Goal: Transaction & Acquisition: Book appointment/travel/reservation

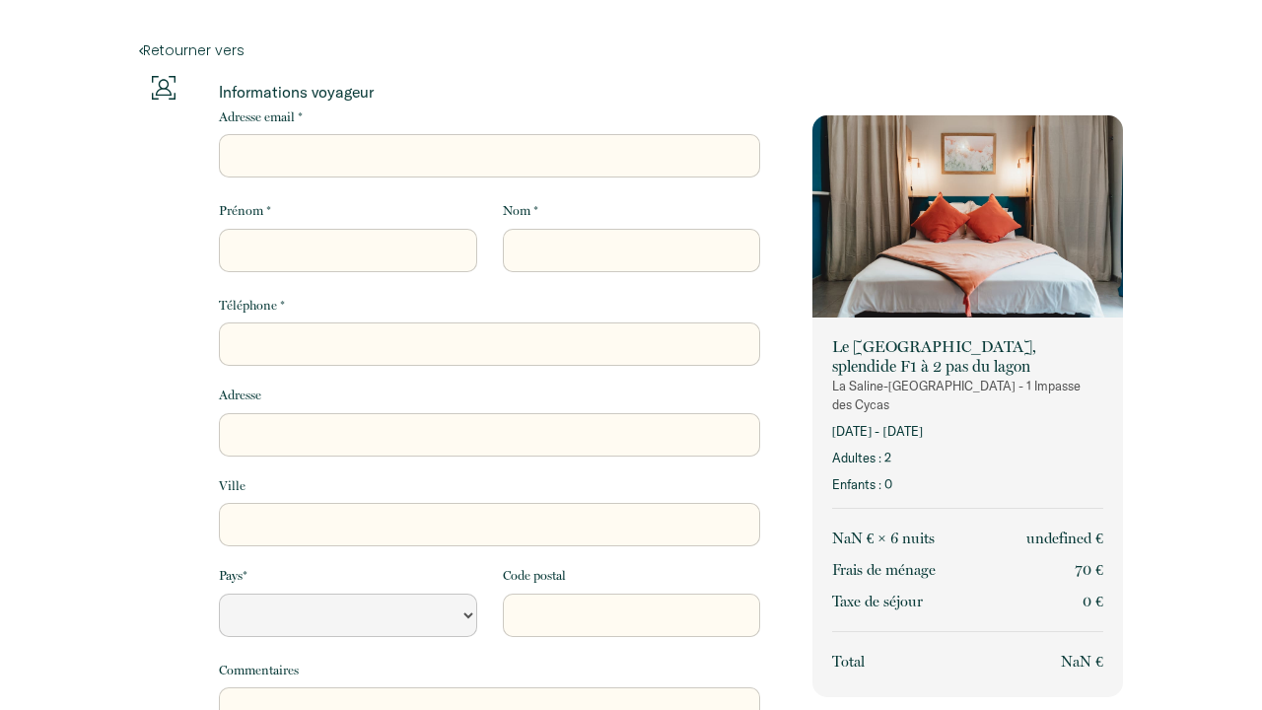
select select "Default select example"
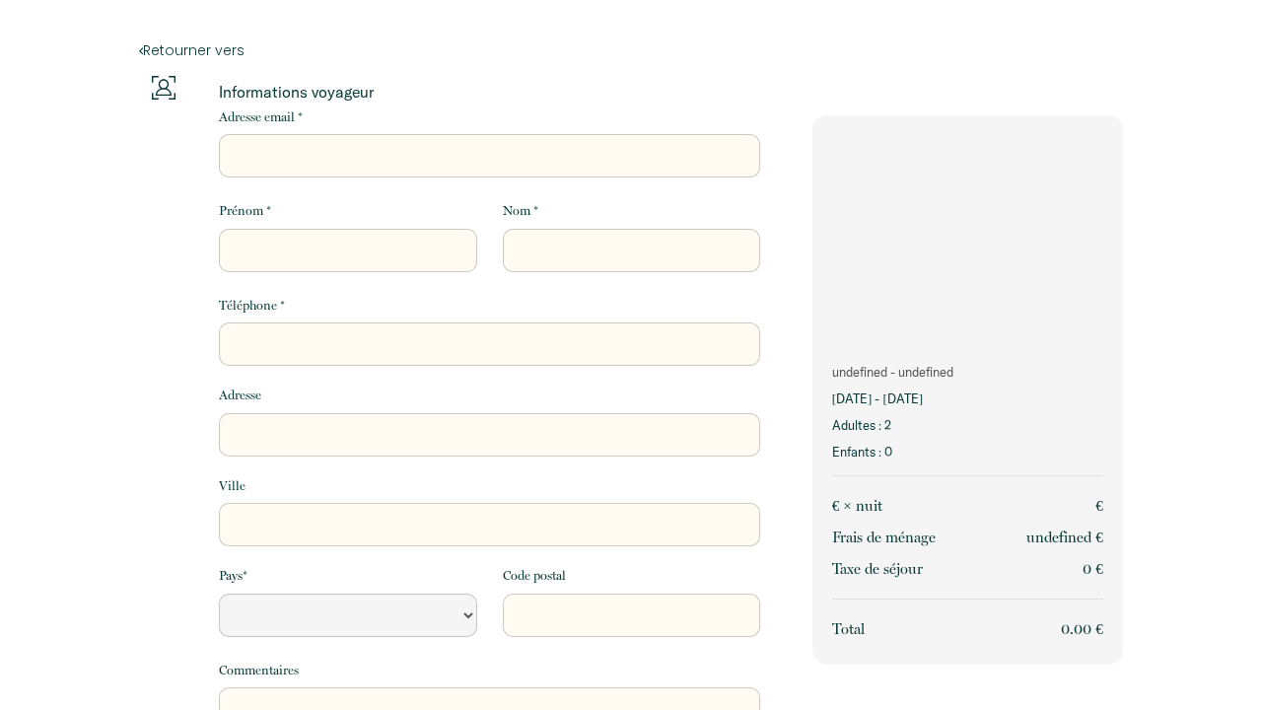
select select "Default select example"
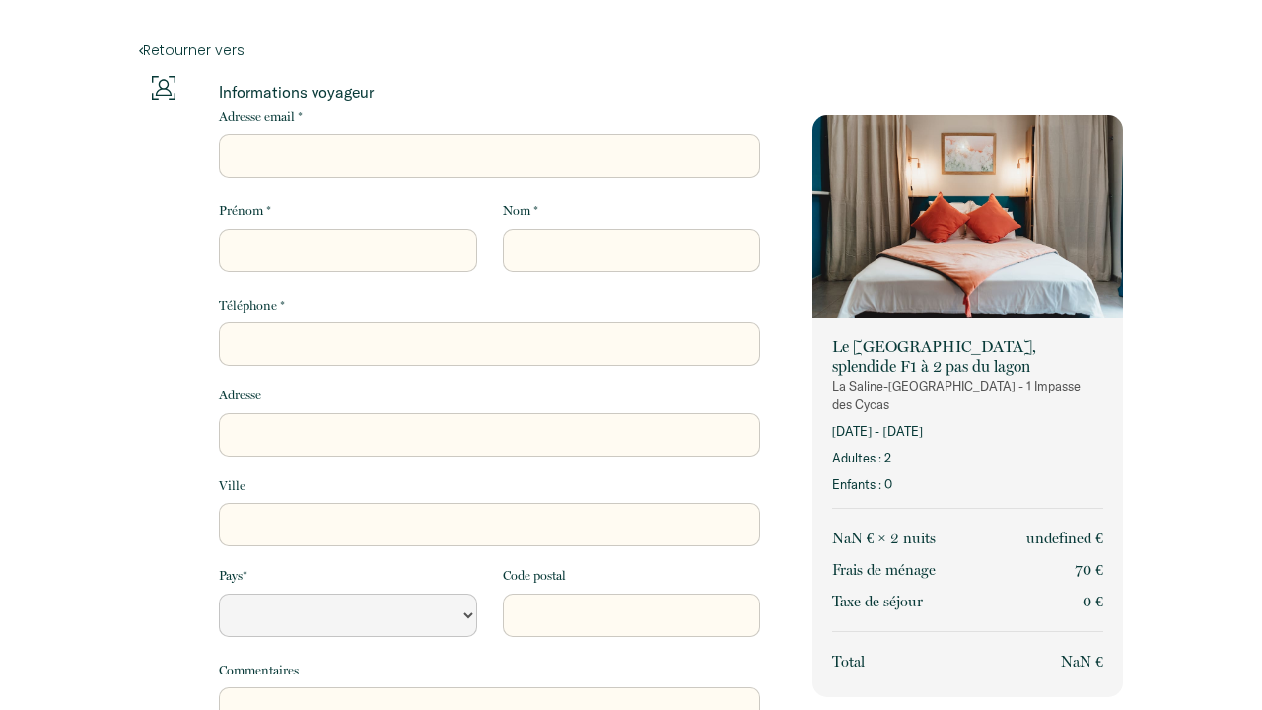
select select "Default select example"
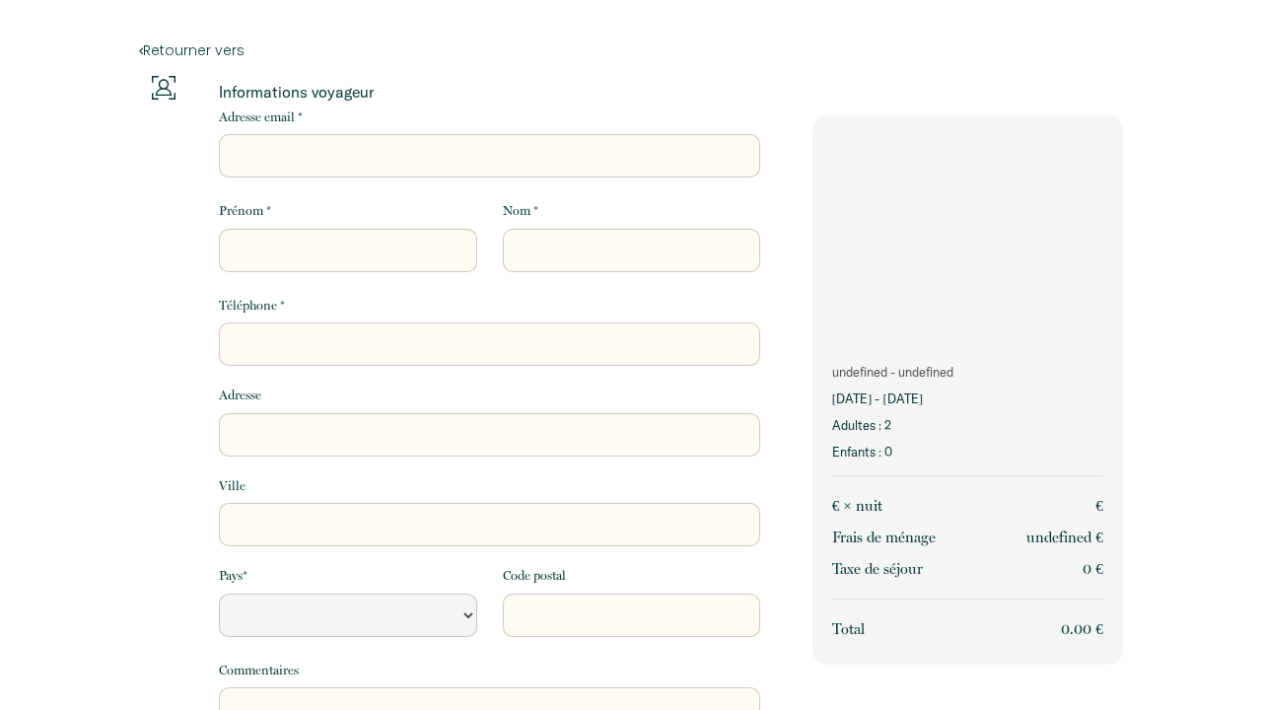
select select "Default select example"
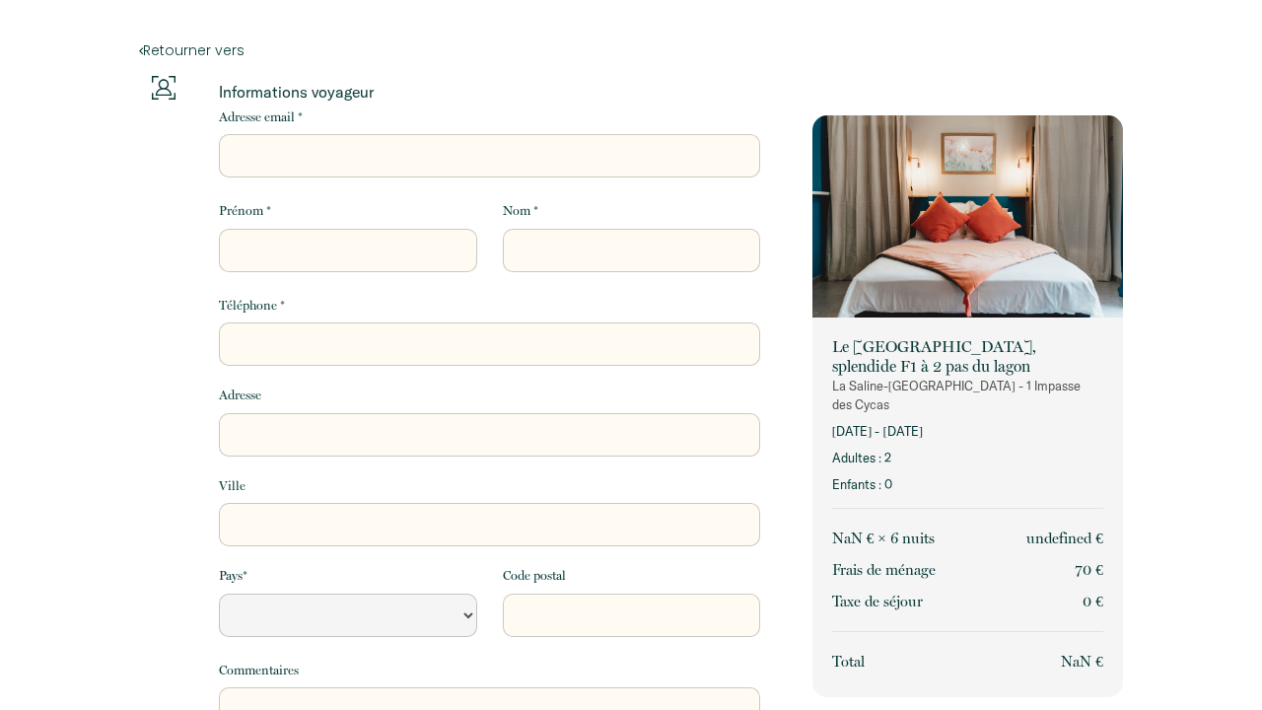
select select "Default select example"
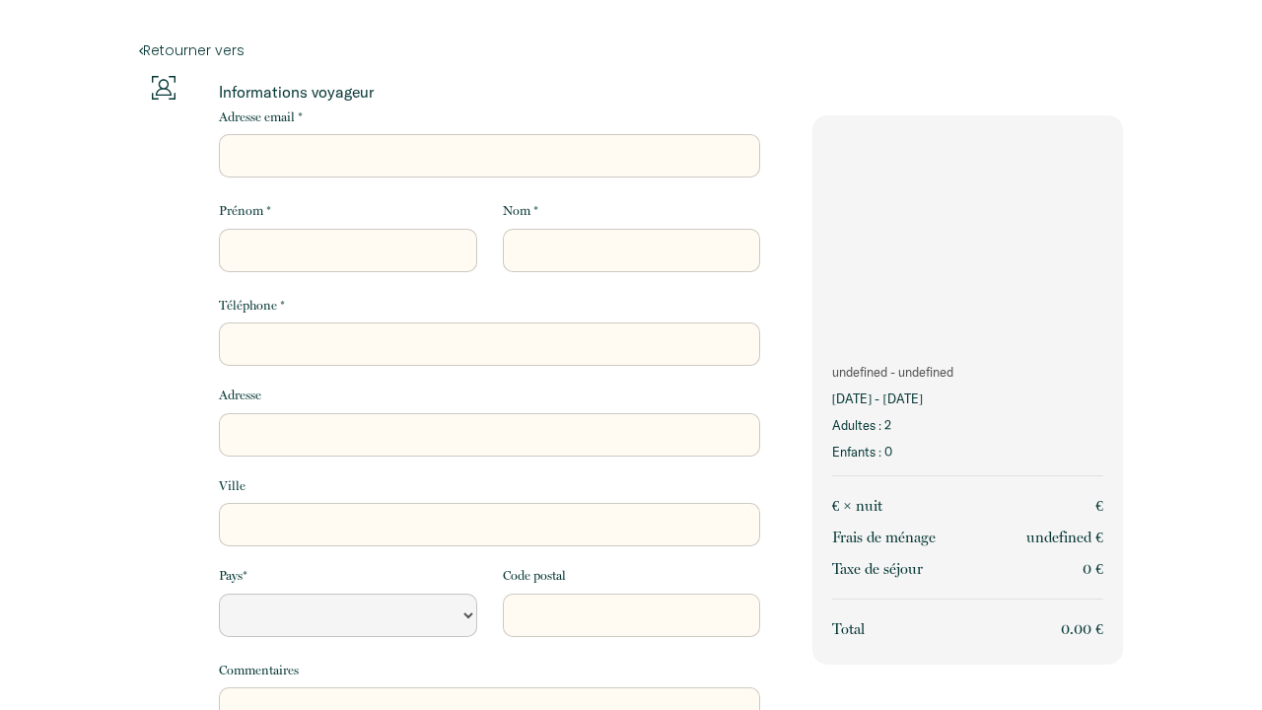
select select "Default select example"
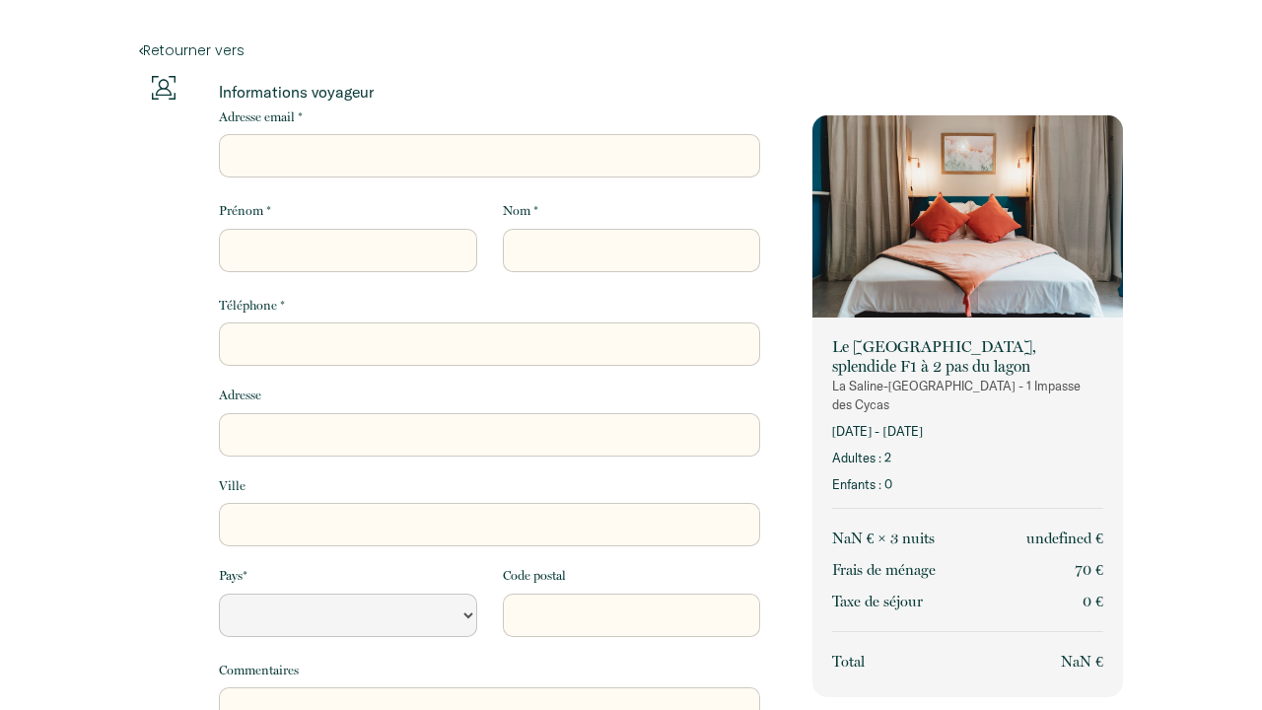
select select "Default select example"
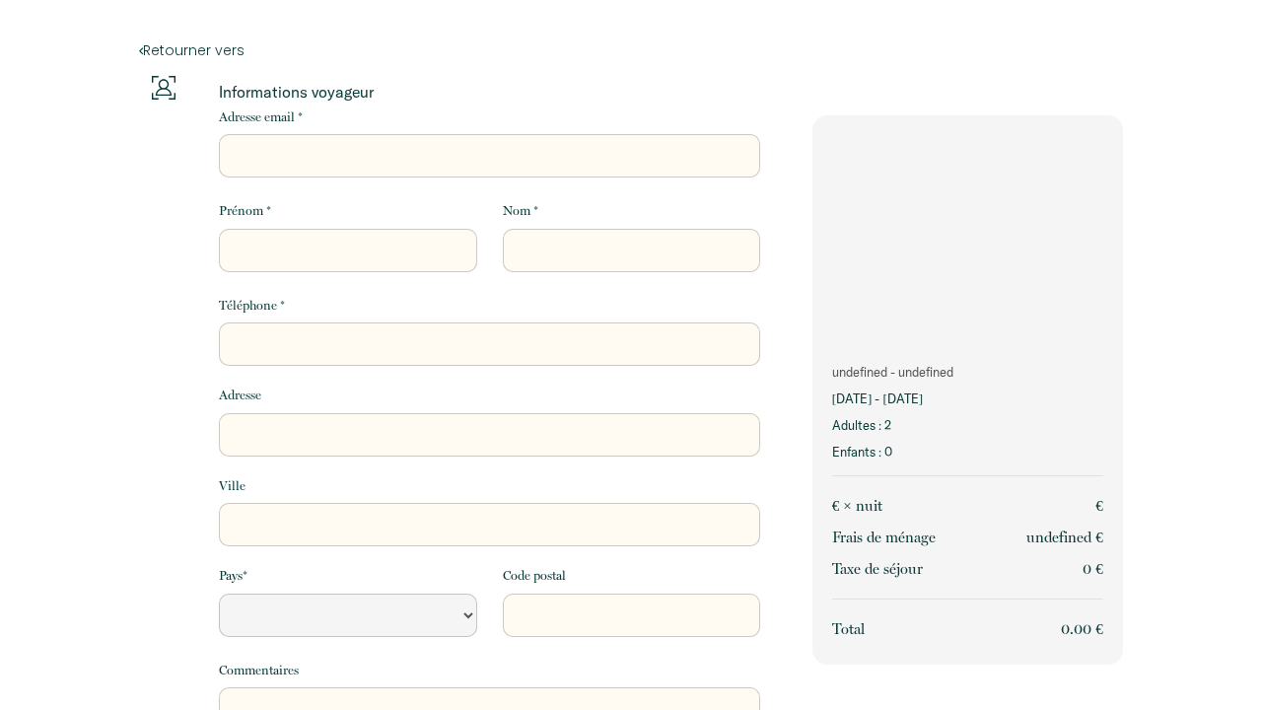
select select "Default select example"
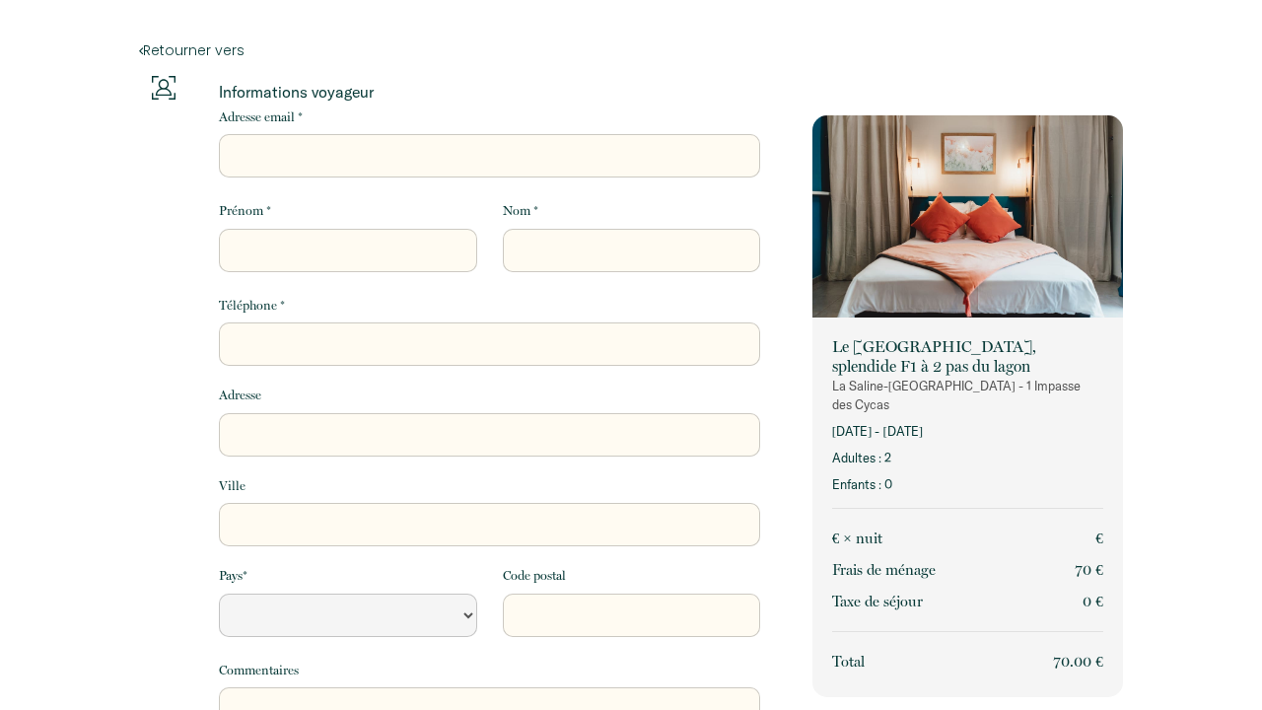
select select "Default select example"
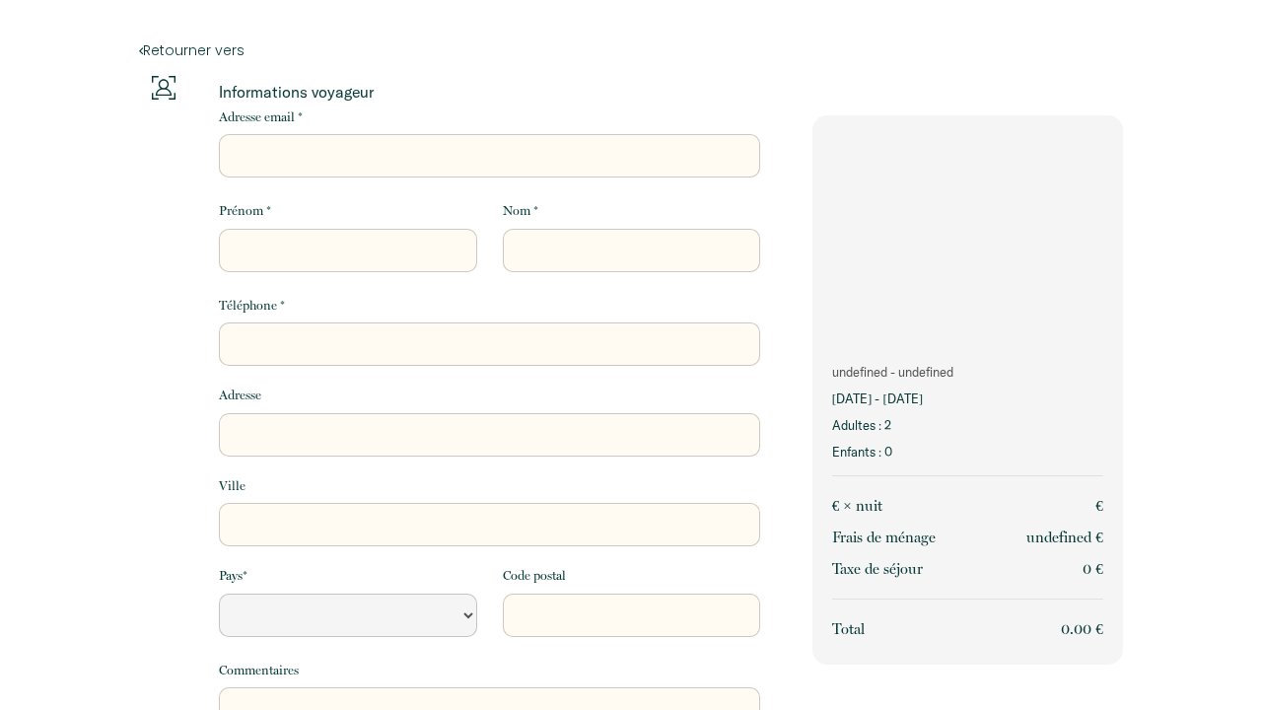
select select "Default select example"
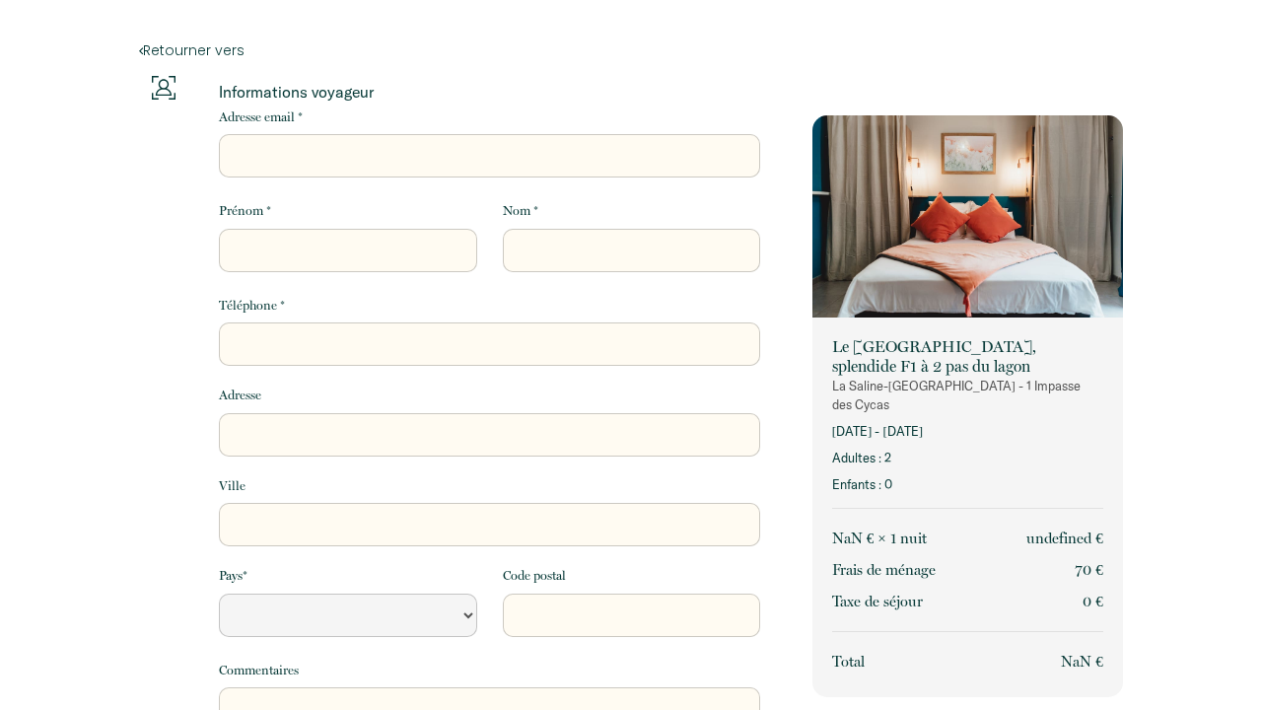
select select "Default select example"
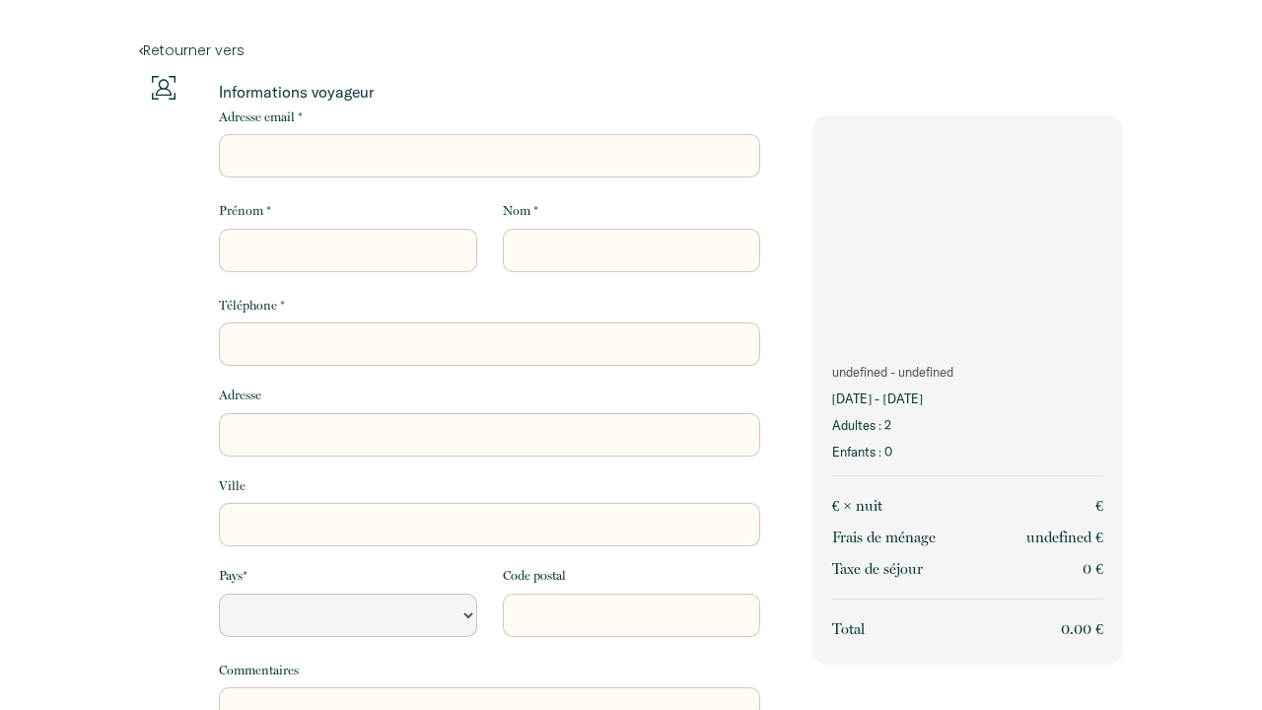
select select "Default select example"
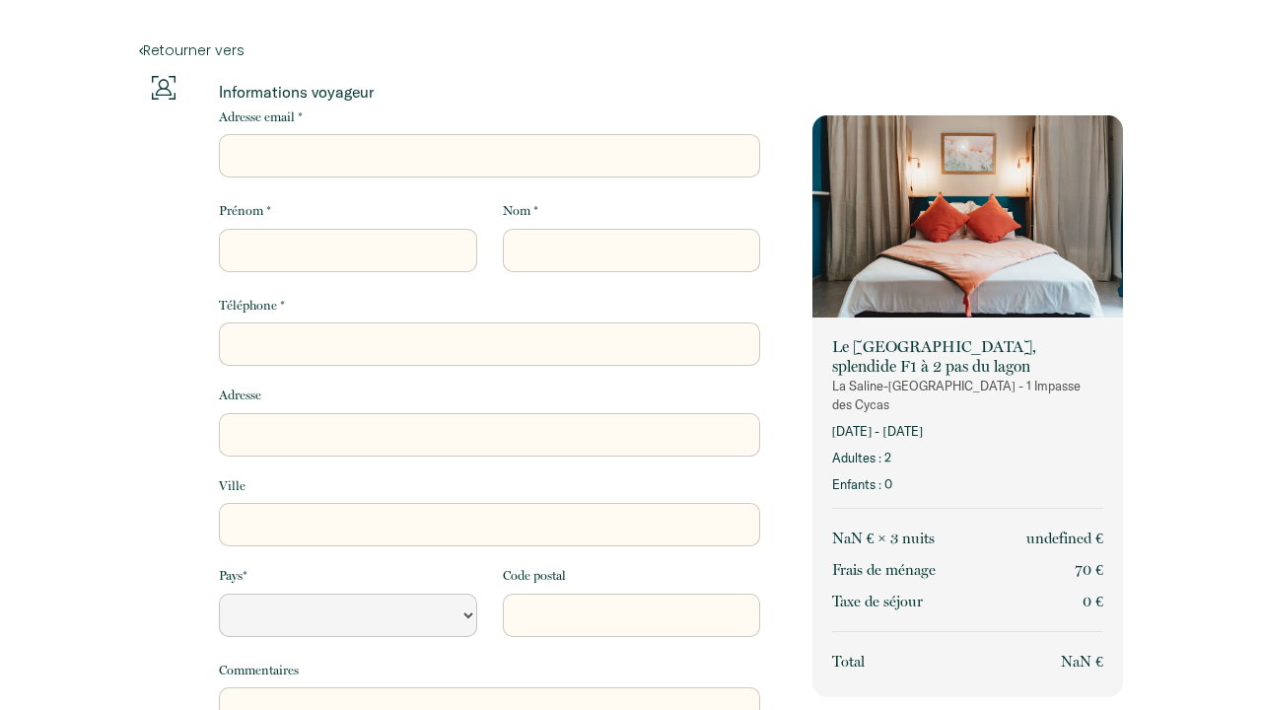
select select "Default select example"
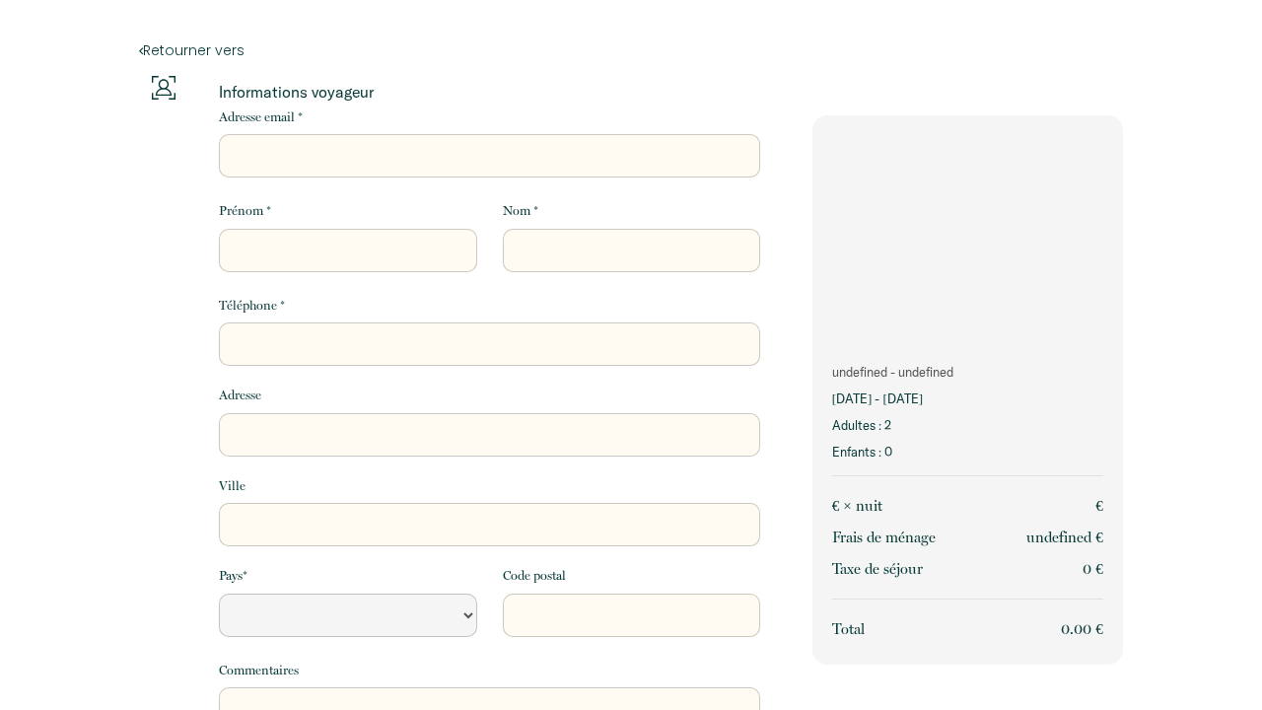
select select "Default select example"
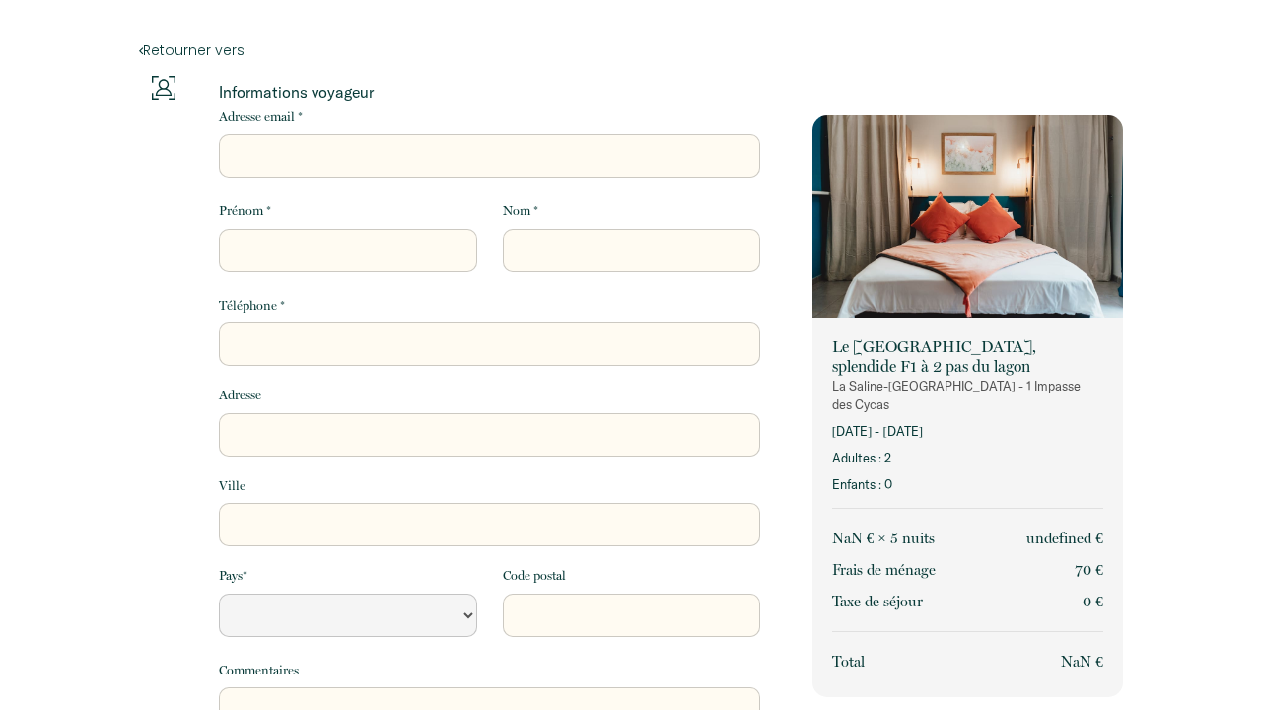
select select "Default select example"
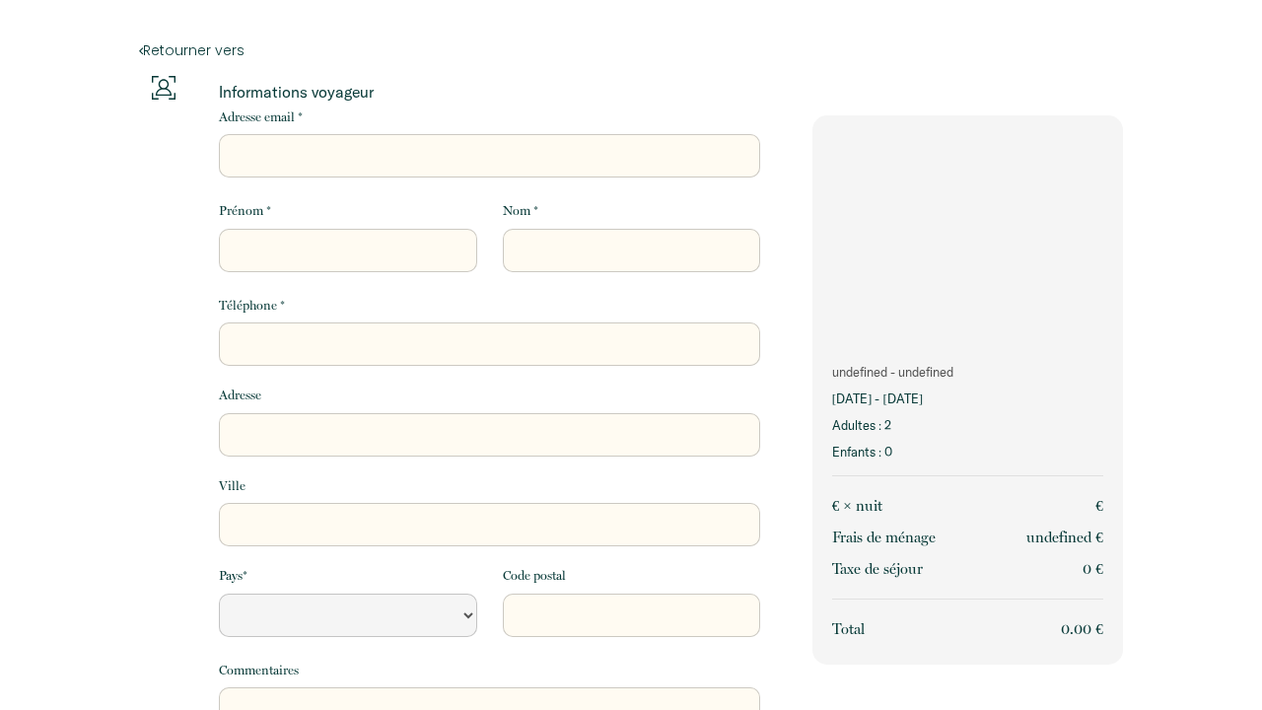
select select "Default select example"
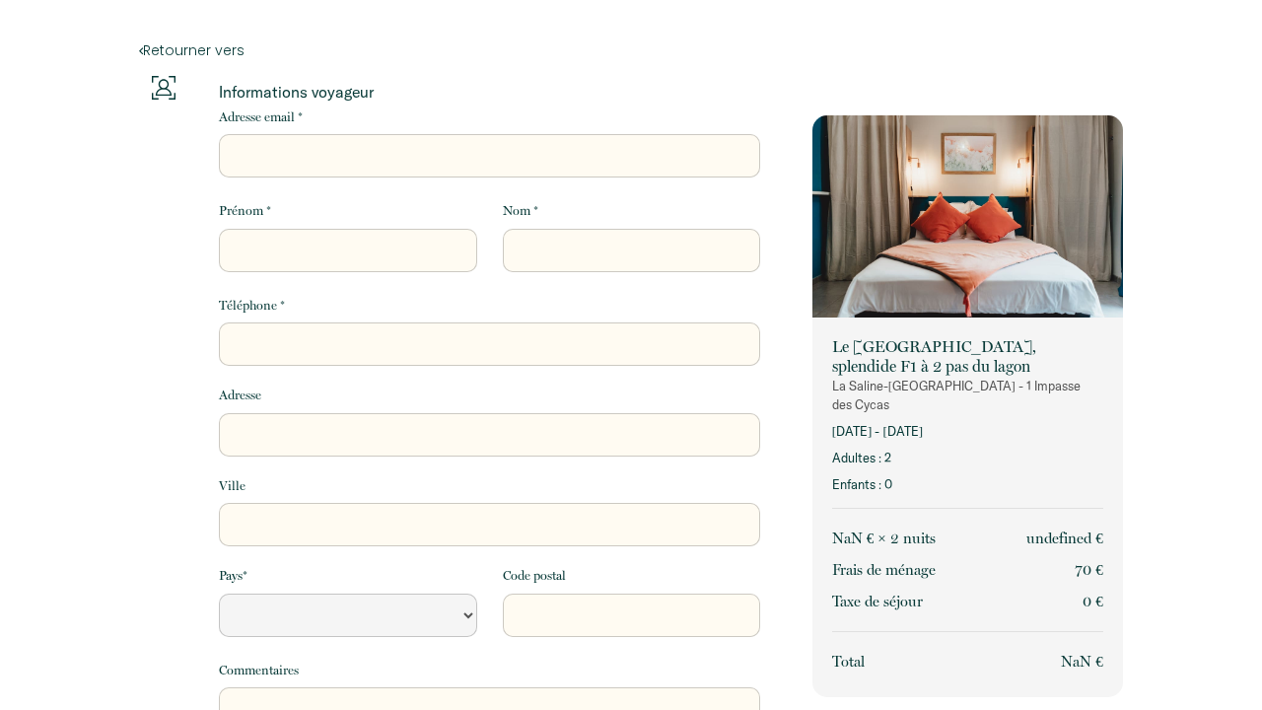
select select "Default select example"
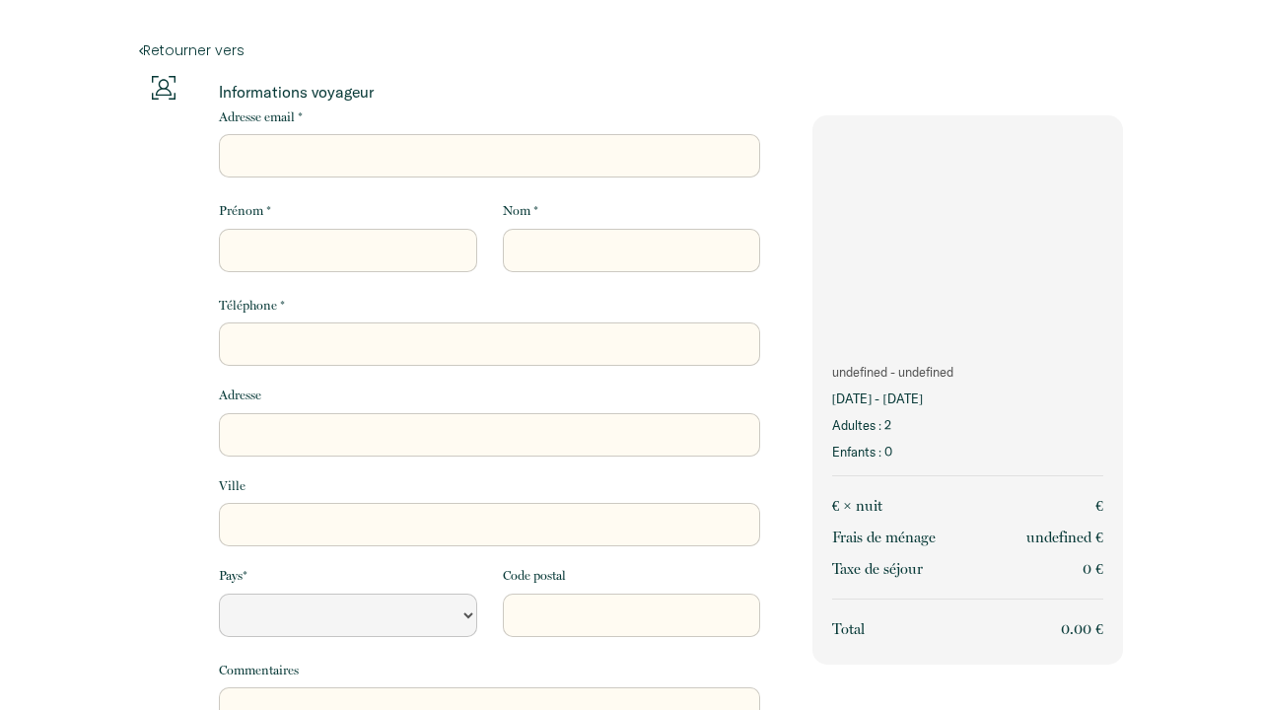
select select "Default select example"
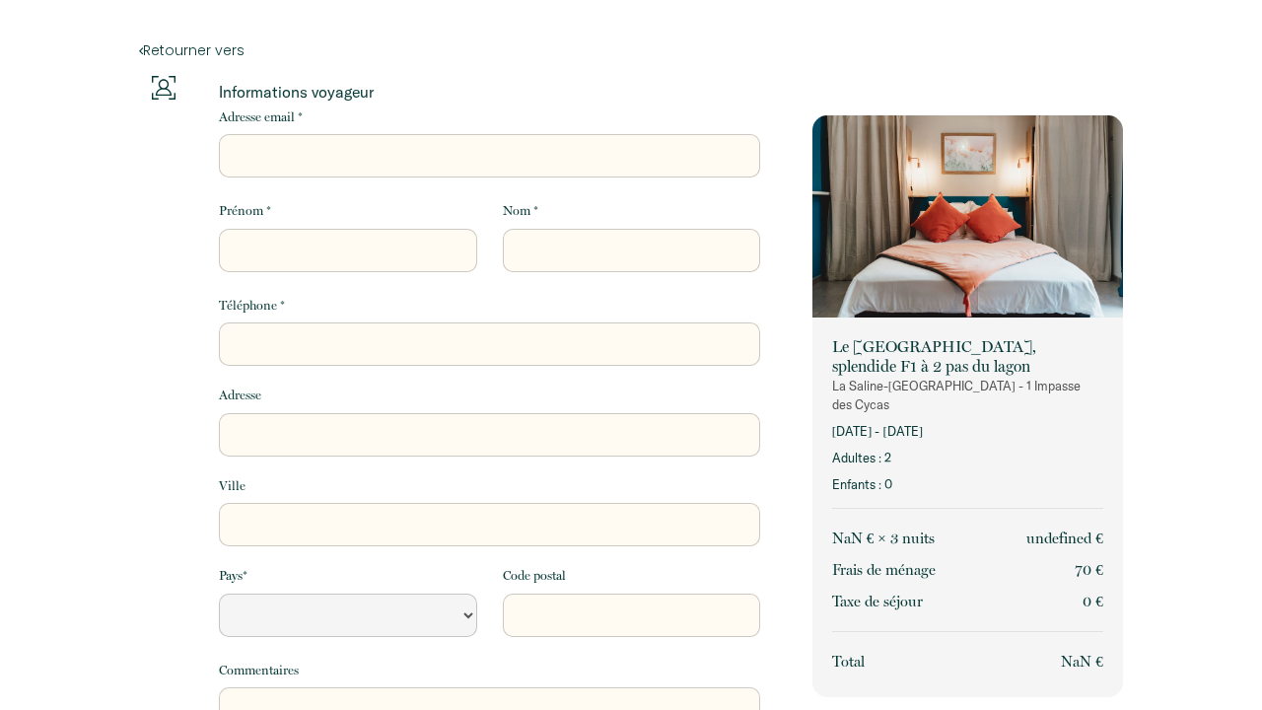
select select "Default select example"
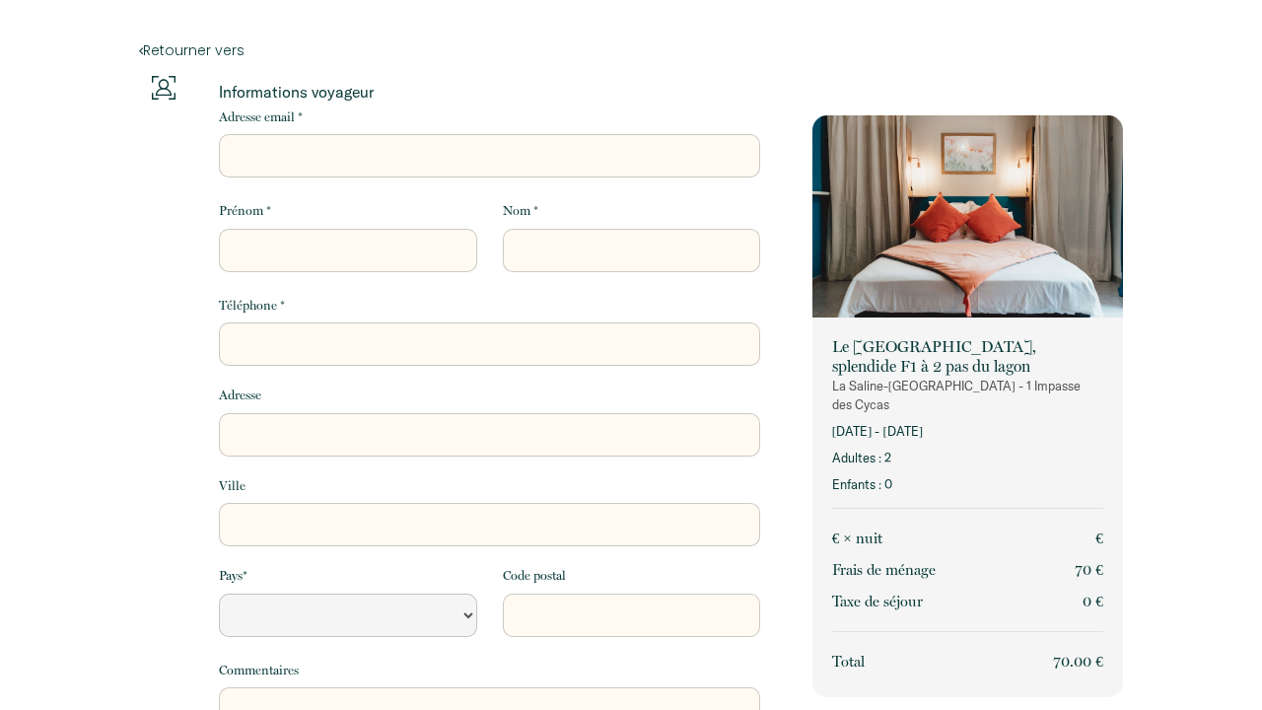
select select "Default select example"
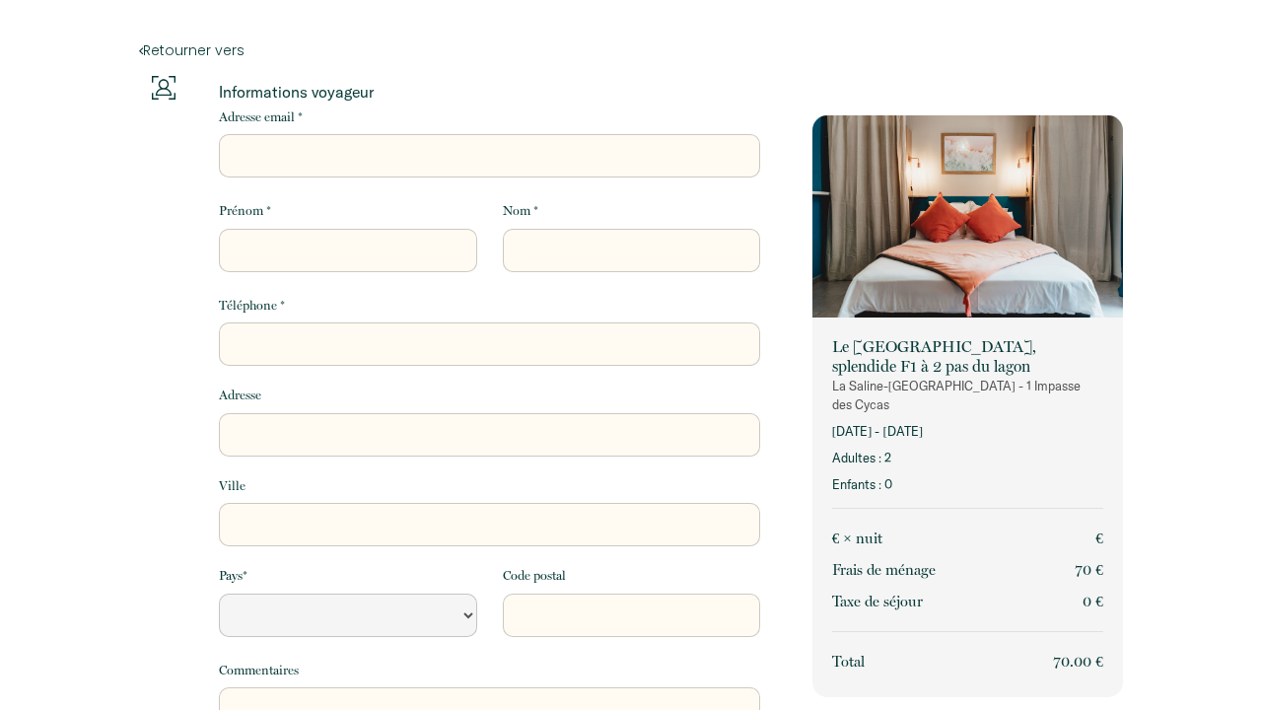
select select "Default select example"
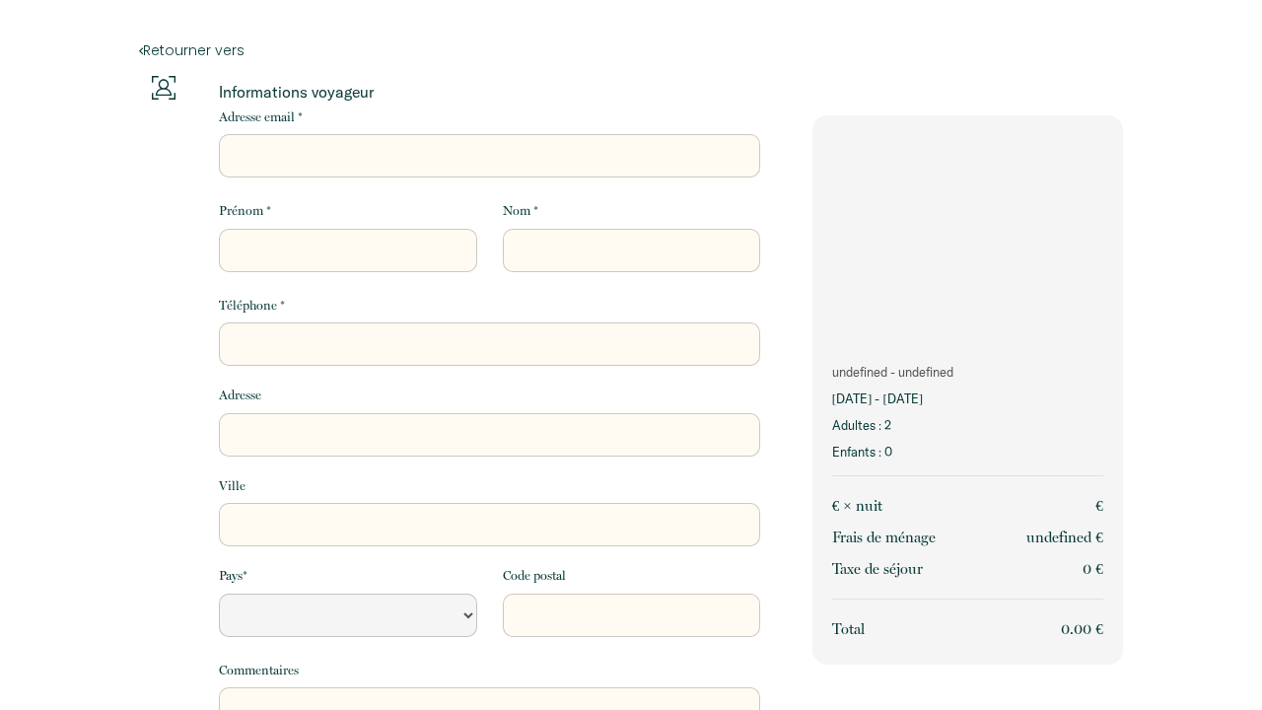
select select "Default select example"
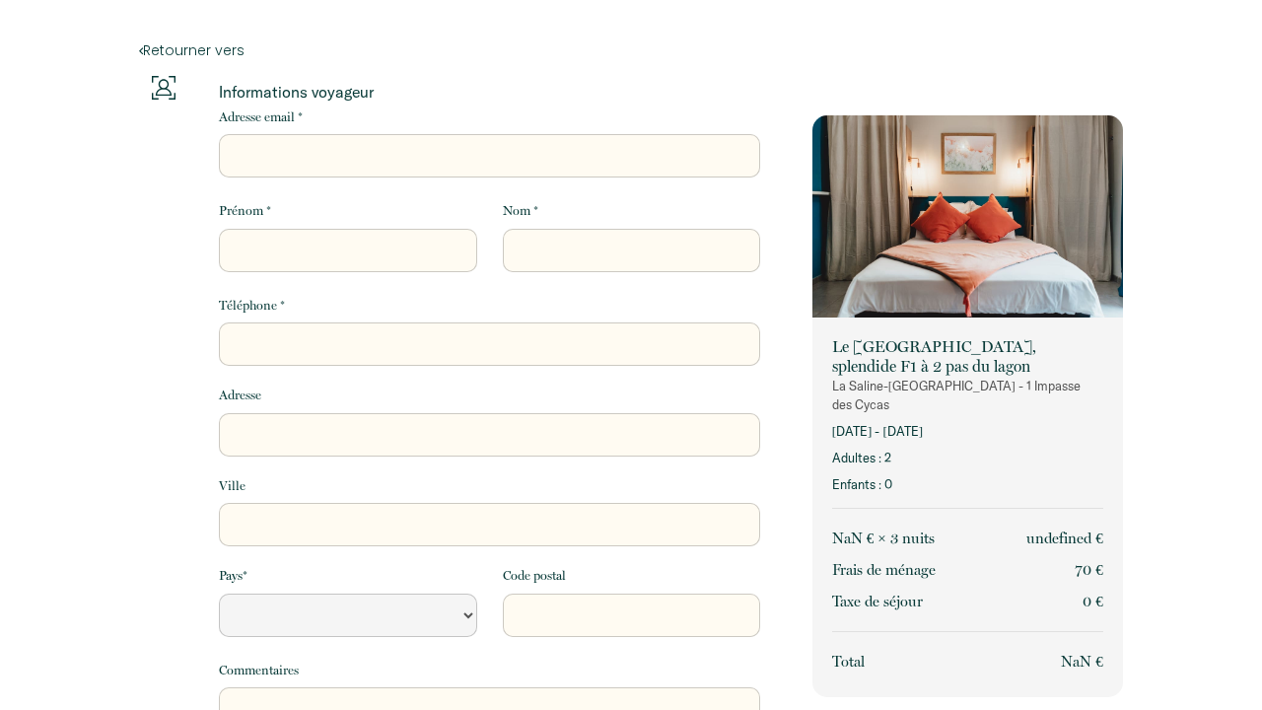
select select "Default select example"
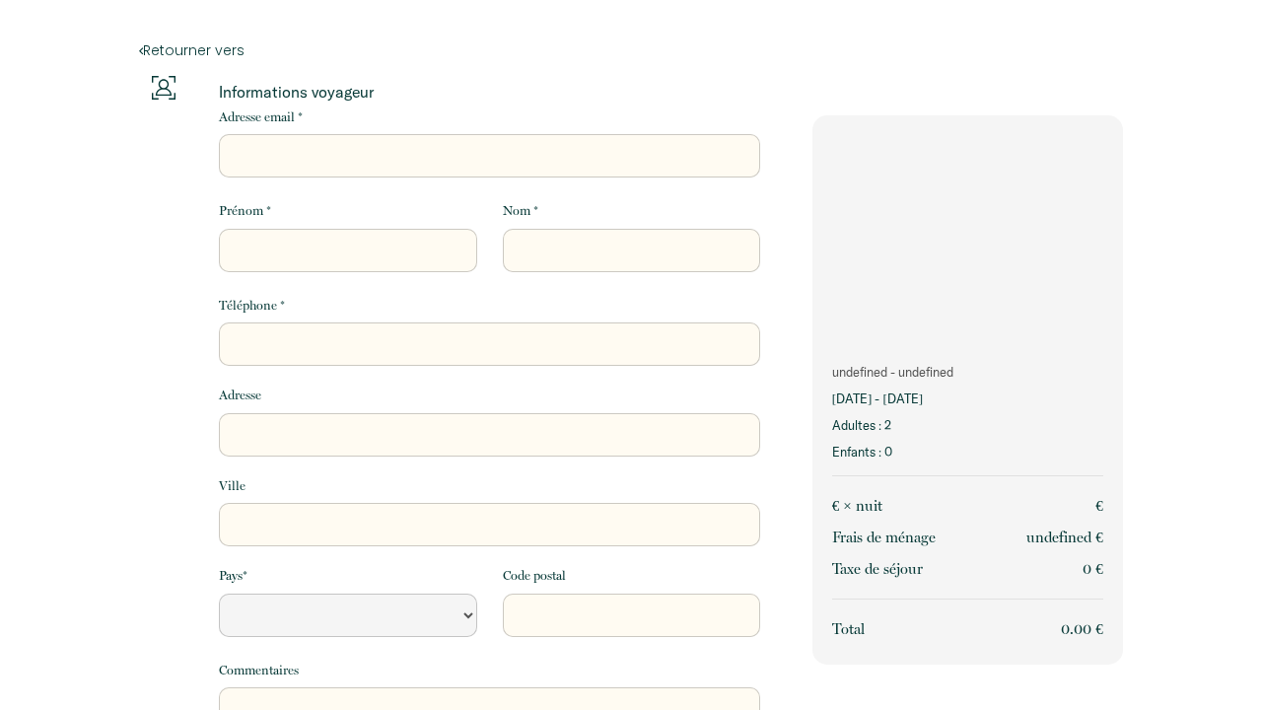
select select "Default select example"
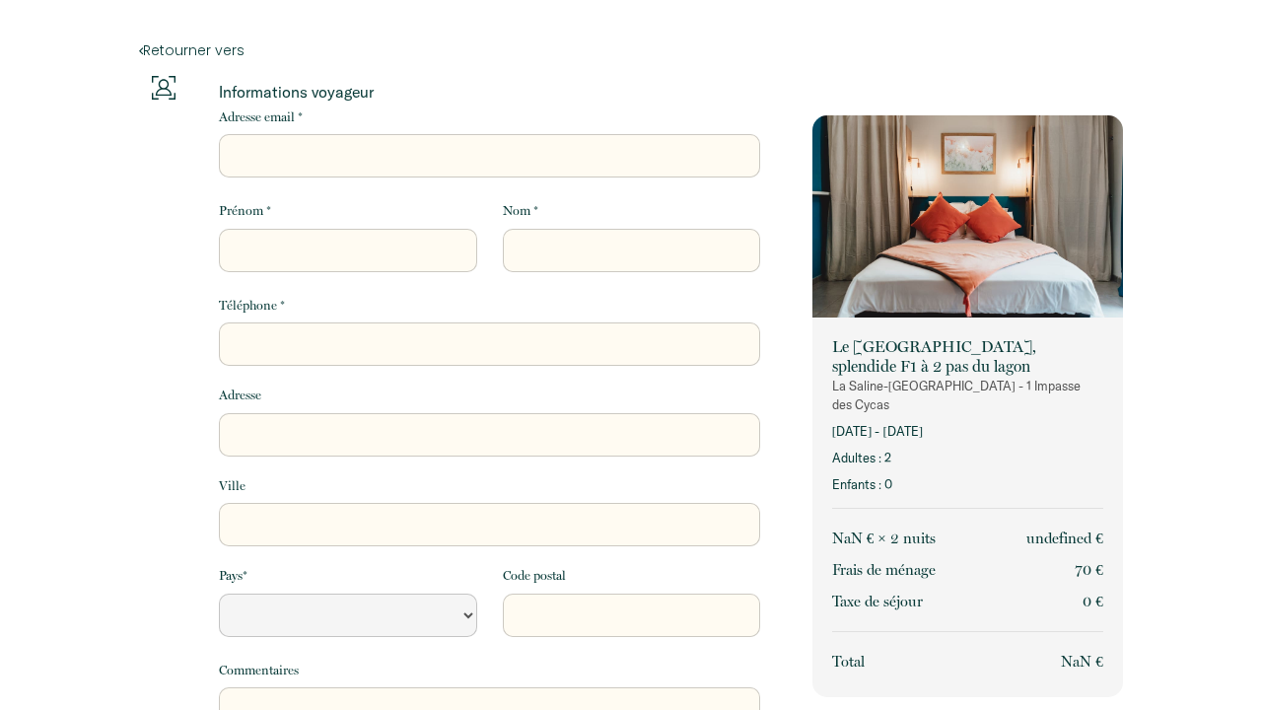
select select "Default select example"
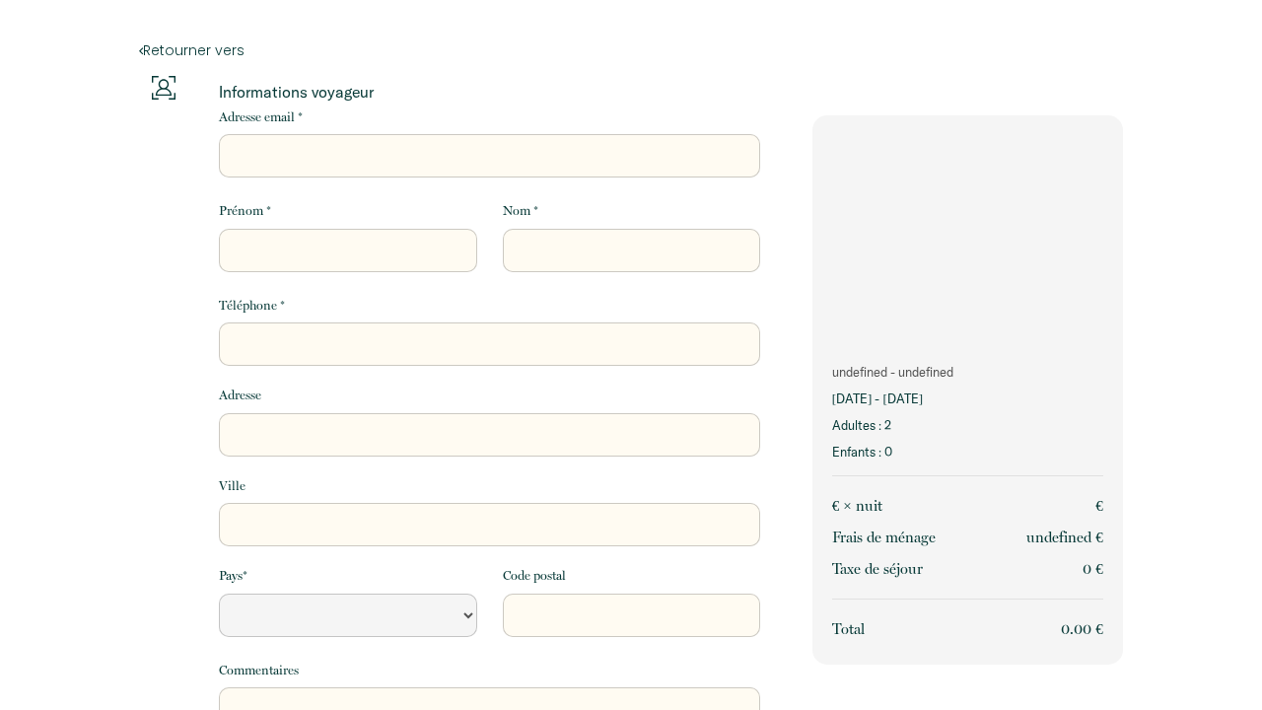
select select "Default select example"
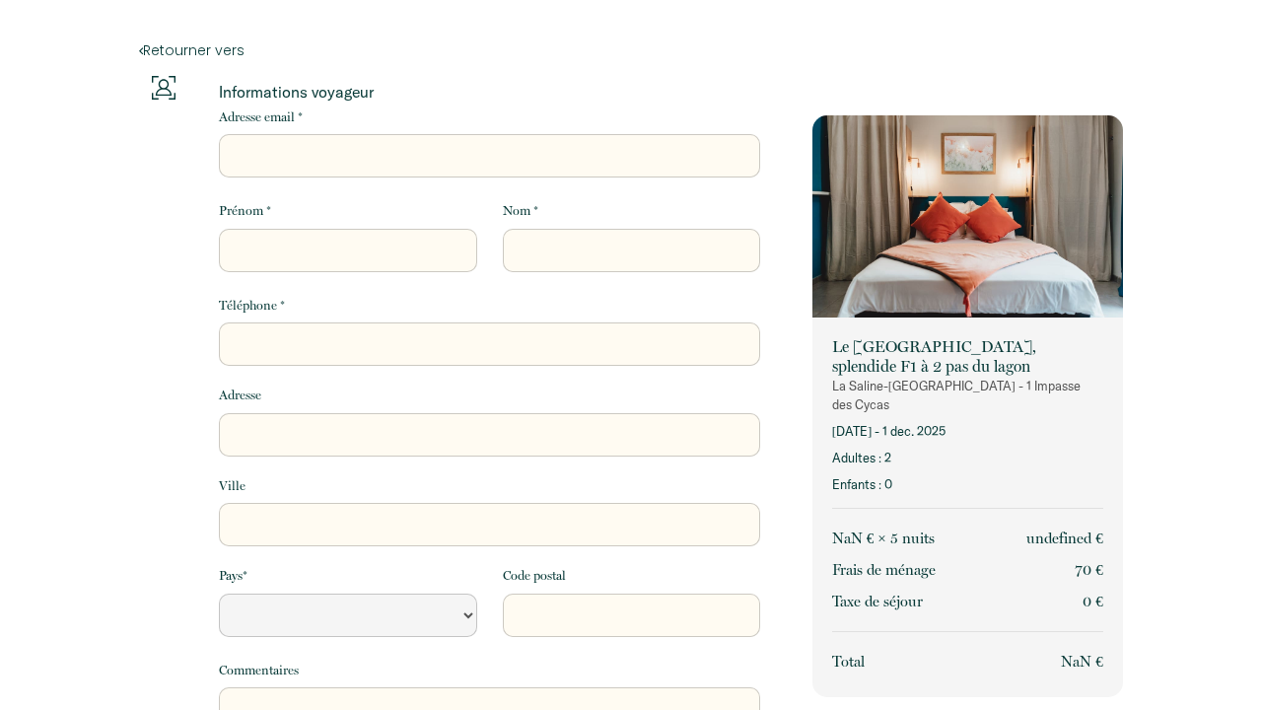
select select "Default select example"
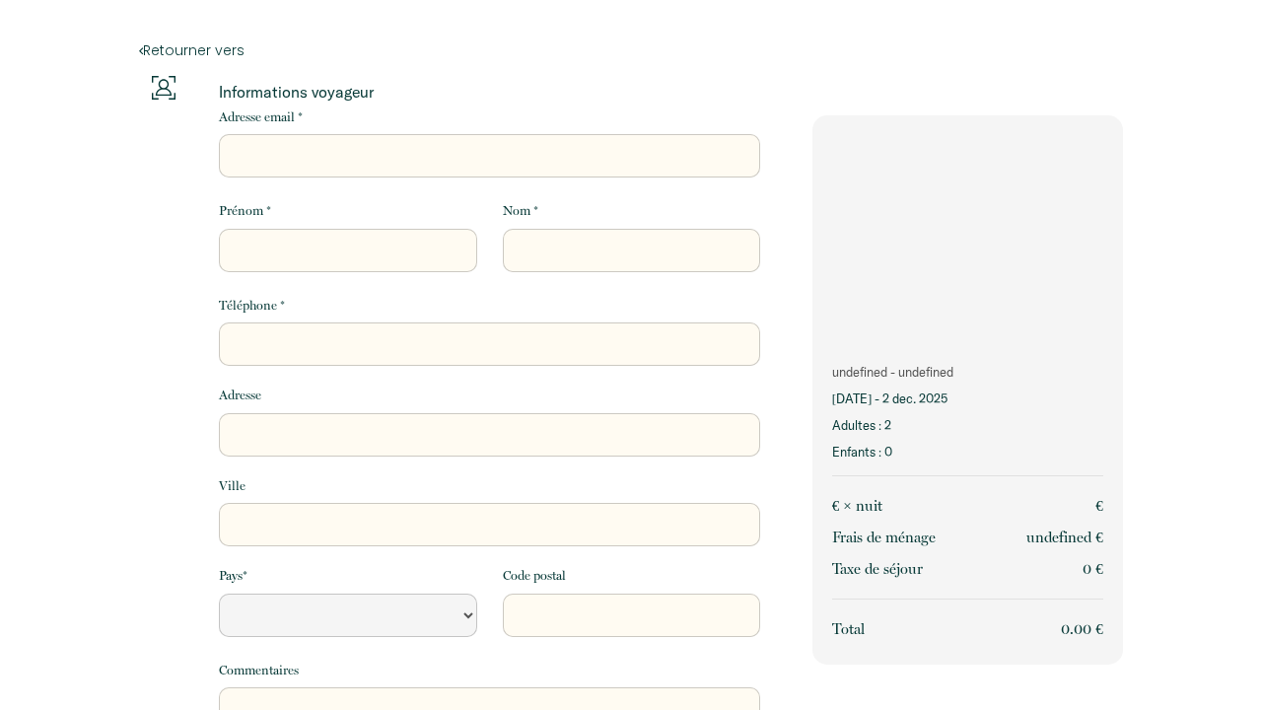
select select "Default select example"
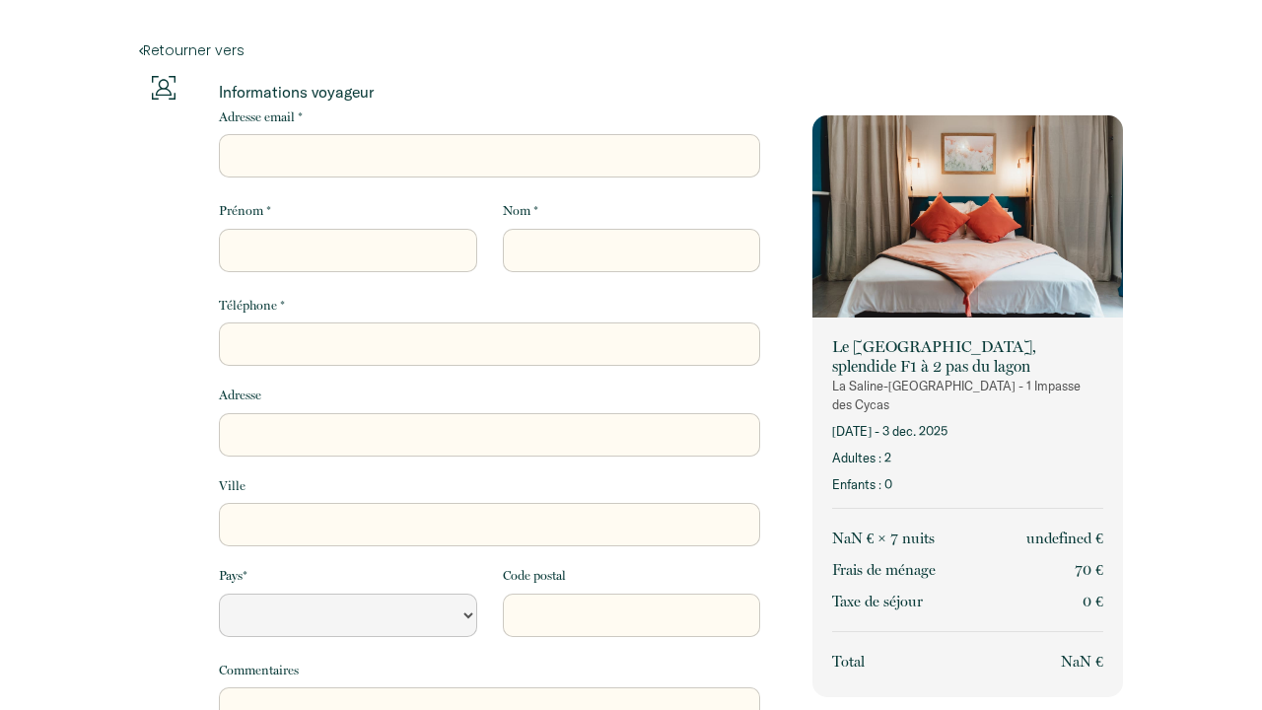
select select "Default select example"
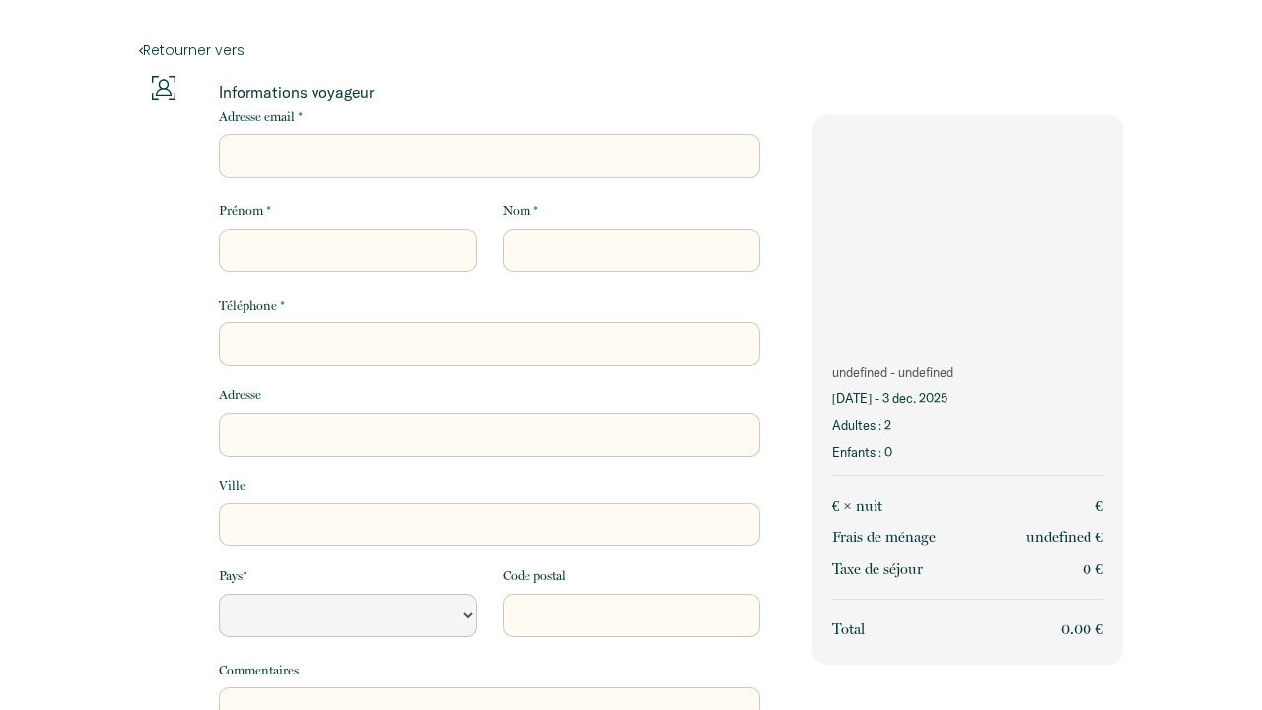
select select "Default select example"
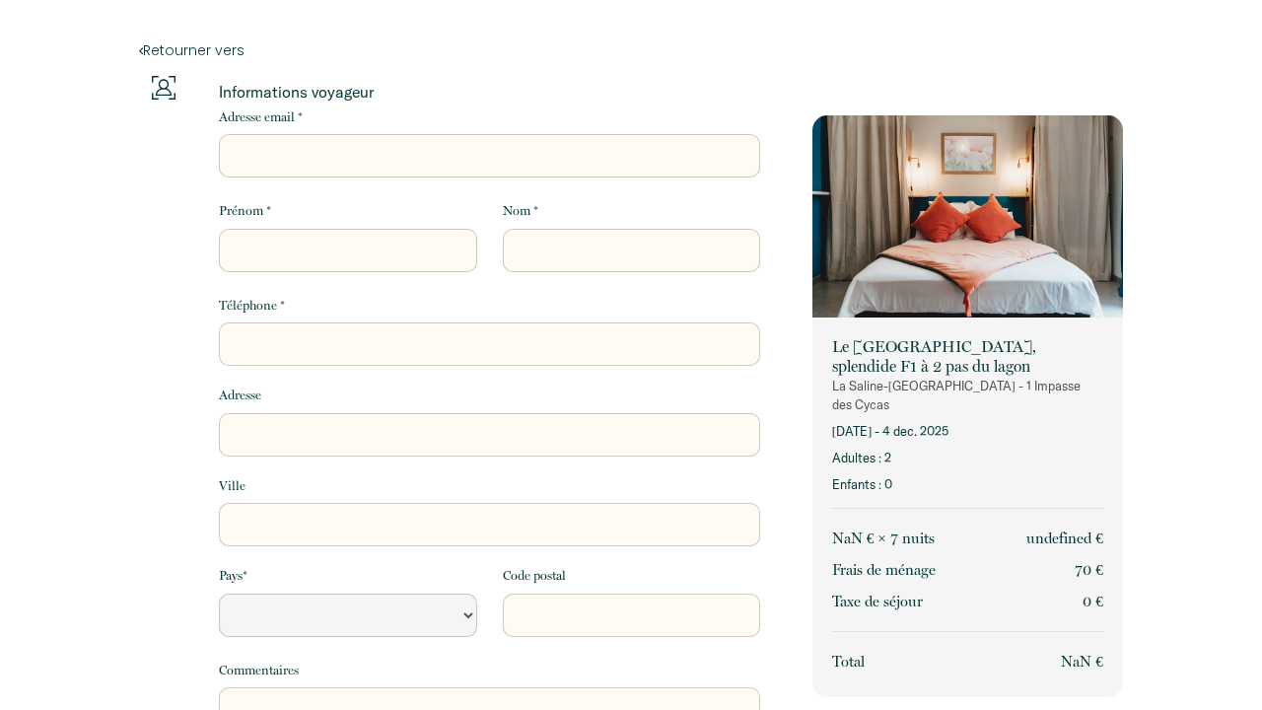
select select "Default select example"
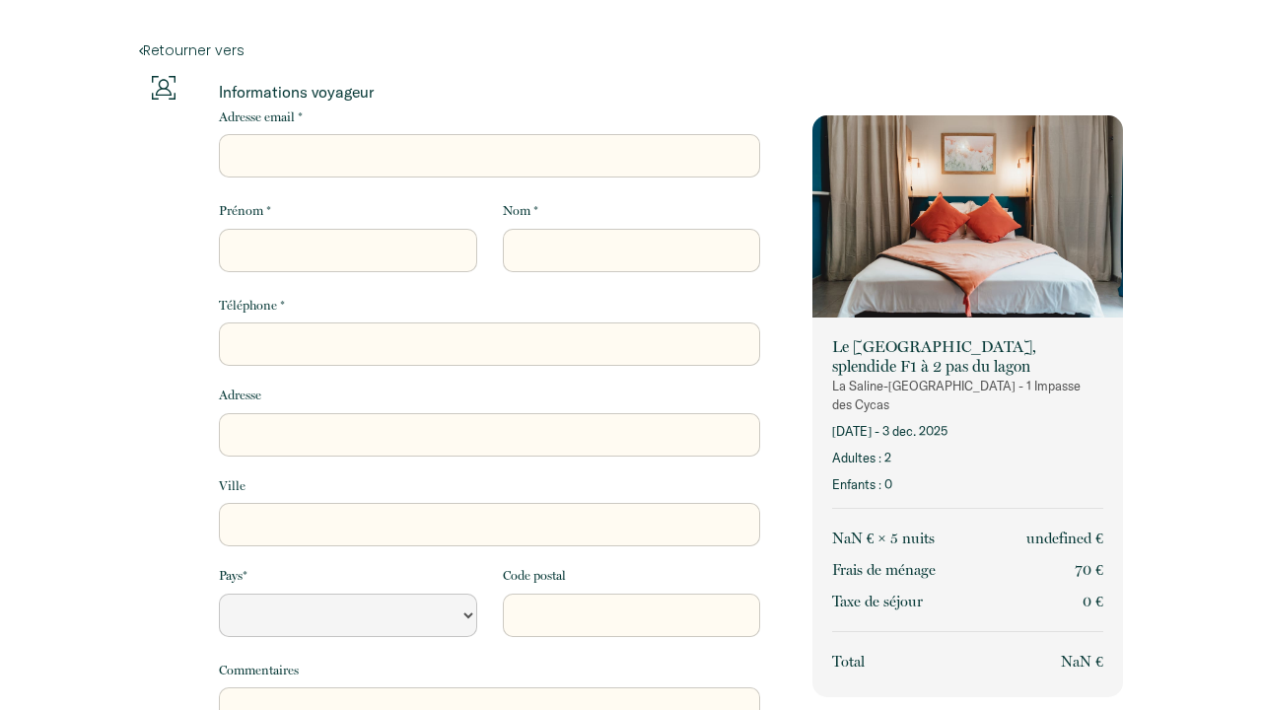
select select "Default select example"
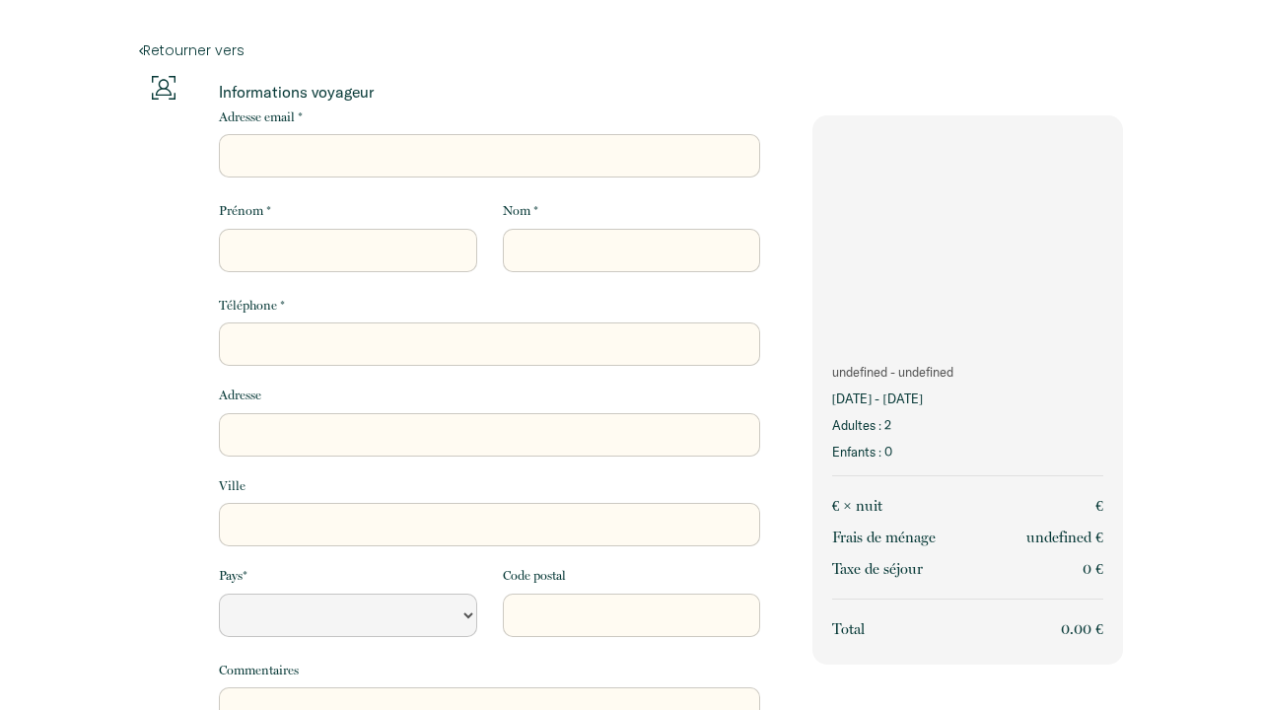
select select "Default select example"
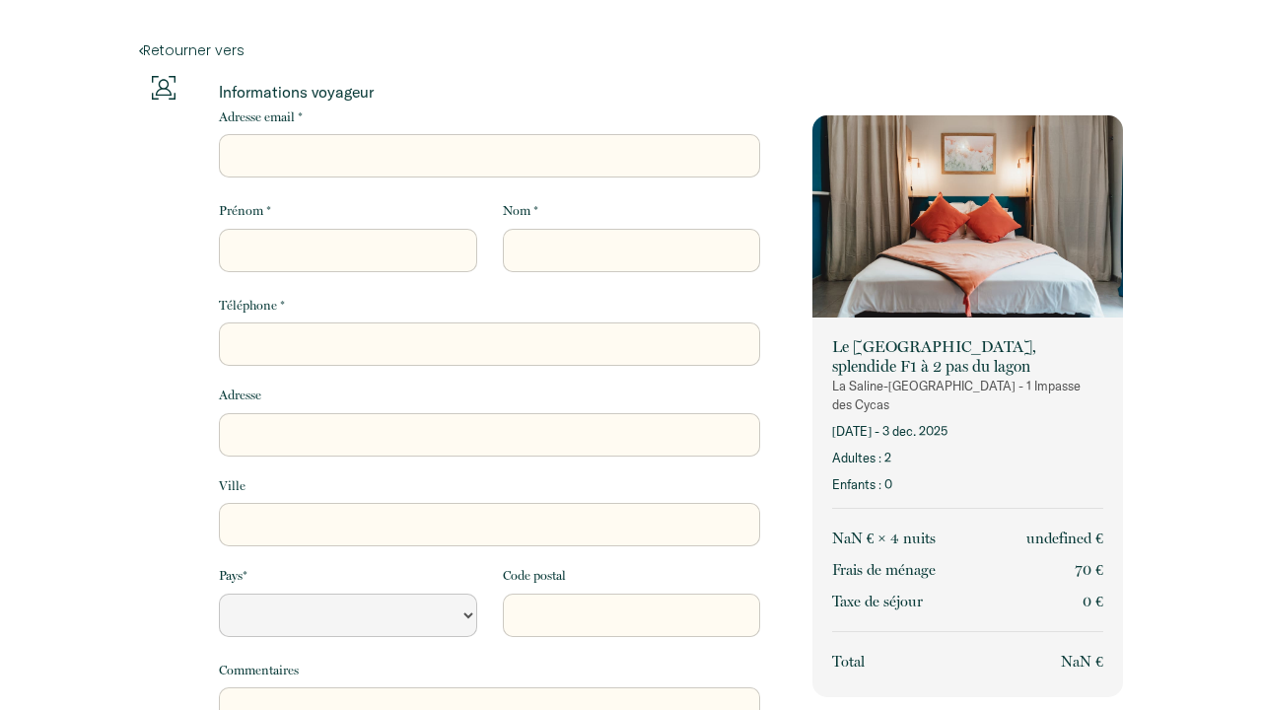
select select "Default select example"
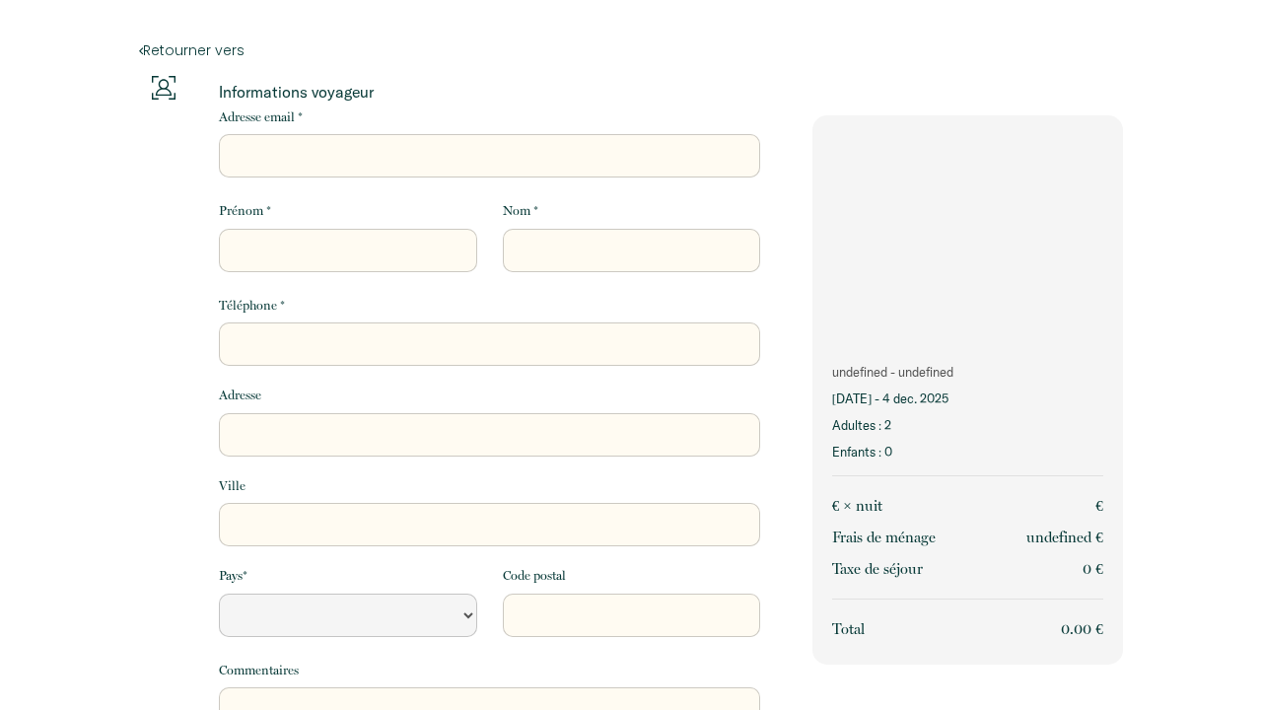
select select "Default select example"
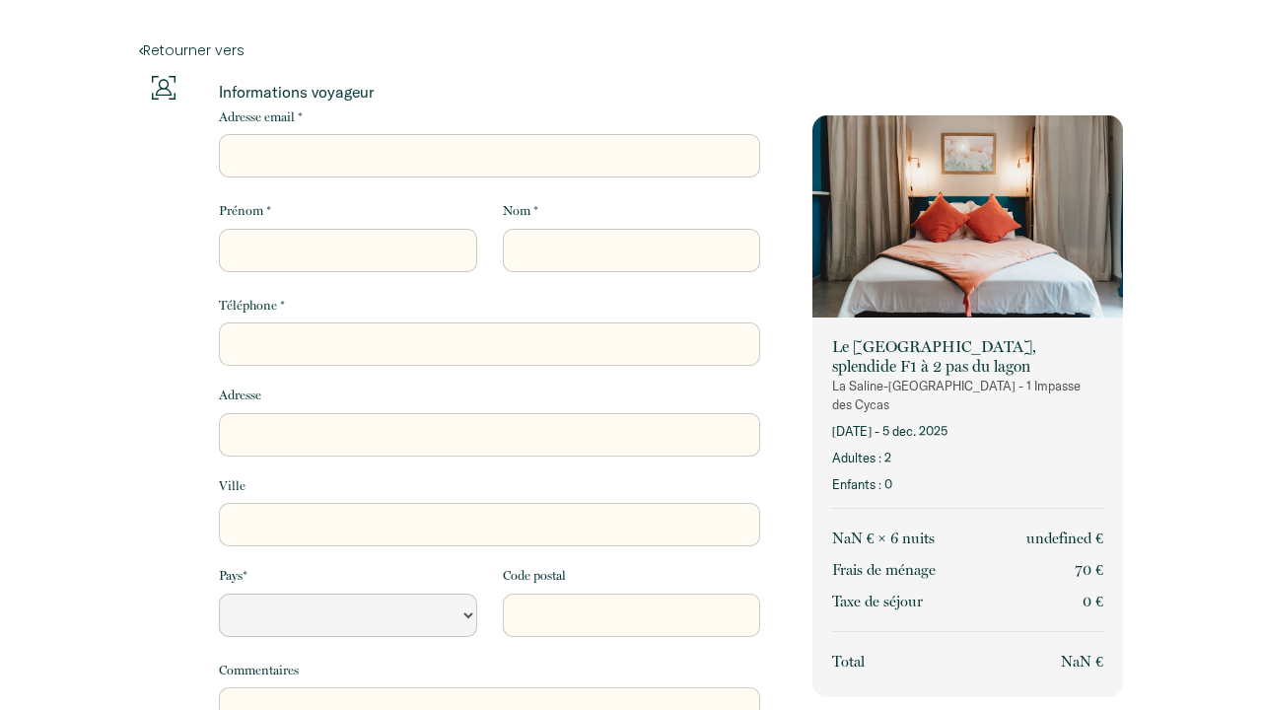
select select "Default select example"
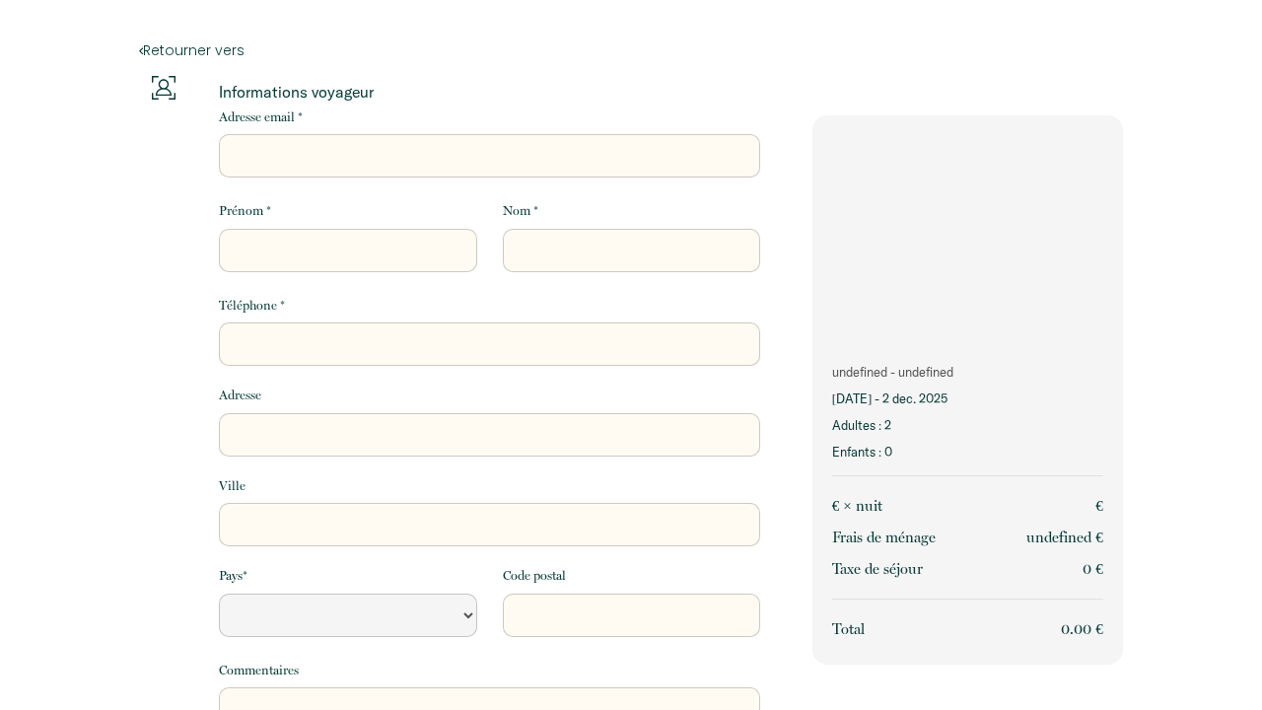
select select "Default select example"
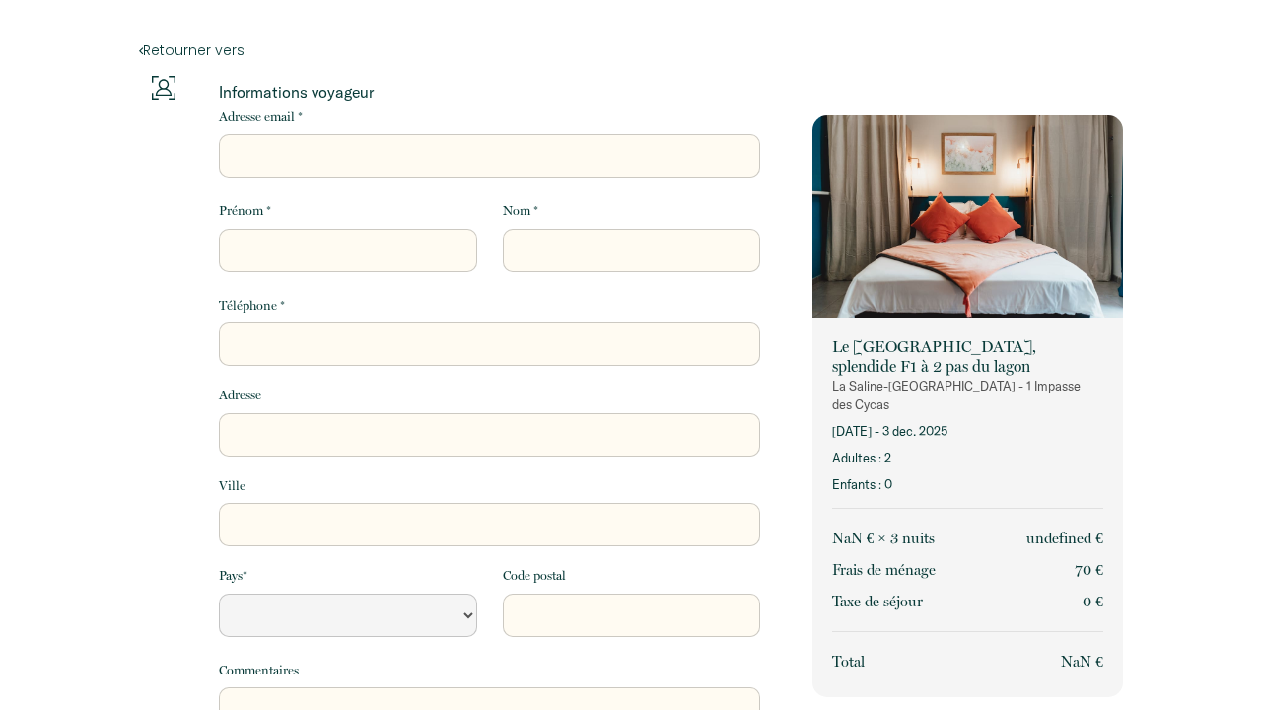
select select "Default select example"
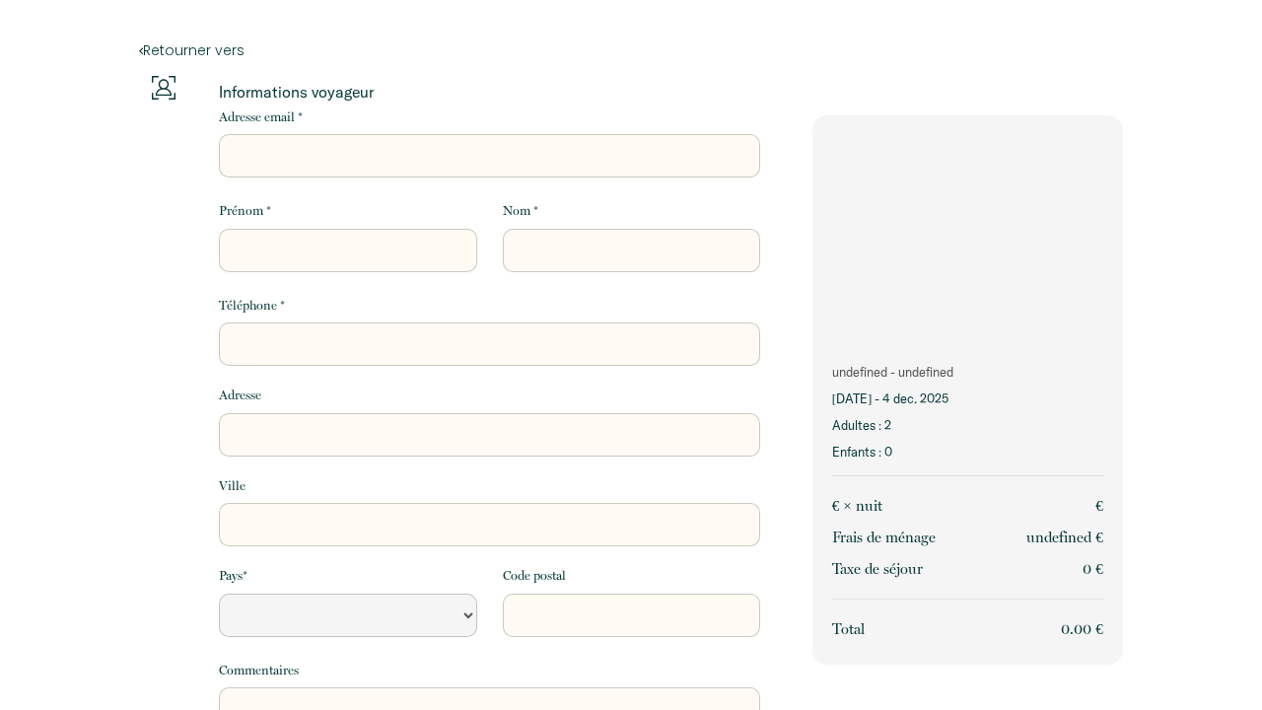
select select "Default select example"
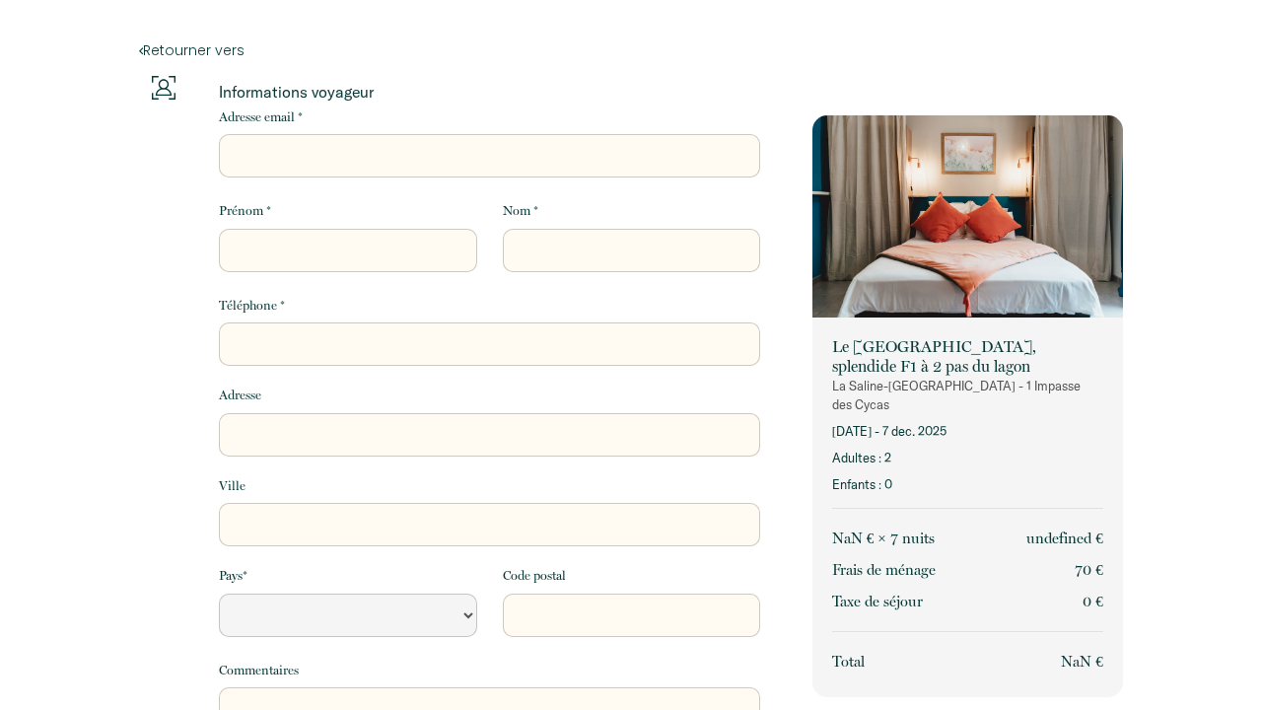
select select "Default select example"
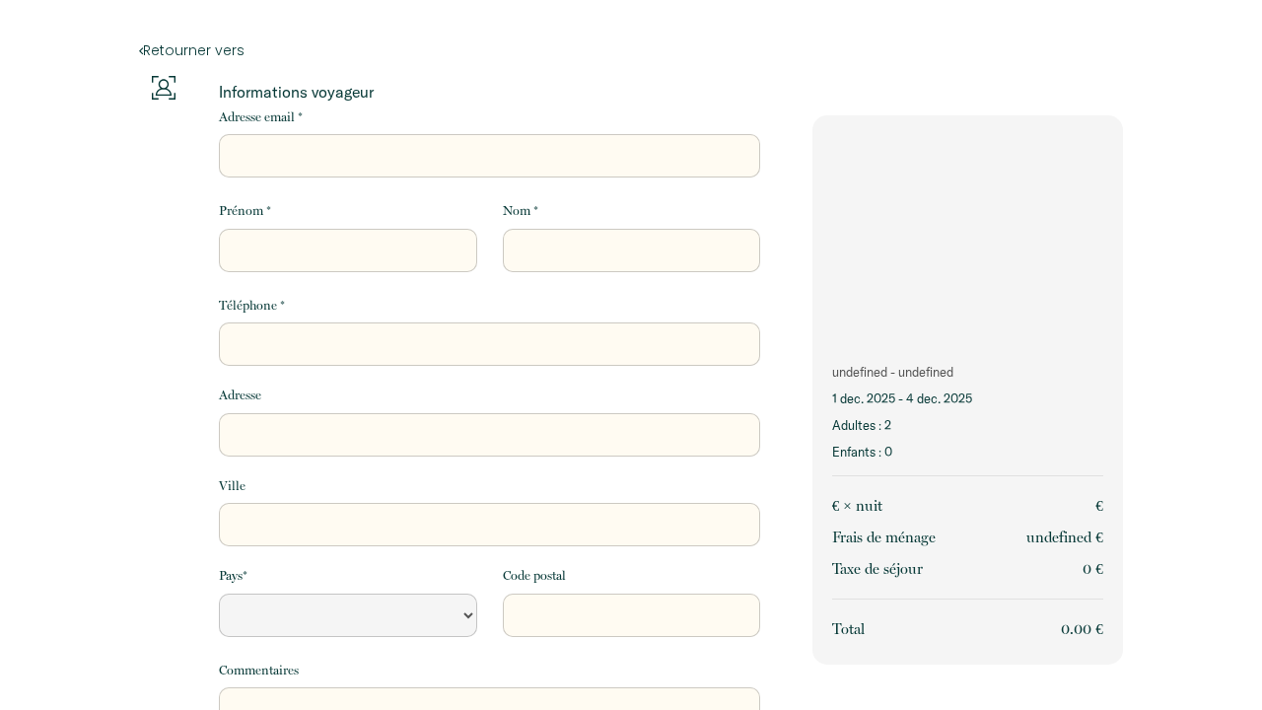
select select "Default select example"
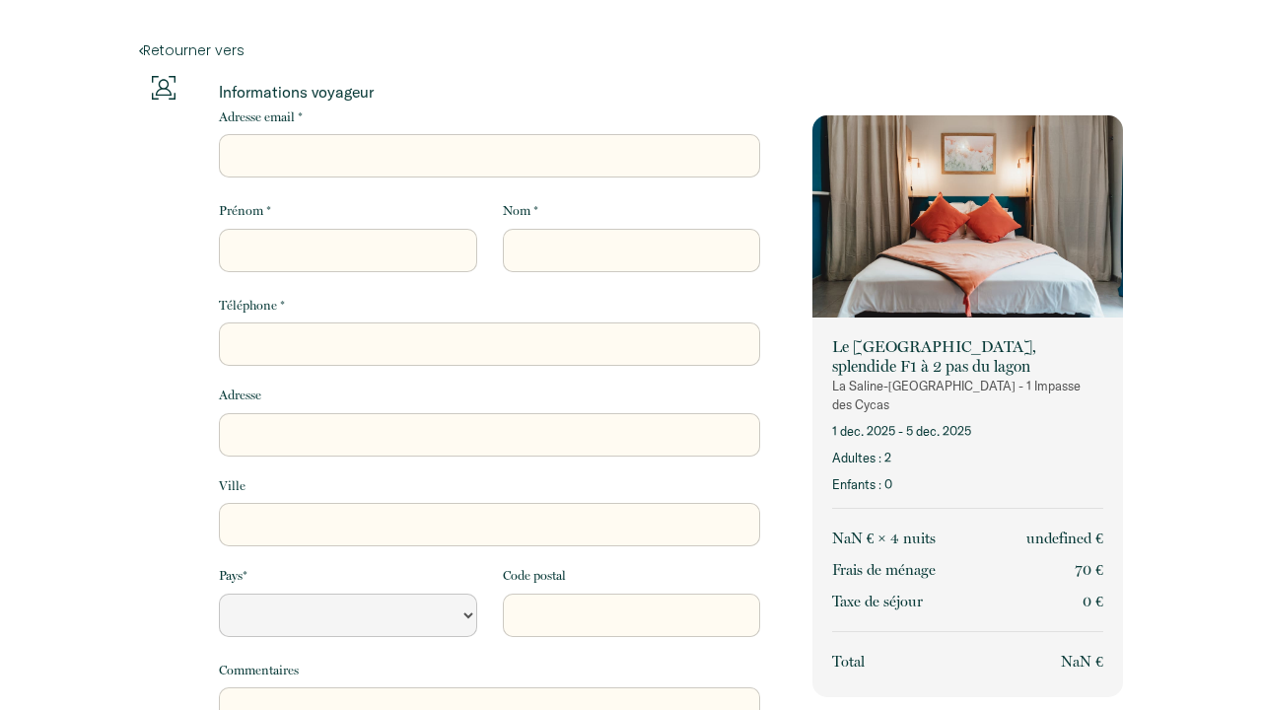
select select "Default select example"
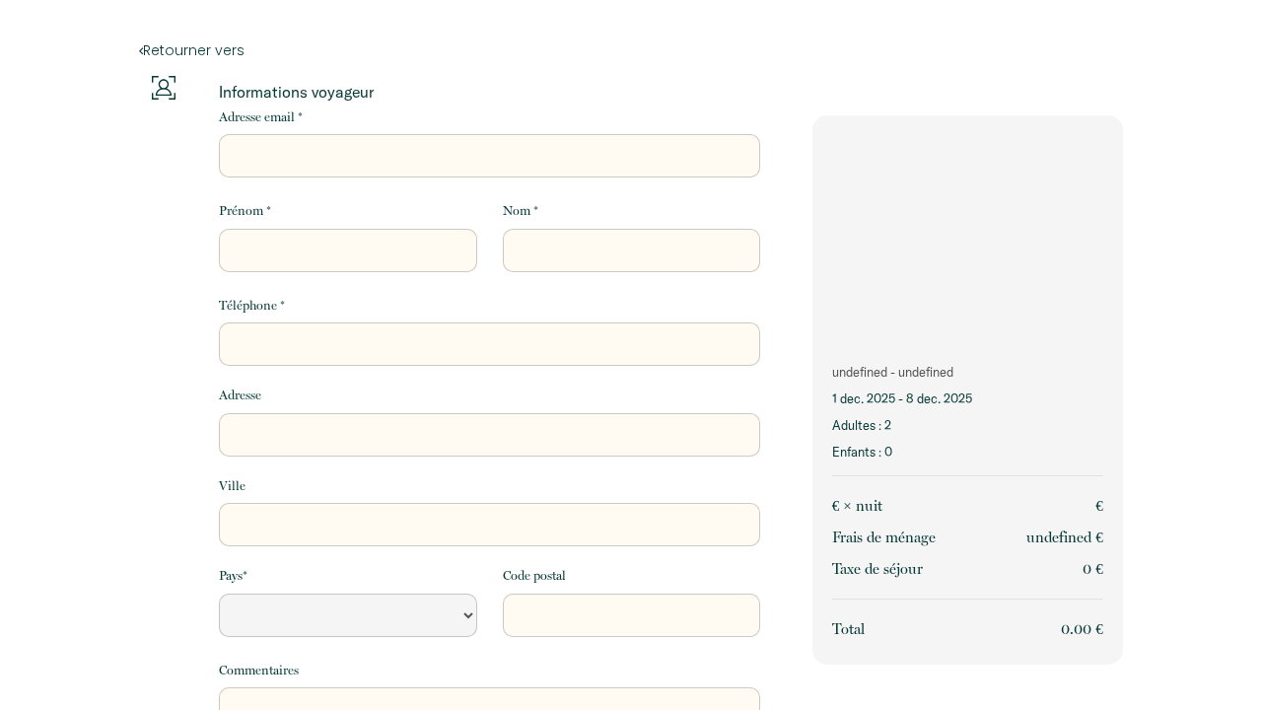
select select "Default select example"
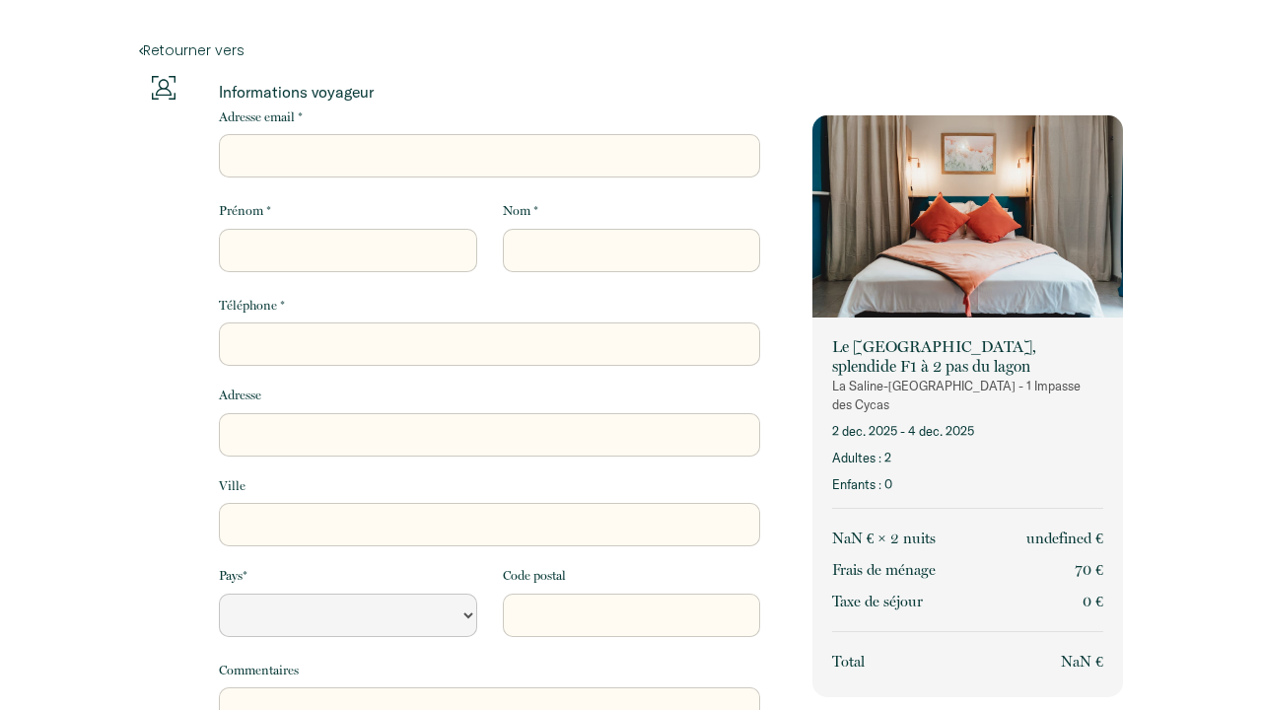
select select "Default select example"
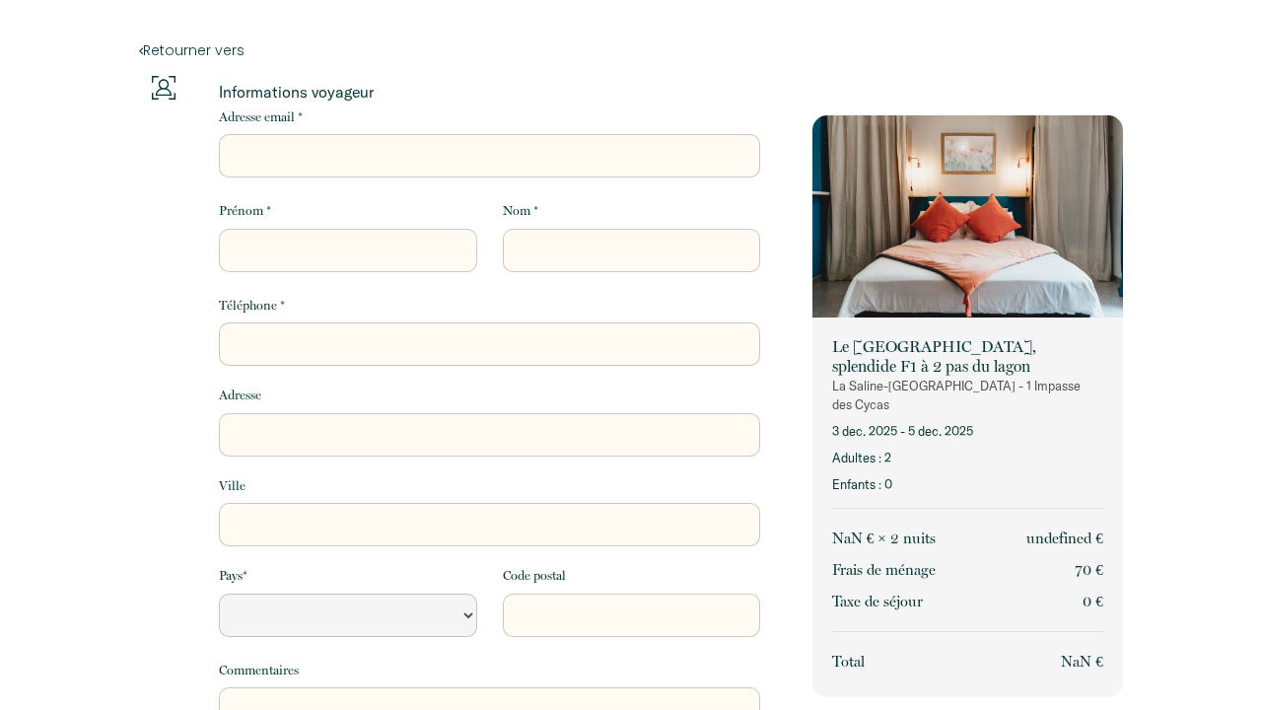
select select "Default select example"
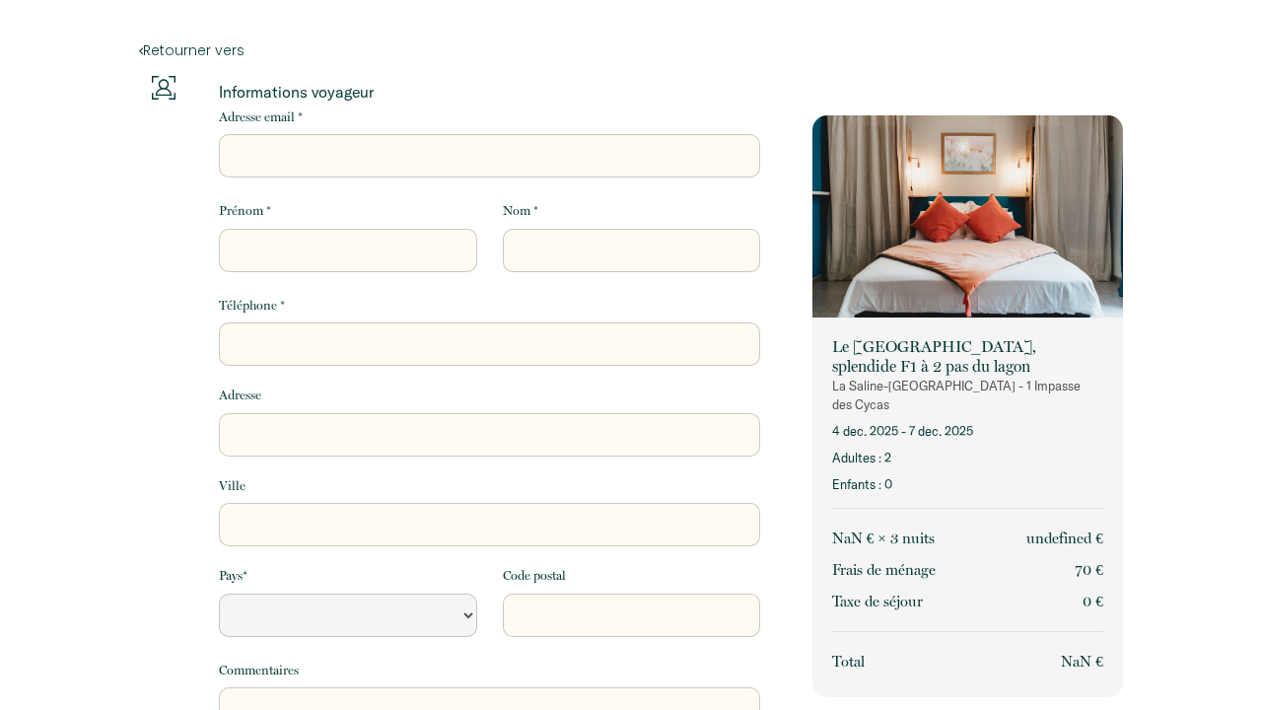
select select "Default select example"
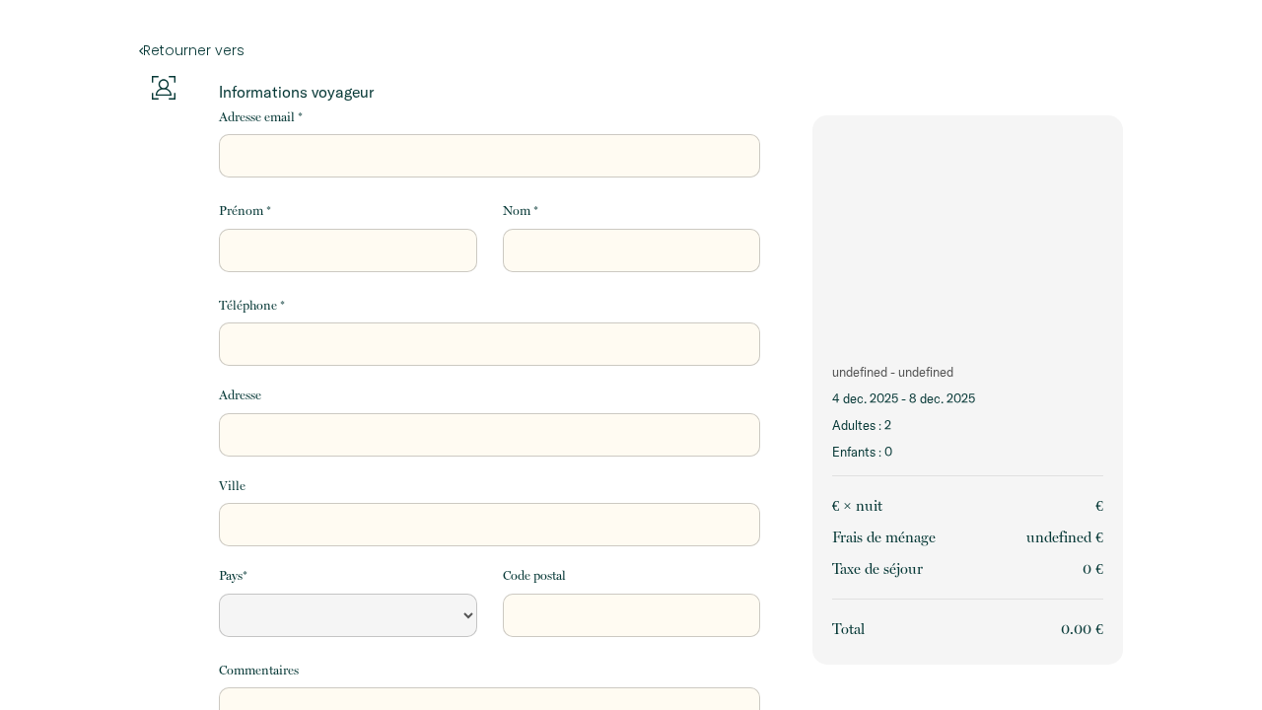
select select "Default select example"
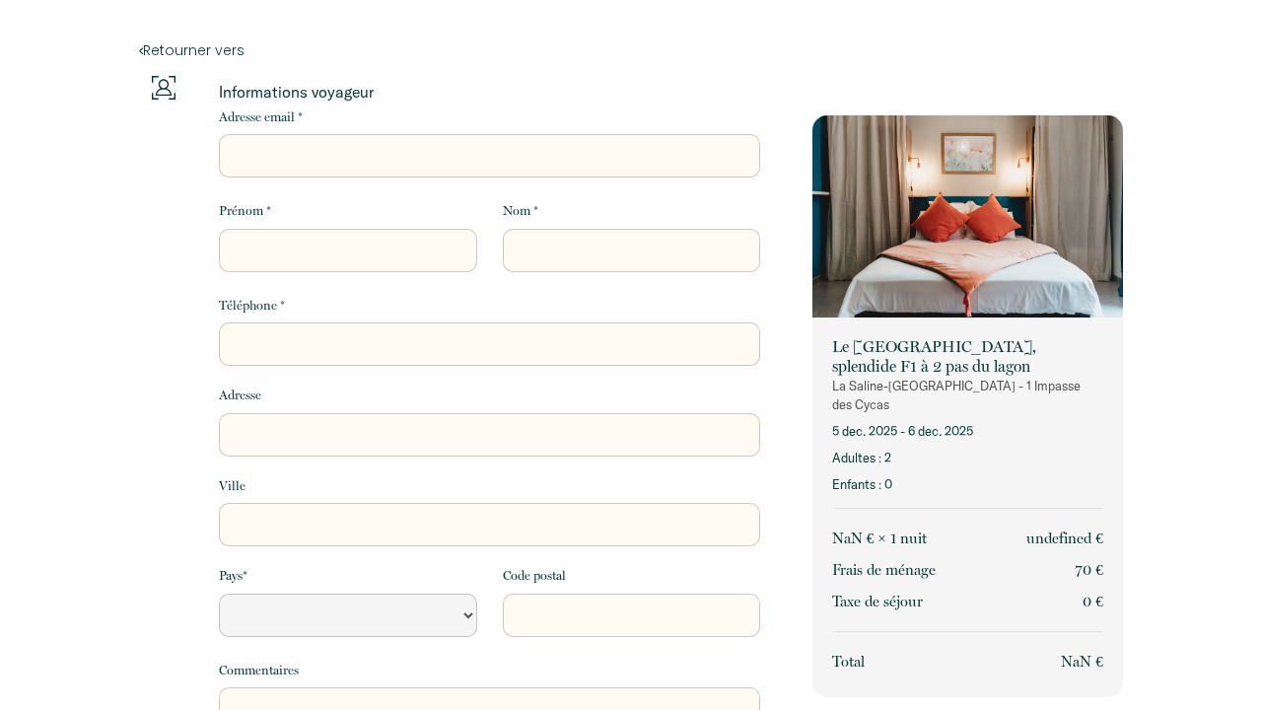
select select "Default select example"
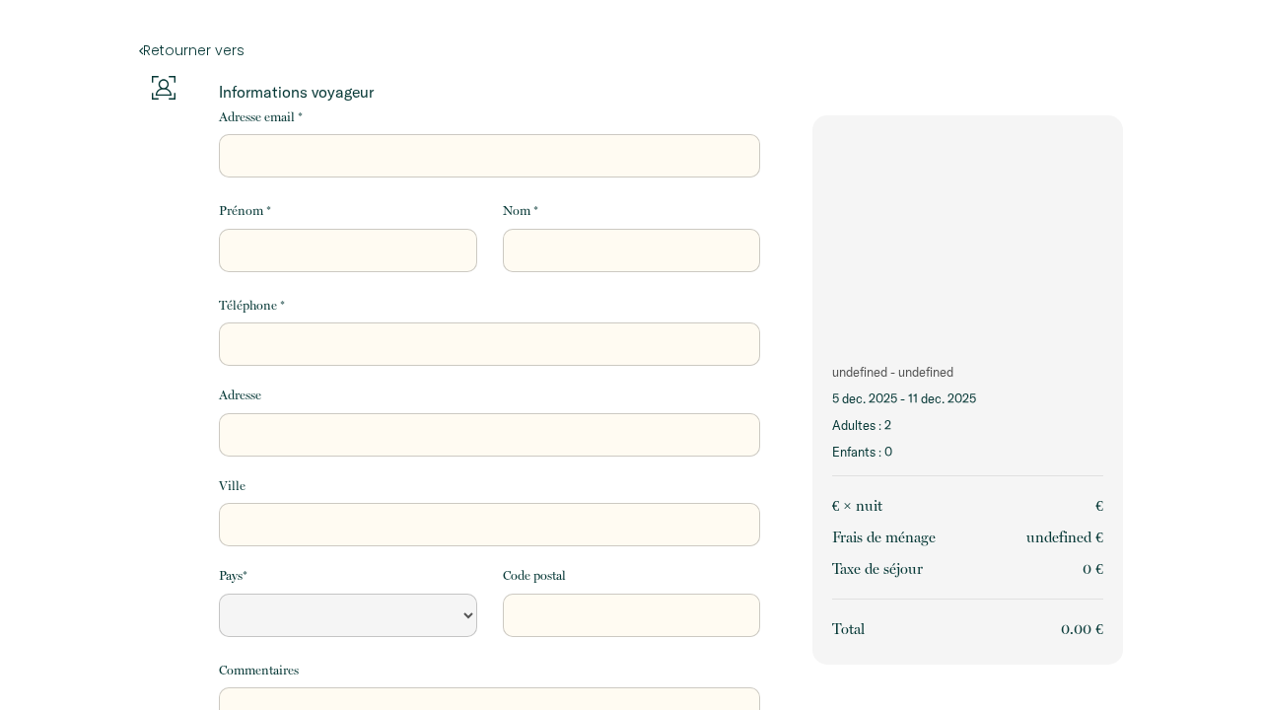
select select "Default select example"
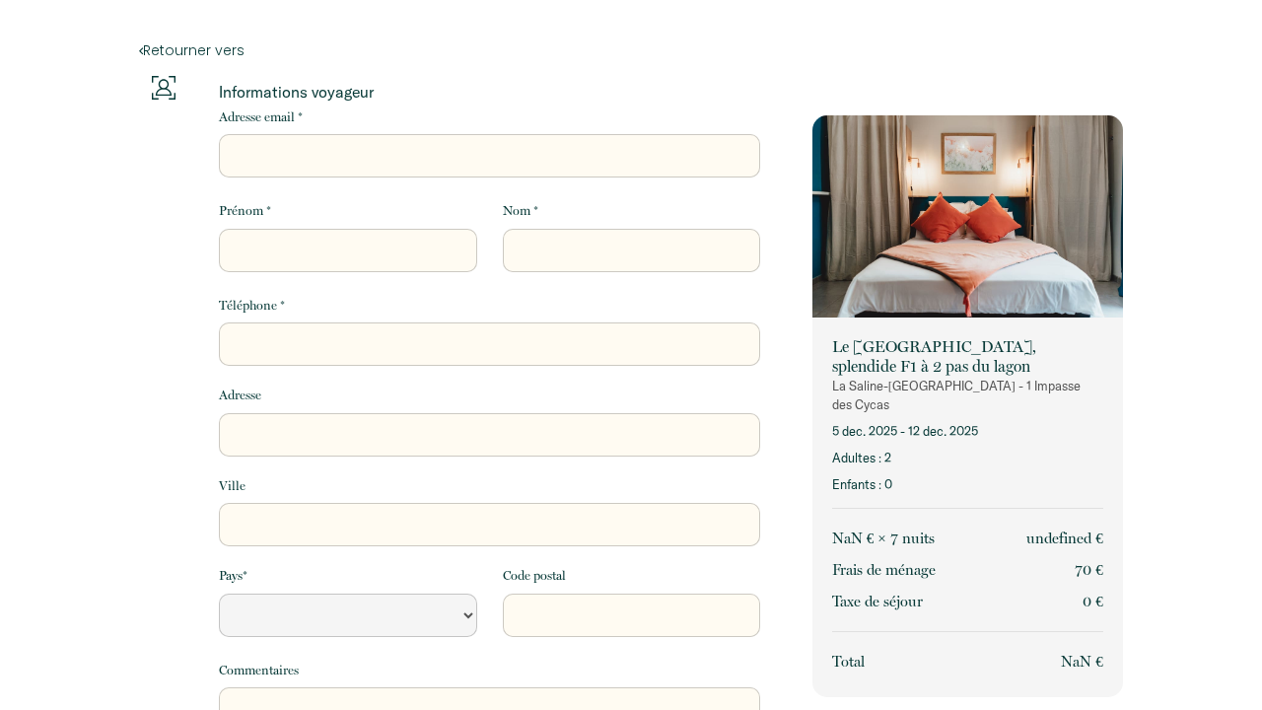
select select "Default select example"
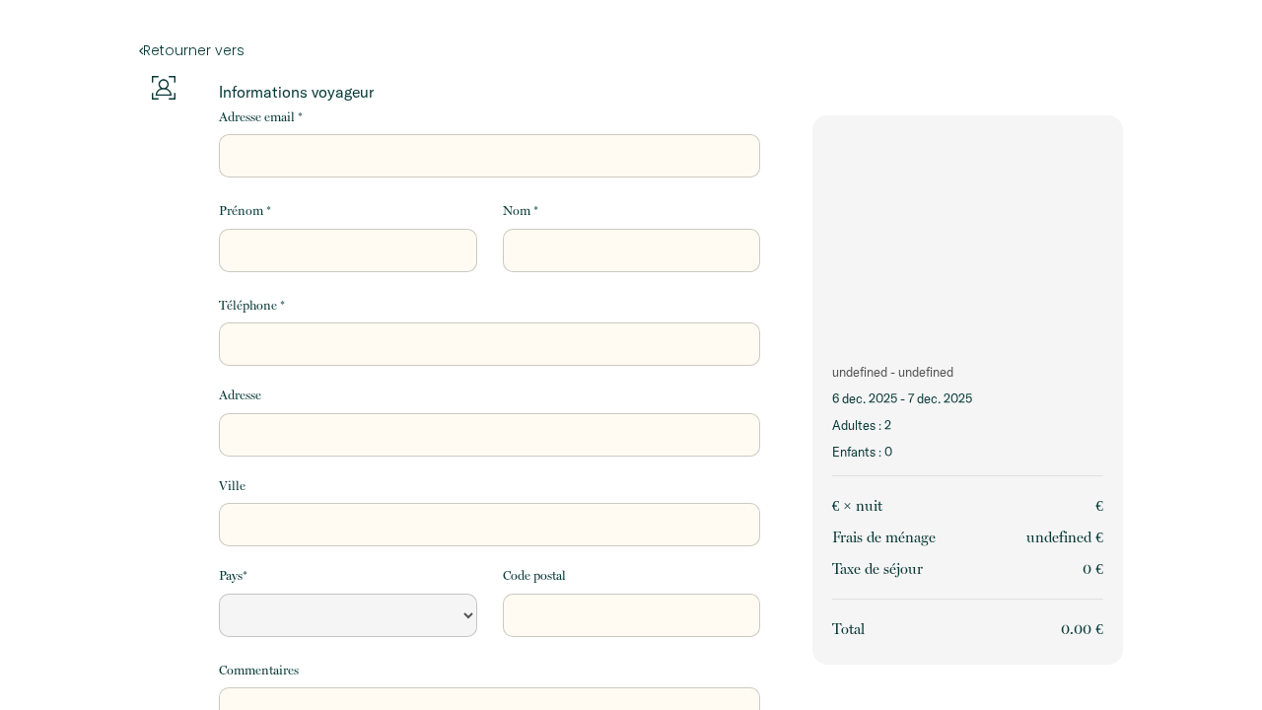
select select "Default select example"
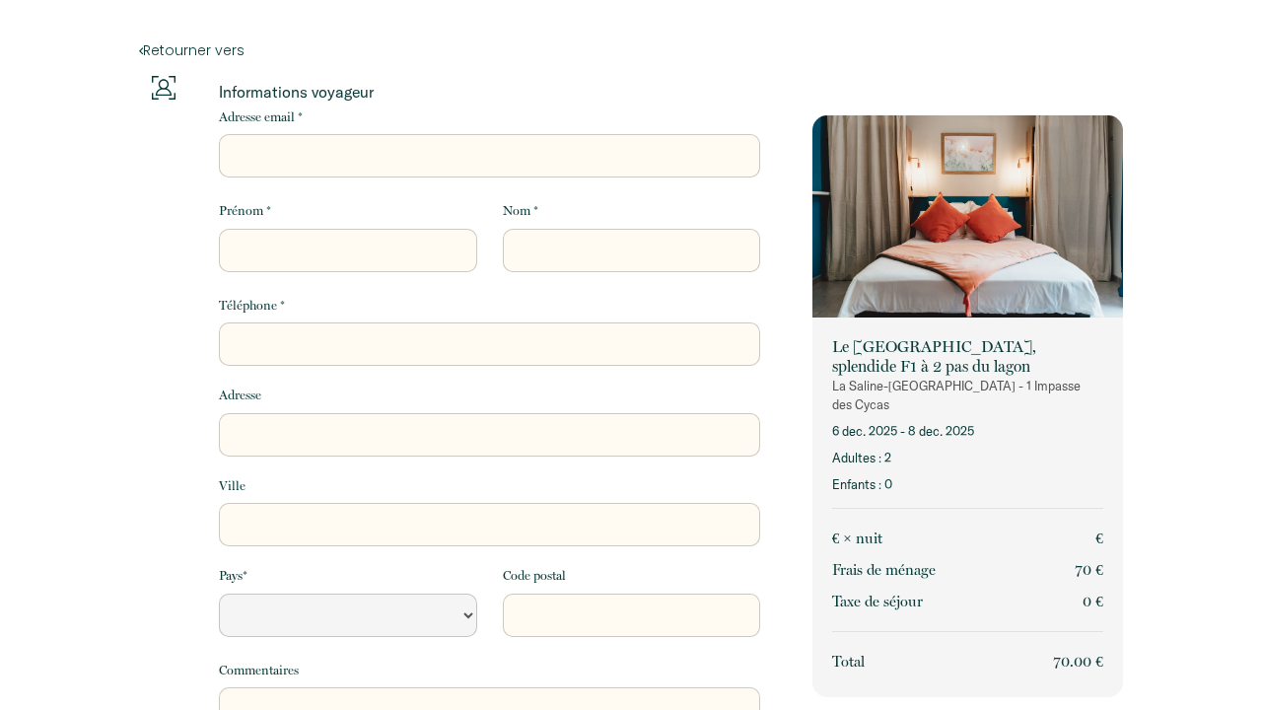
select select "Default select example"
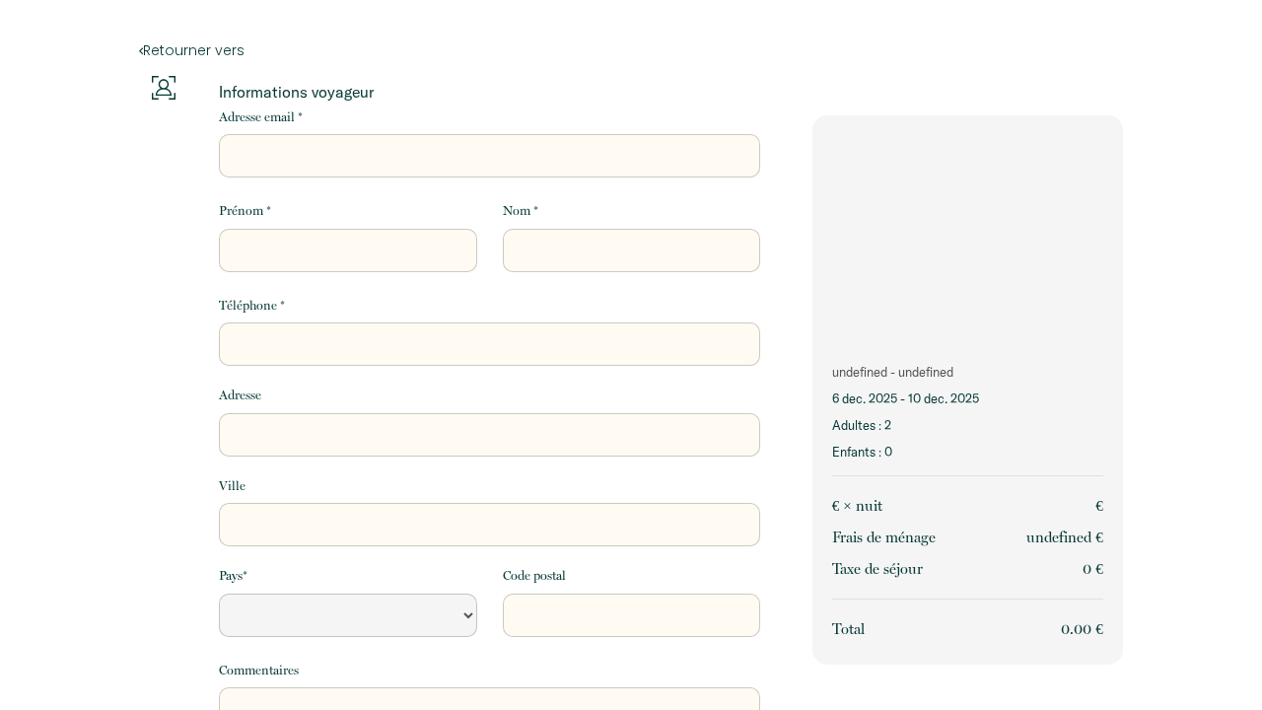
select select "Default select example"
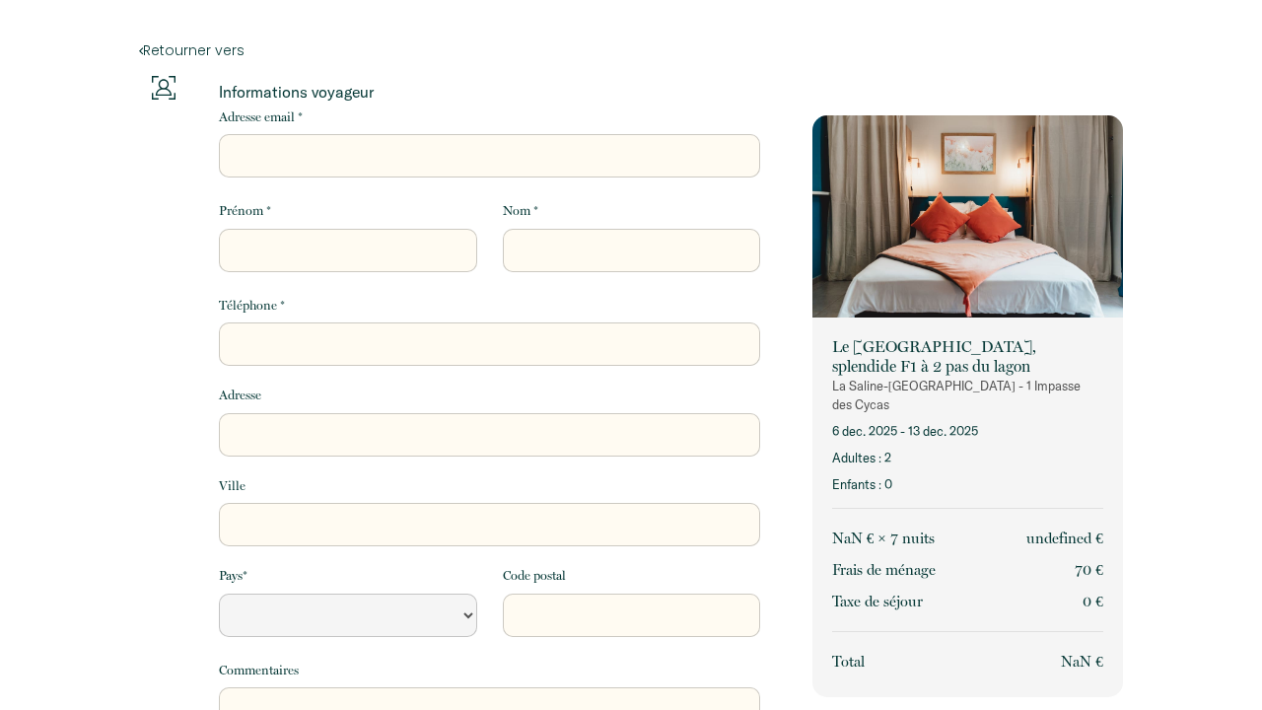
select select "Default select example"
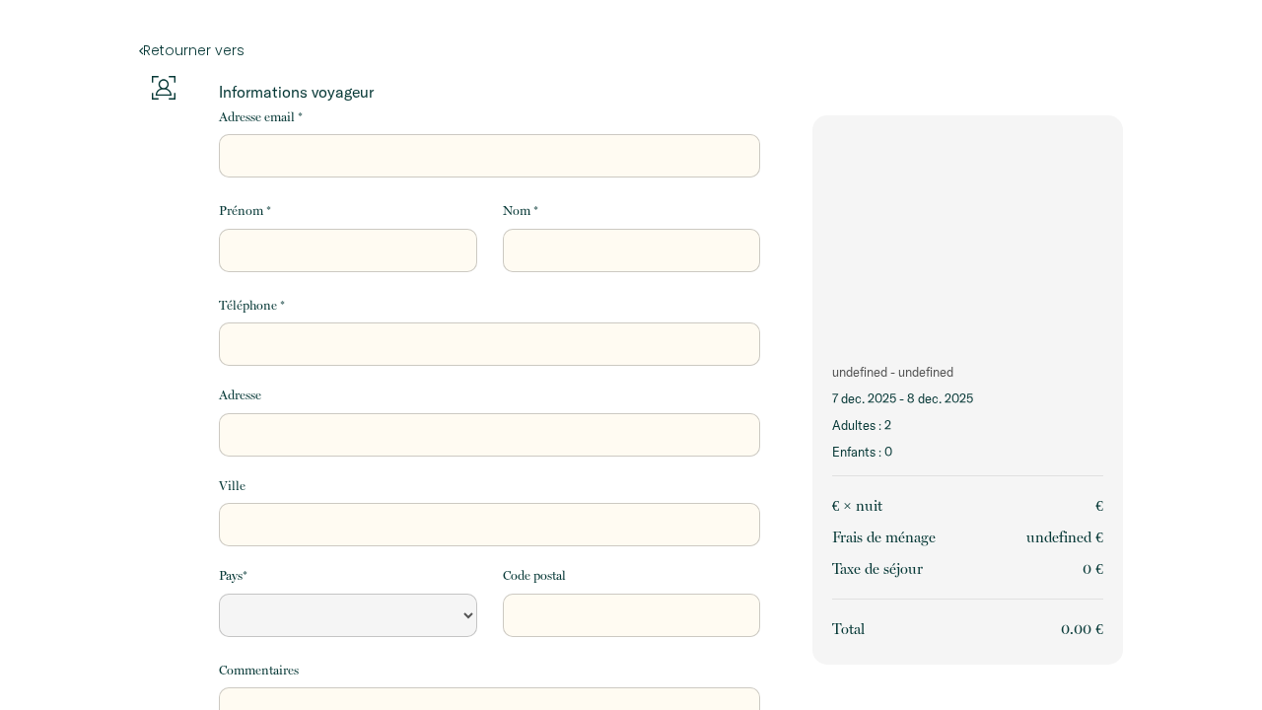
select select "Default select example"
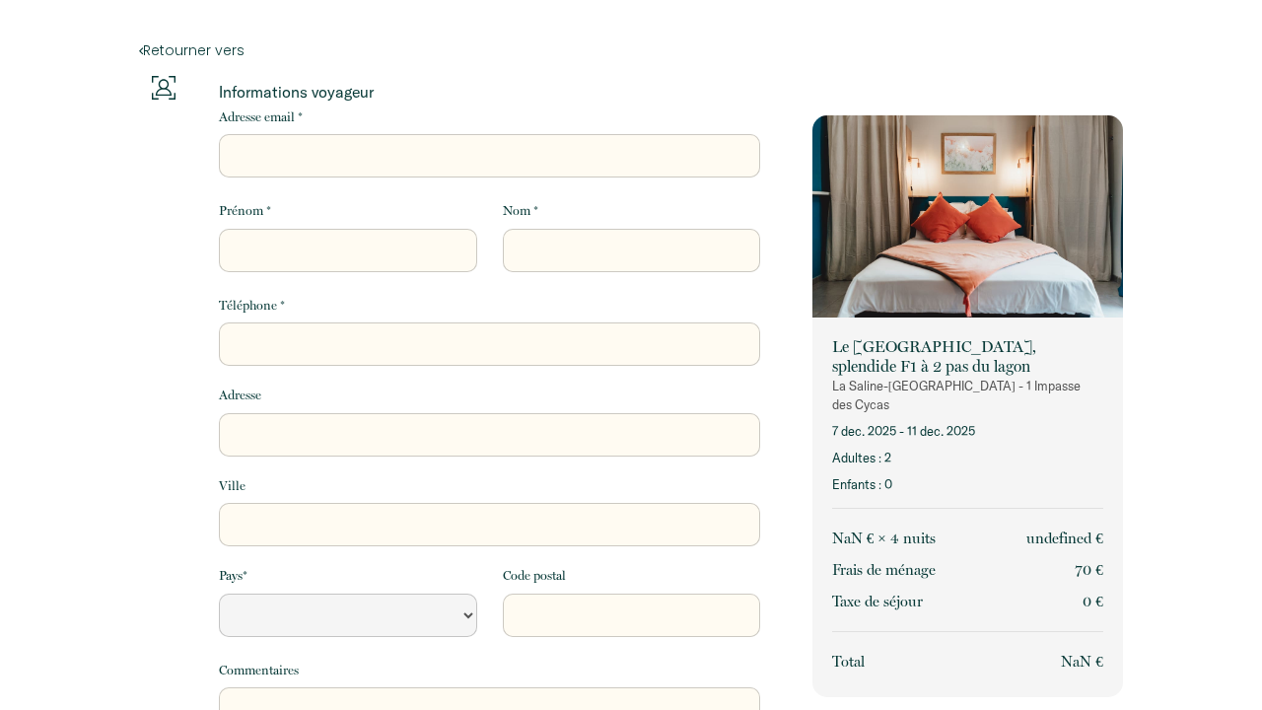
select select "Default select example"
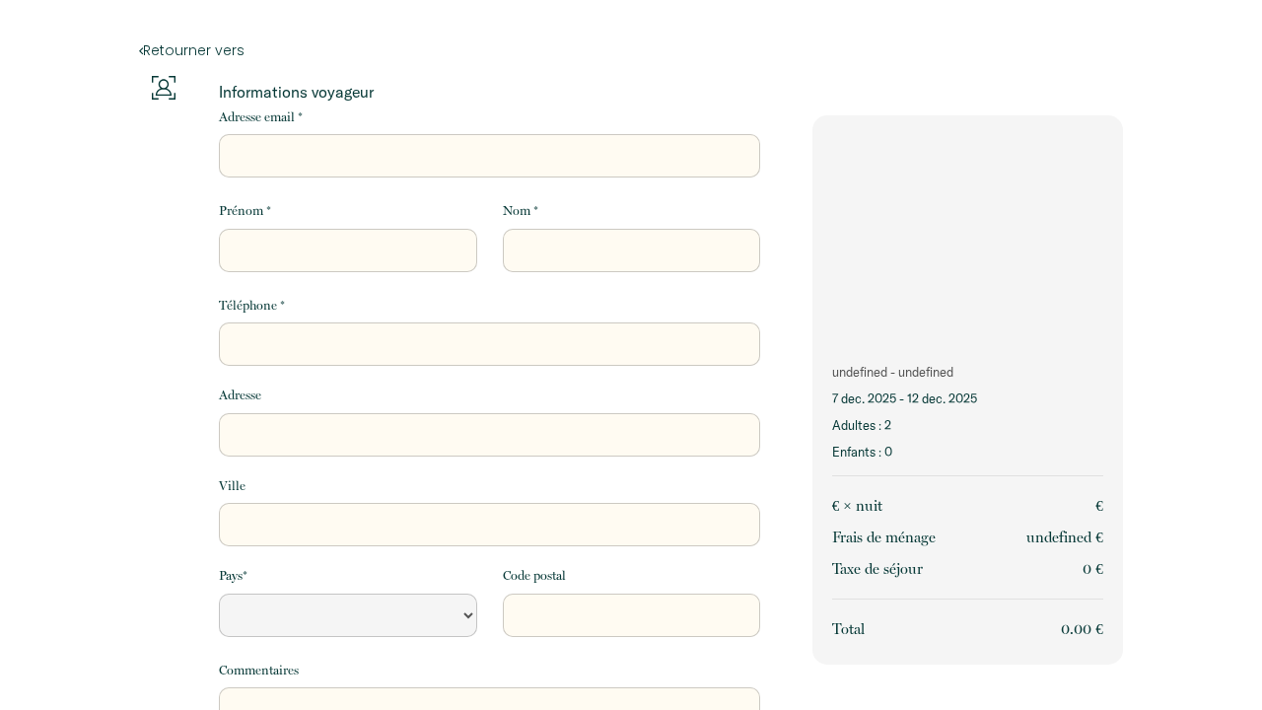
select select "Default select example"
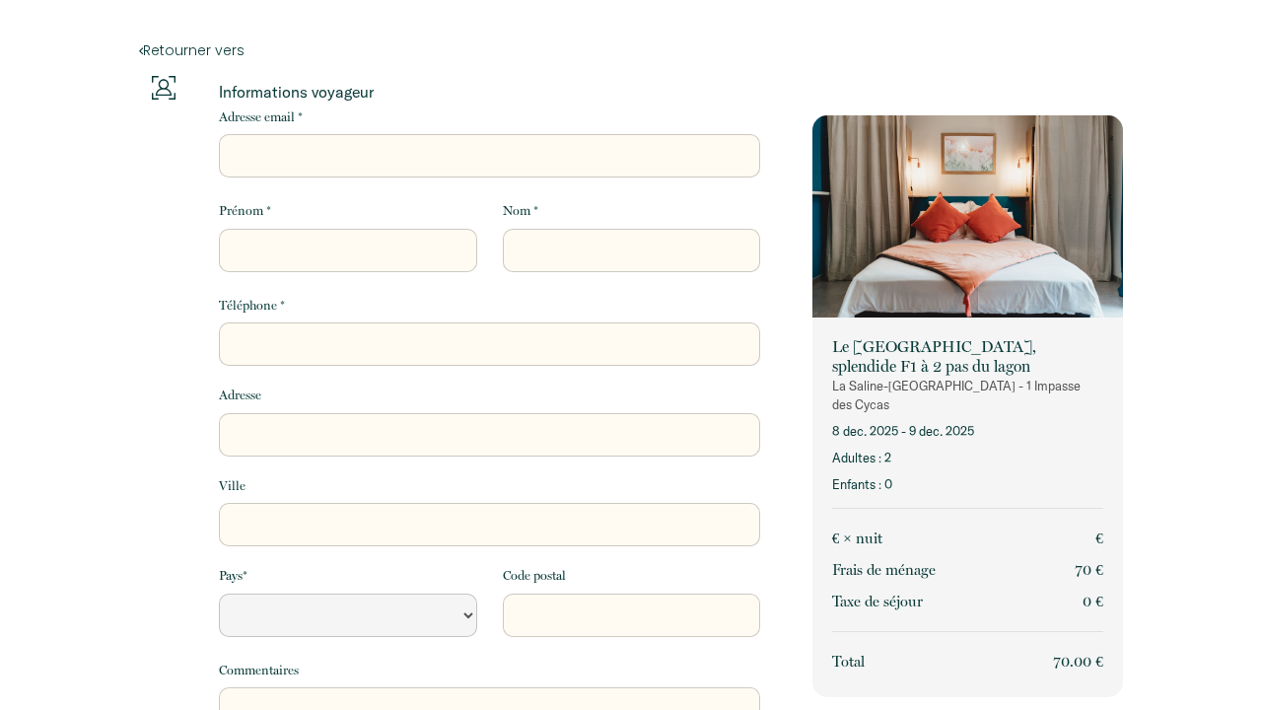
select select "Default select example"
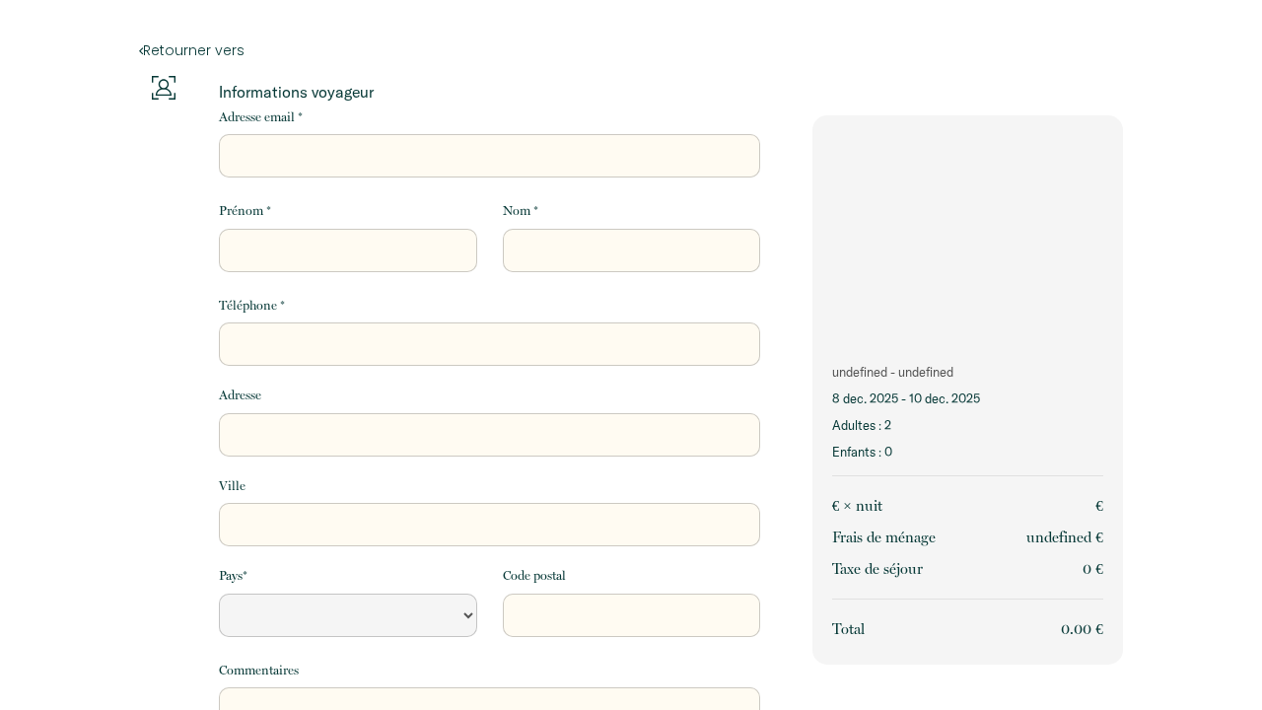
select select "Default select example"
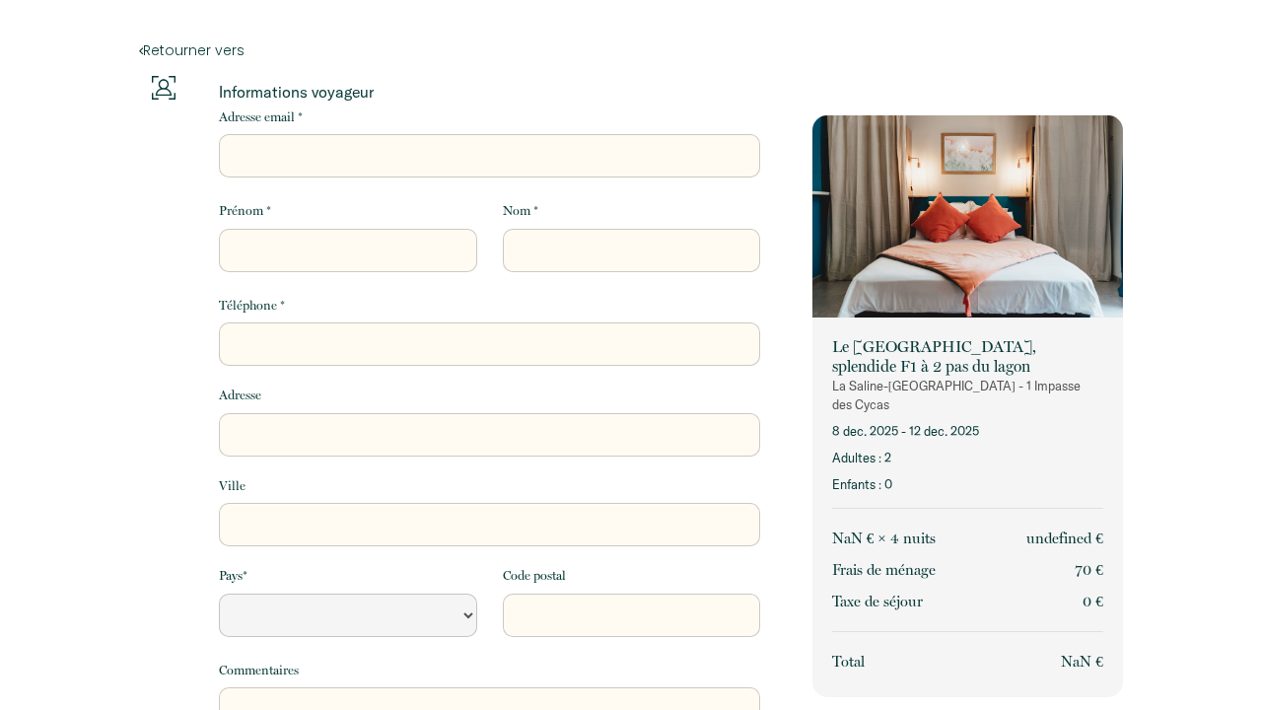
select select "Default select example"
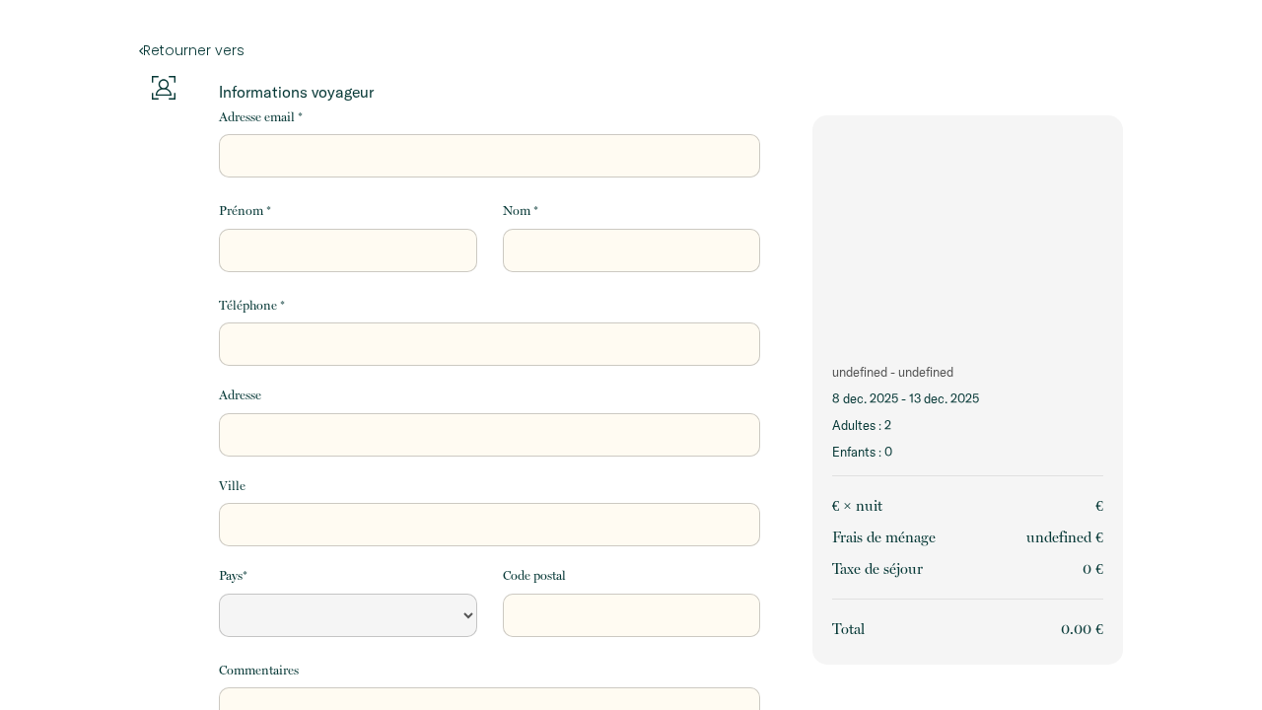
select select "Default select example"
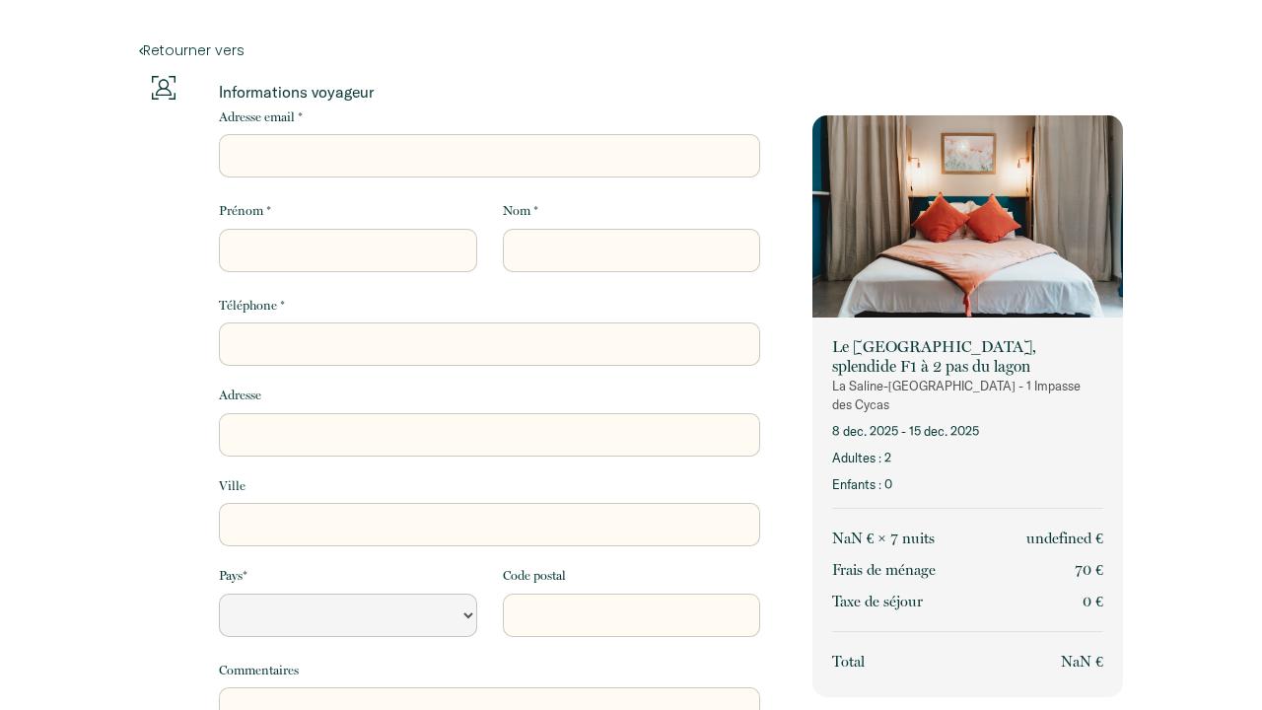
select select "Default select example"
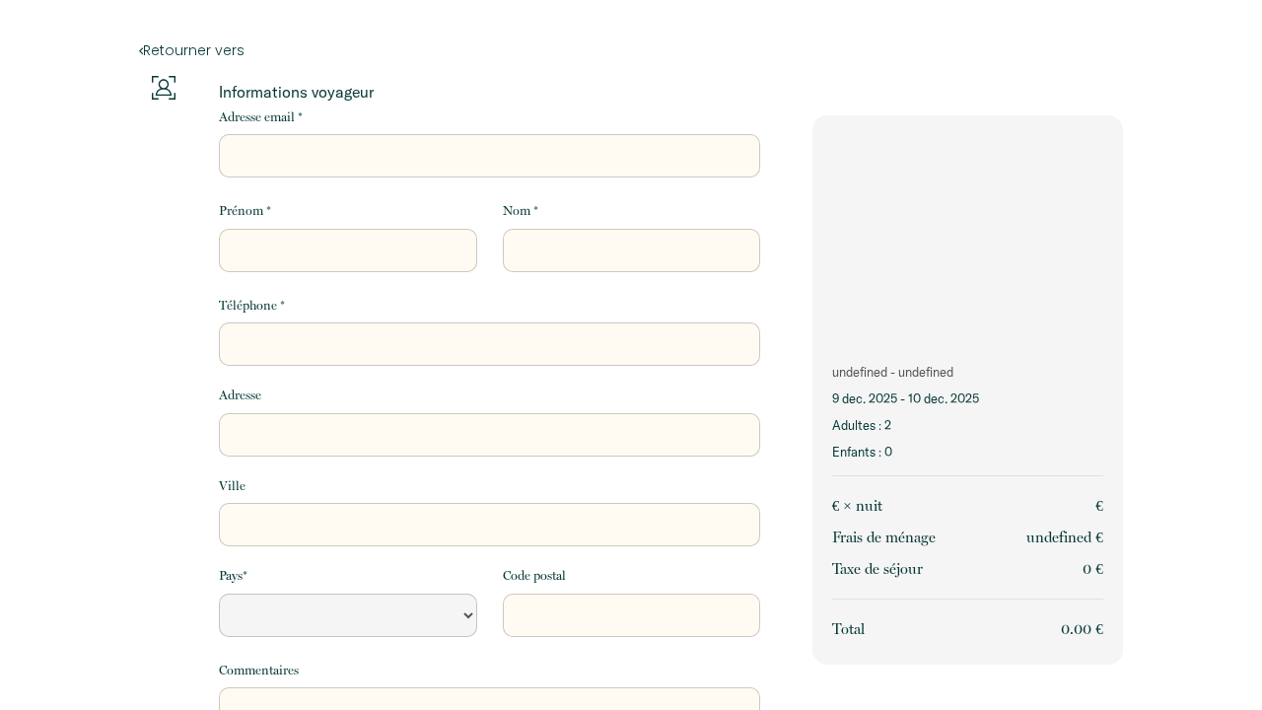
select select "Default select example"
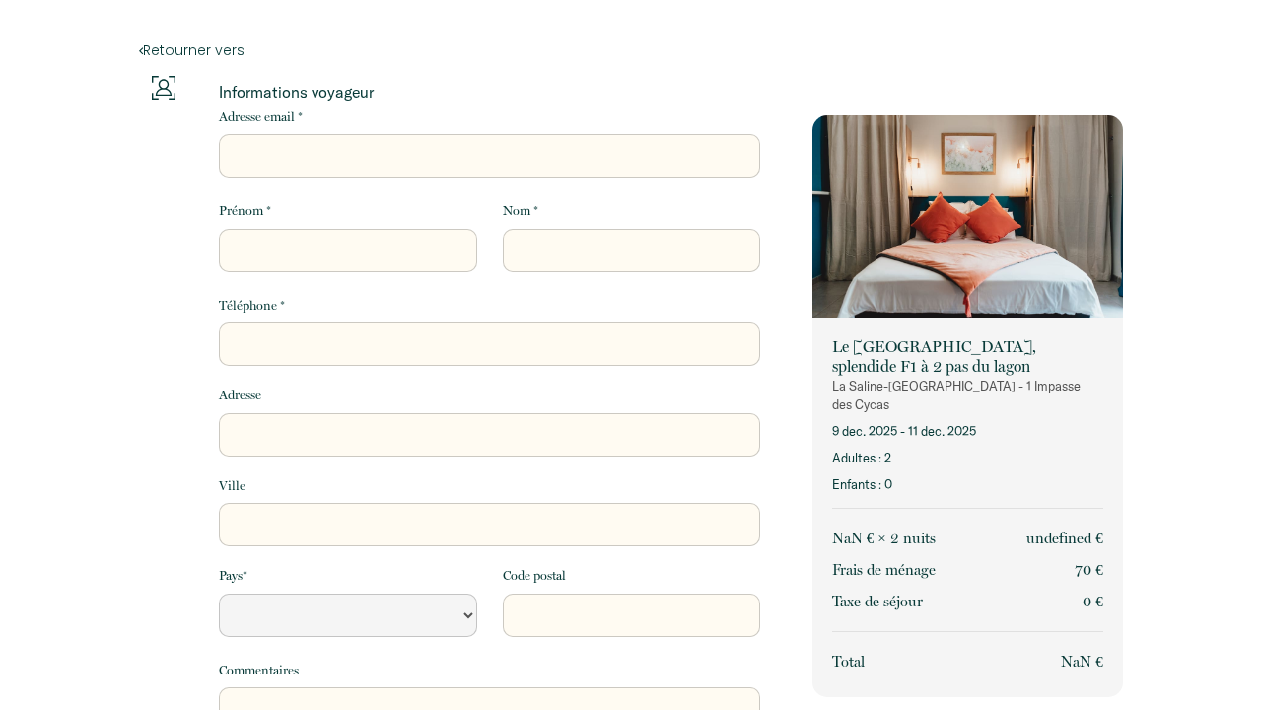
select select "Default select example"
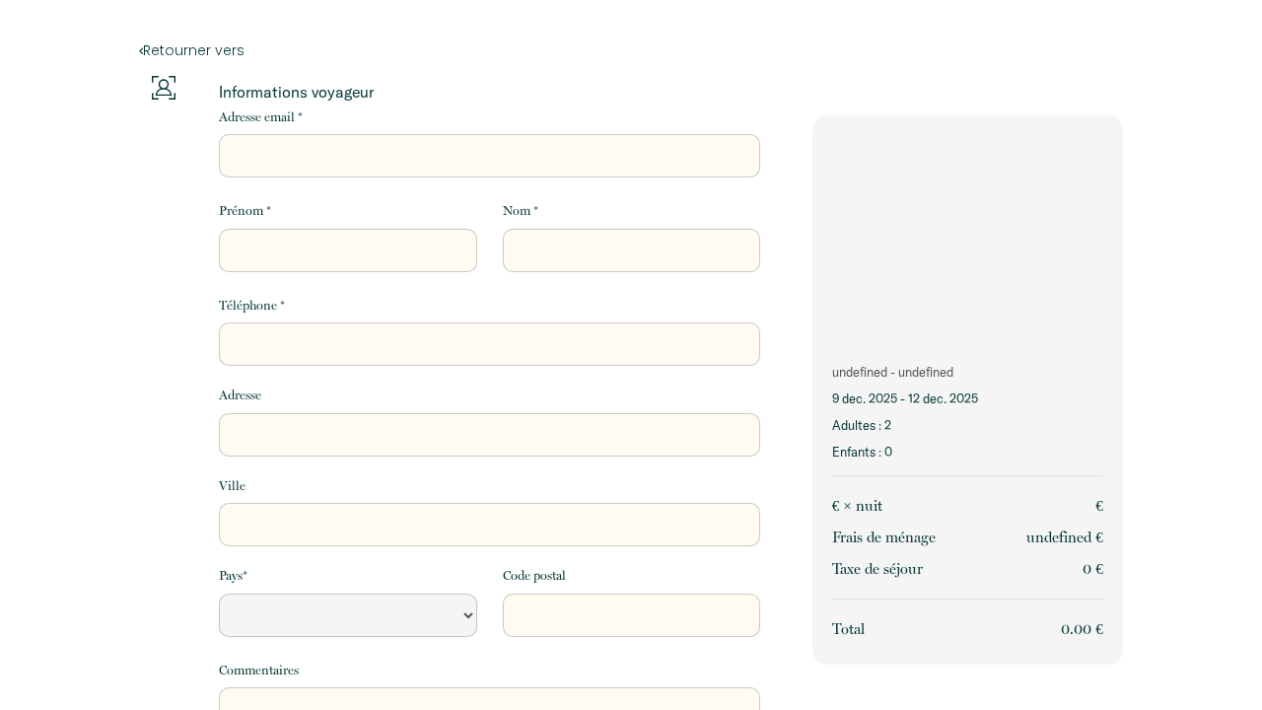
select select "Default select example"
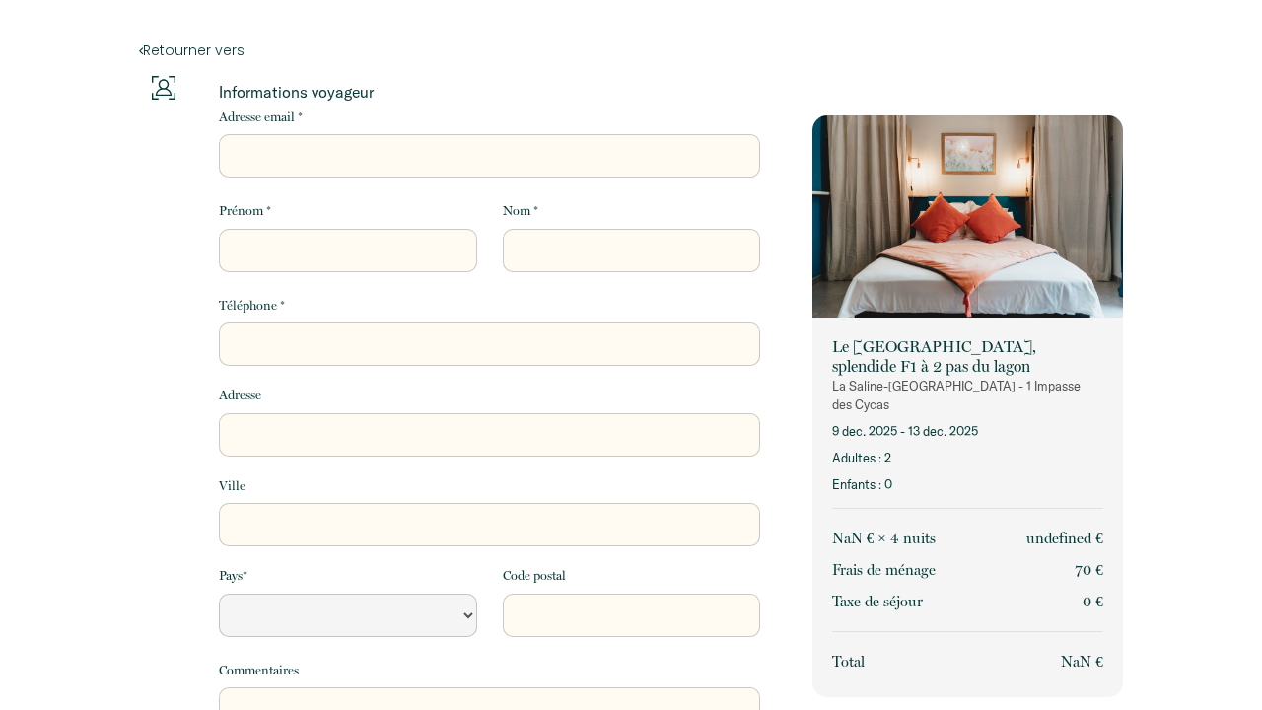
select select "Default select example"
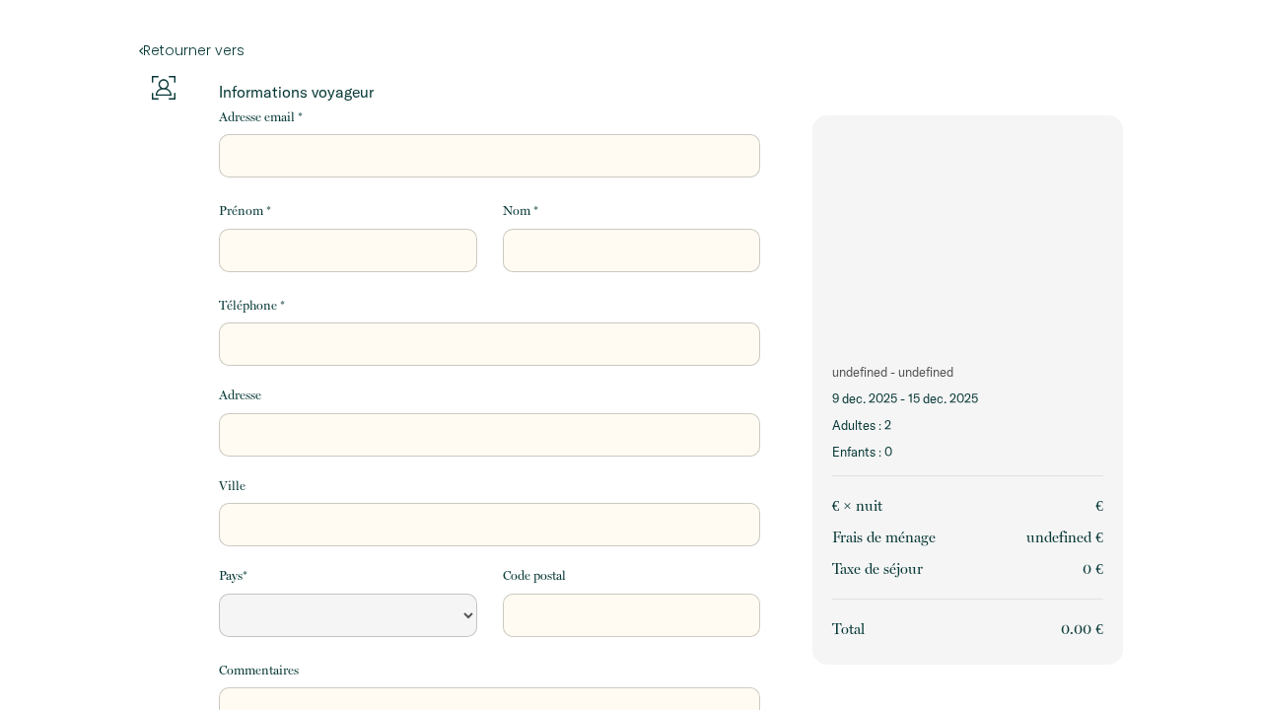
select select "Default select example"
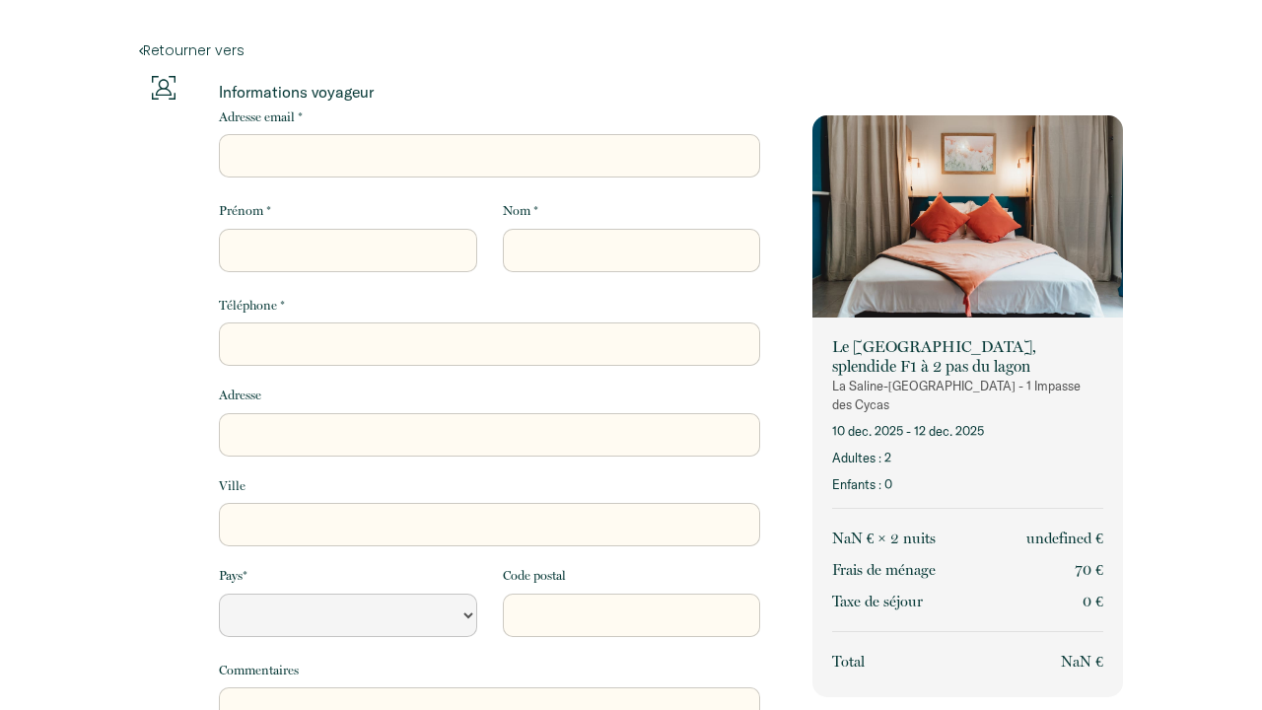
select select "Default select example"
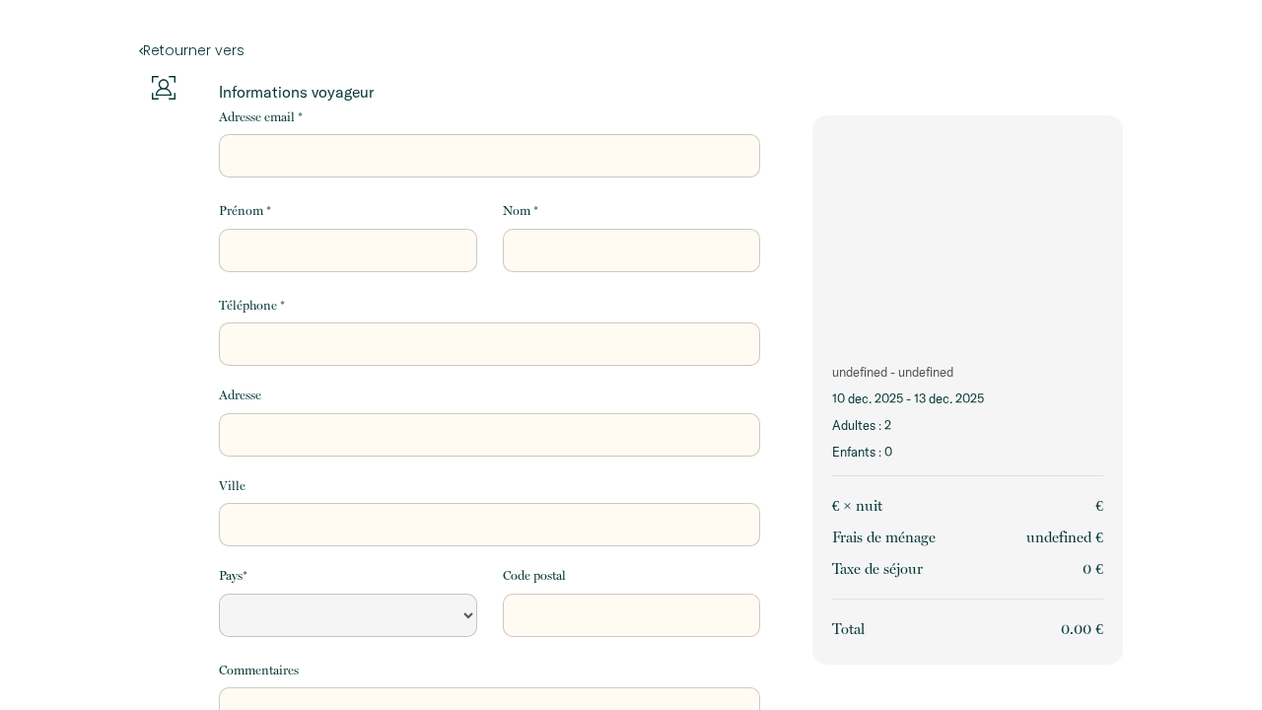
select select "Default select example"
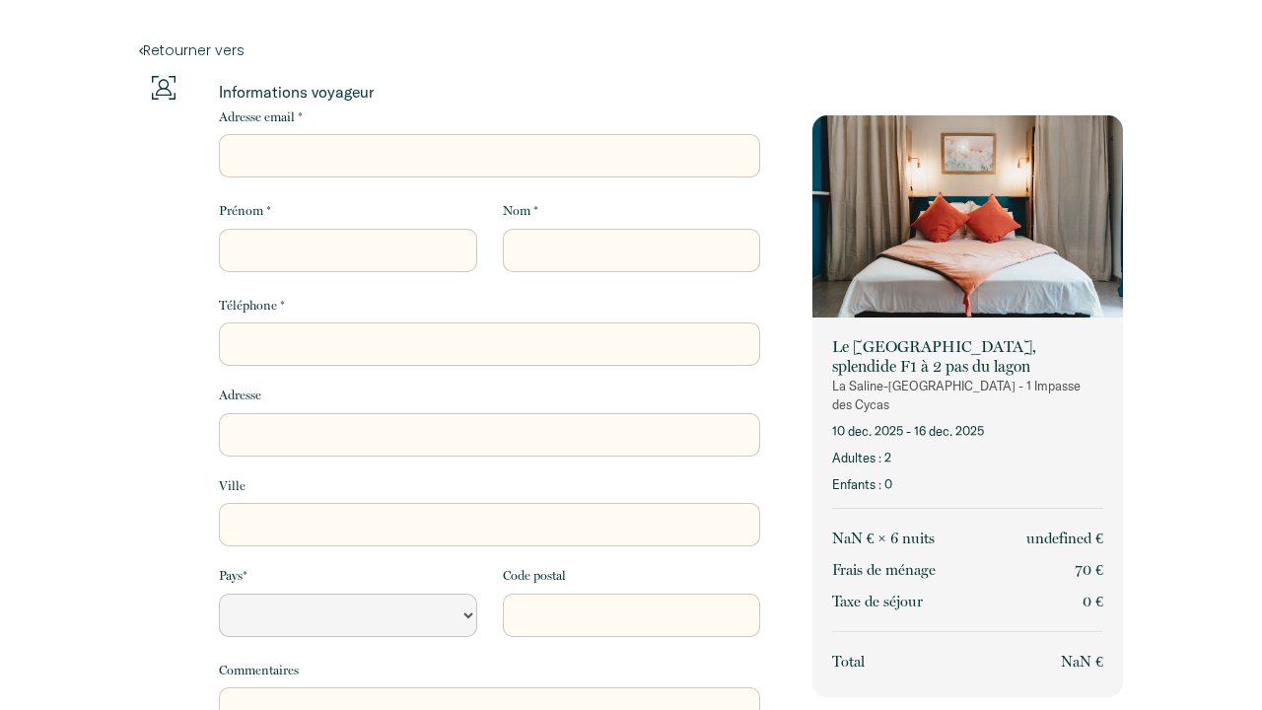
select select "Default select example"
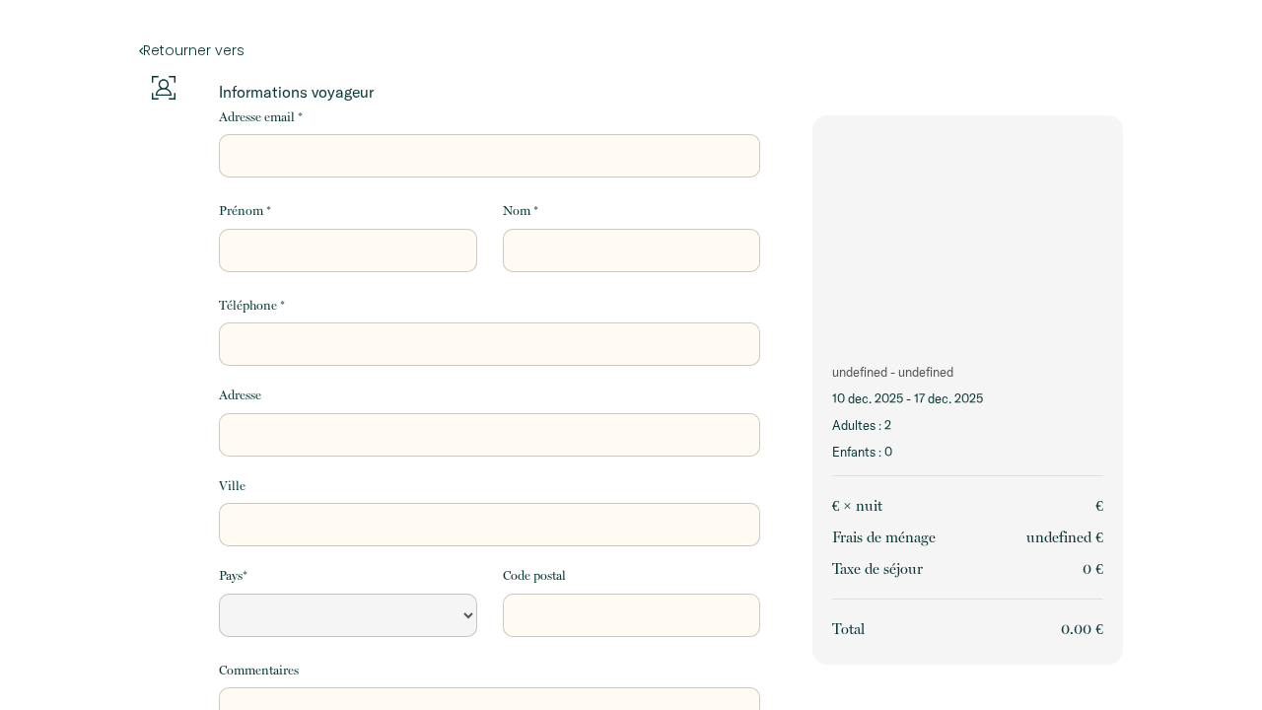
select select "Default select example"
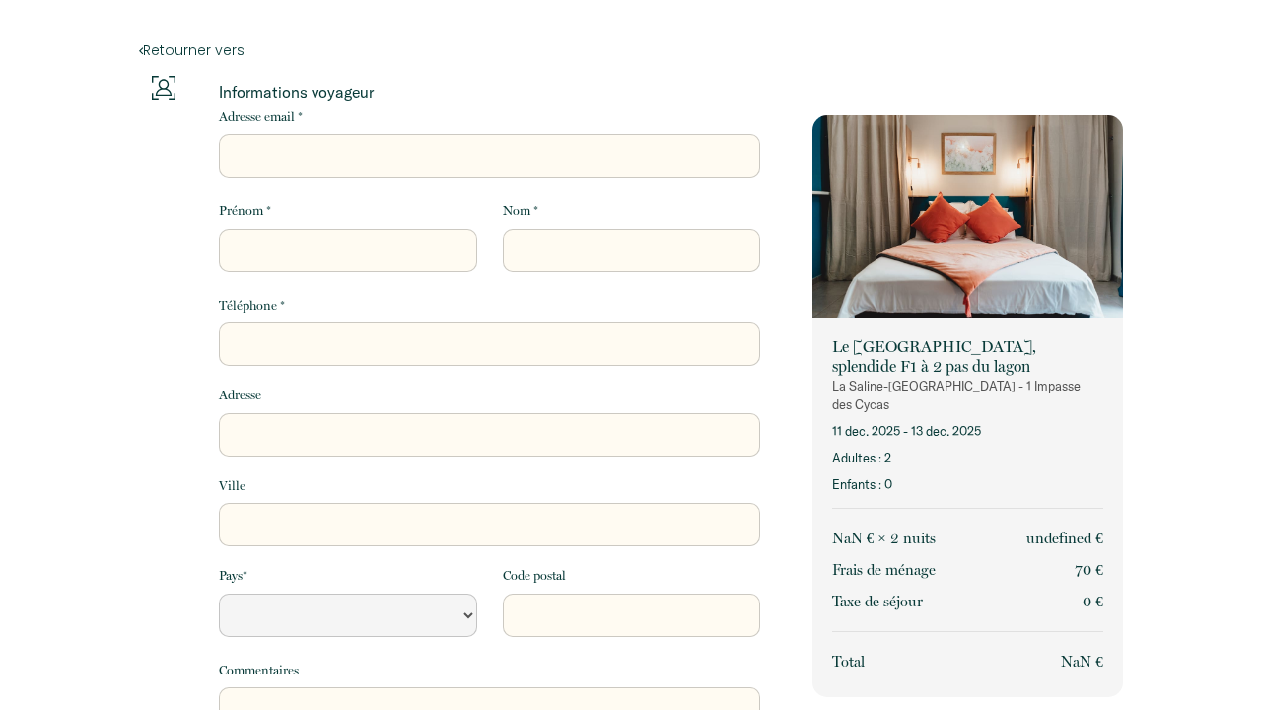
select select "Default select example"
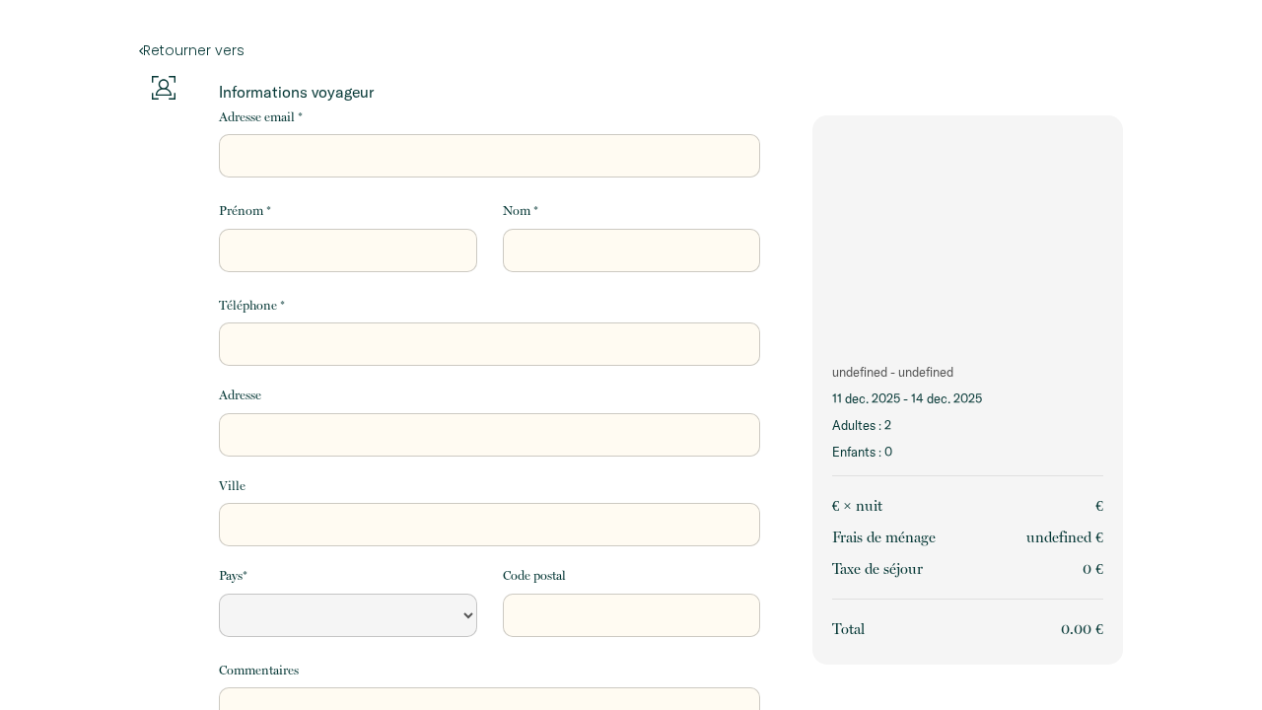
select select "Default select example"
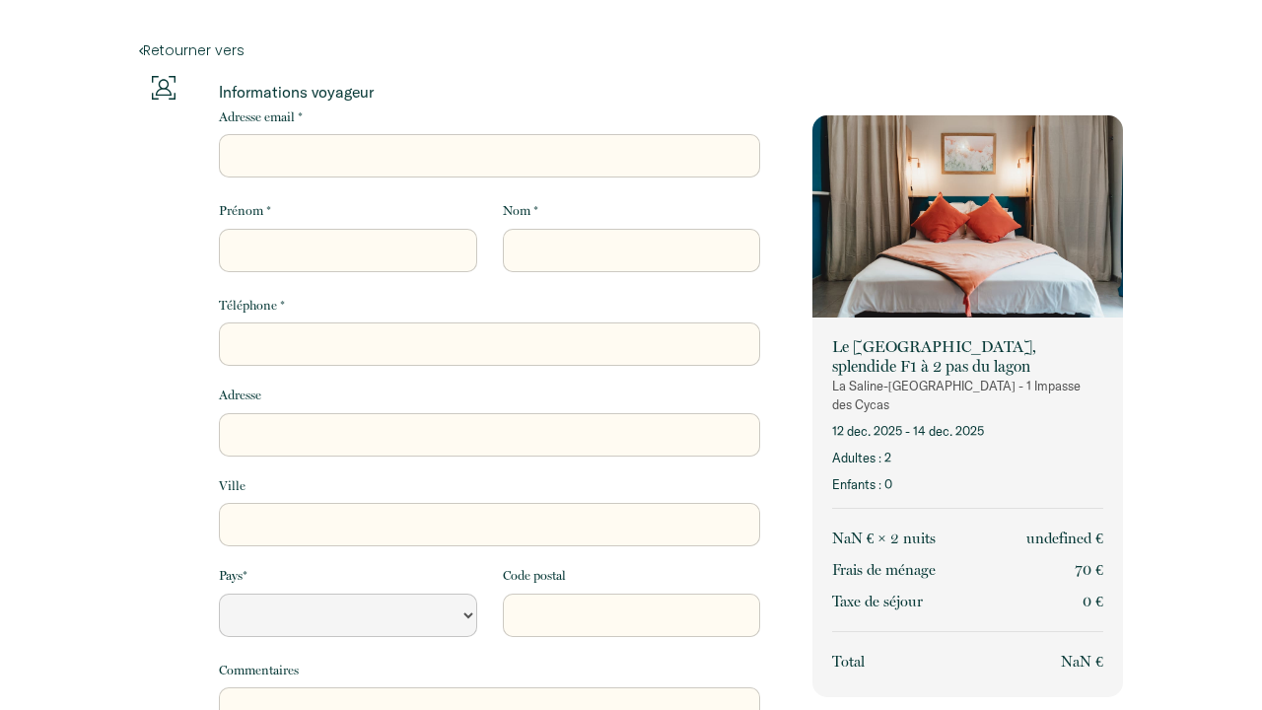
select select "Default select example"
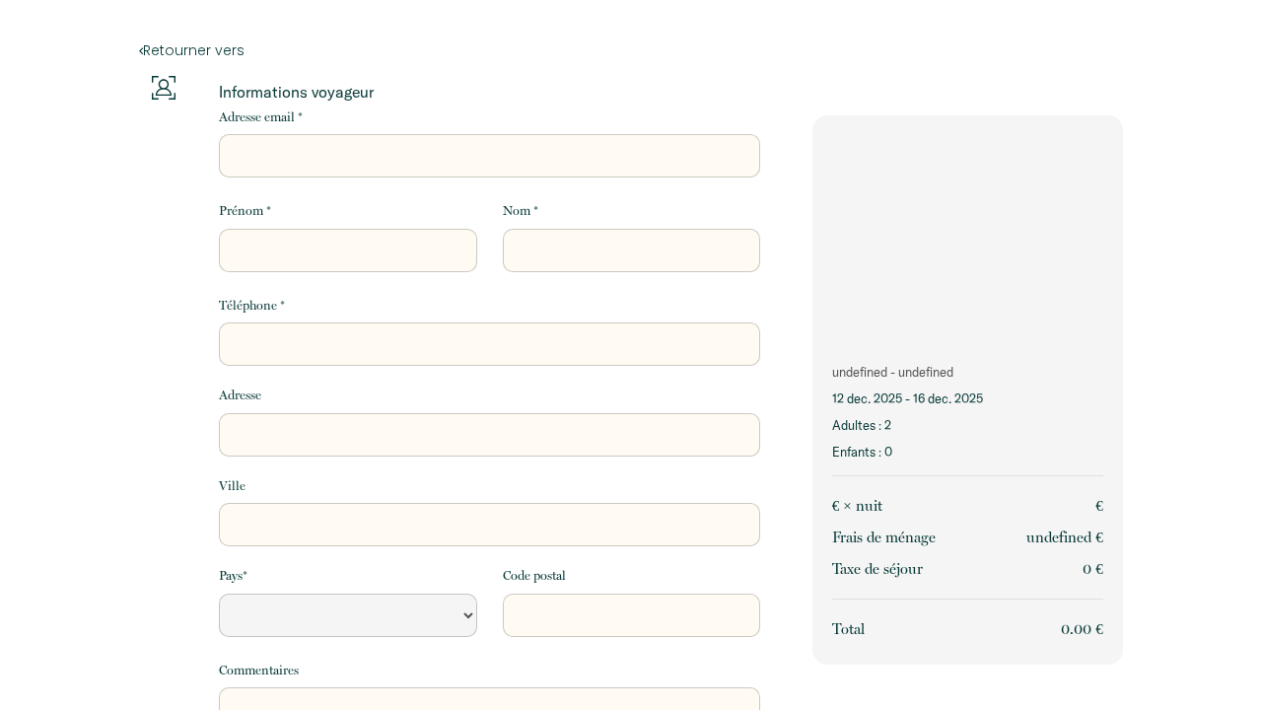
select select "Default select example"
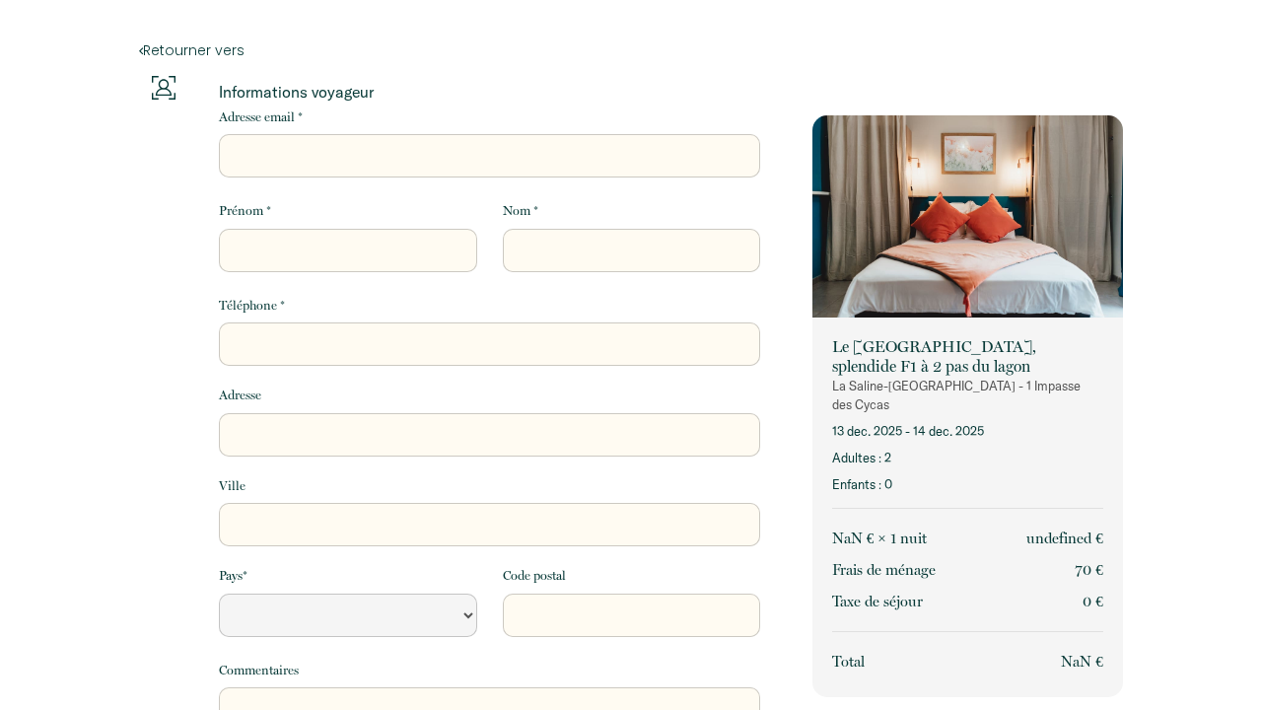
select select "Default select example"
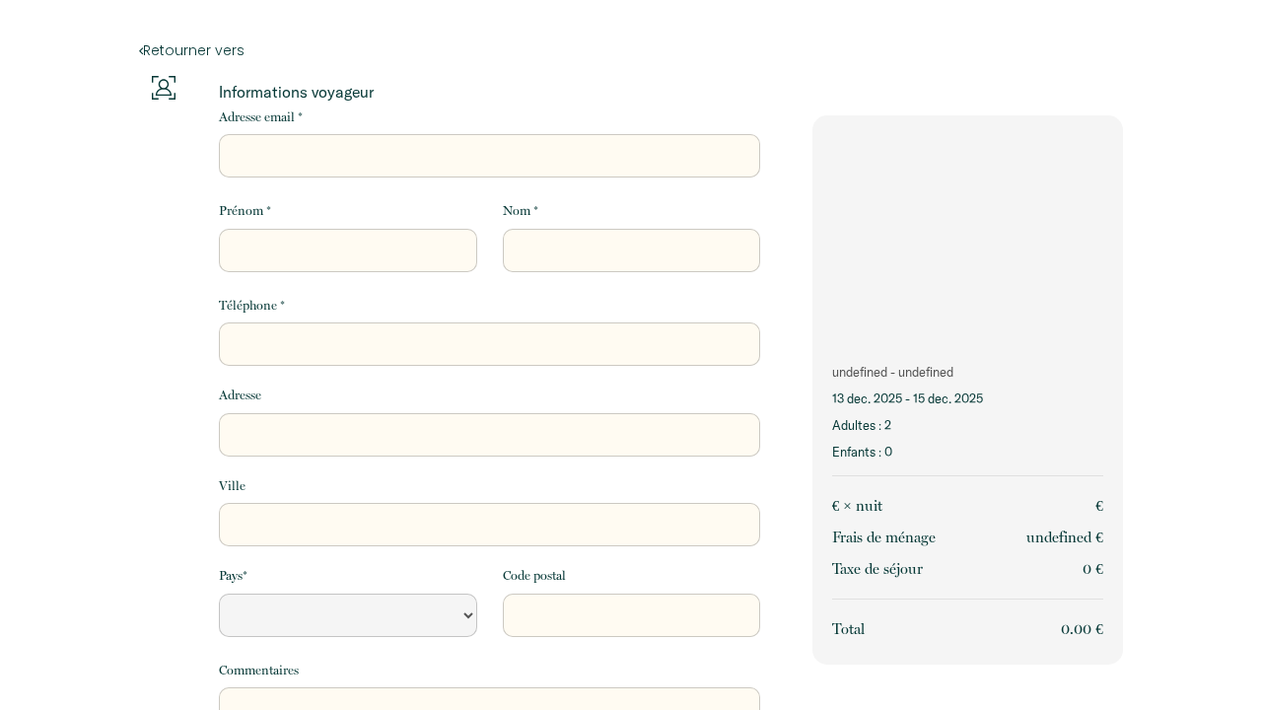
select select "Default select example"
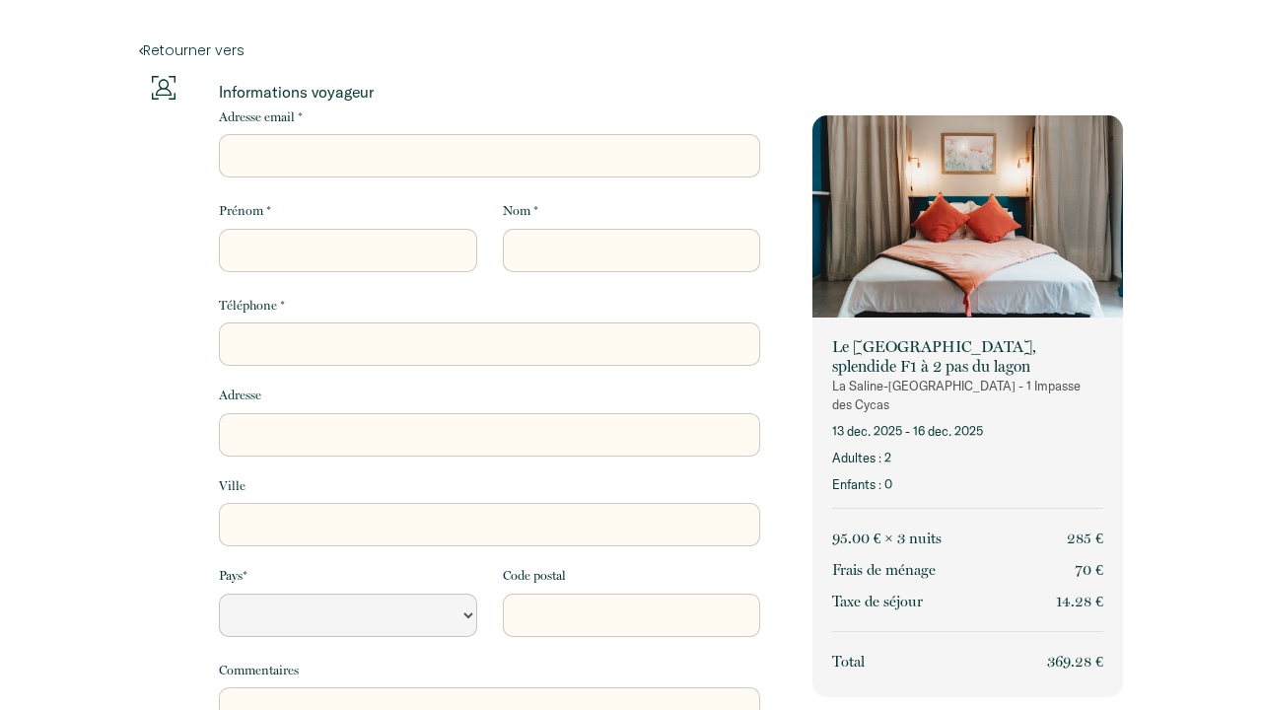
select select "Default select example"
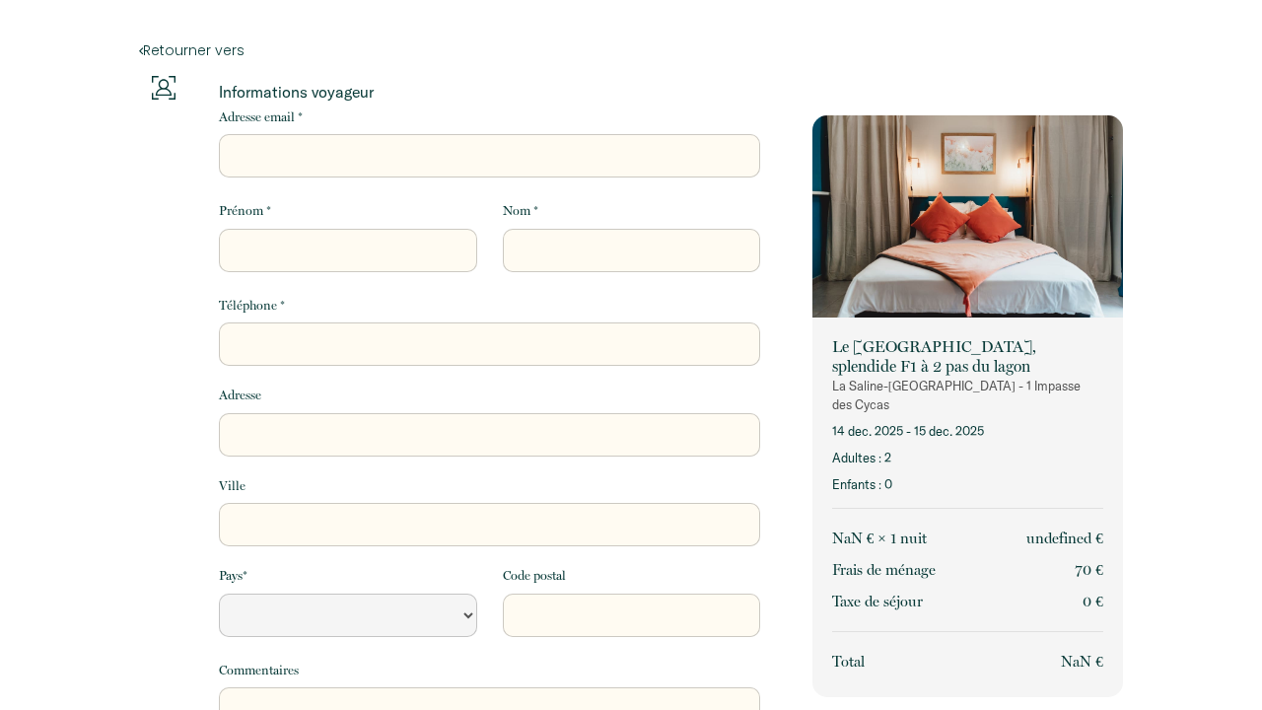
select select "Default select example"
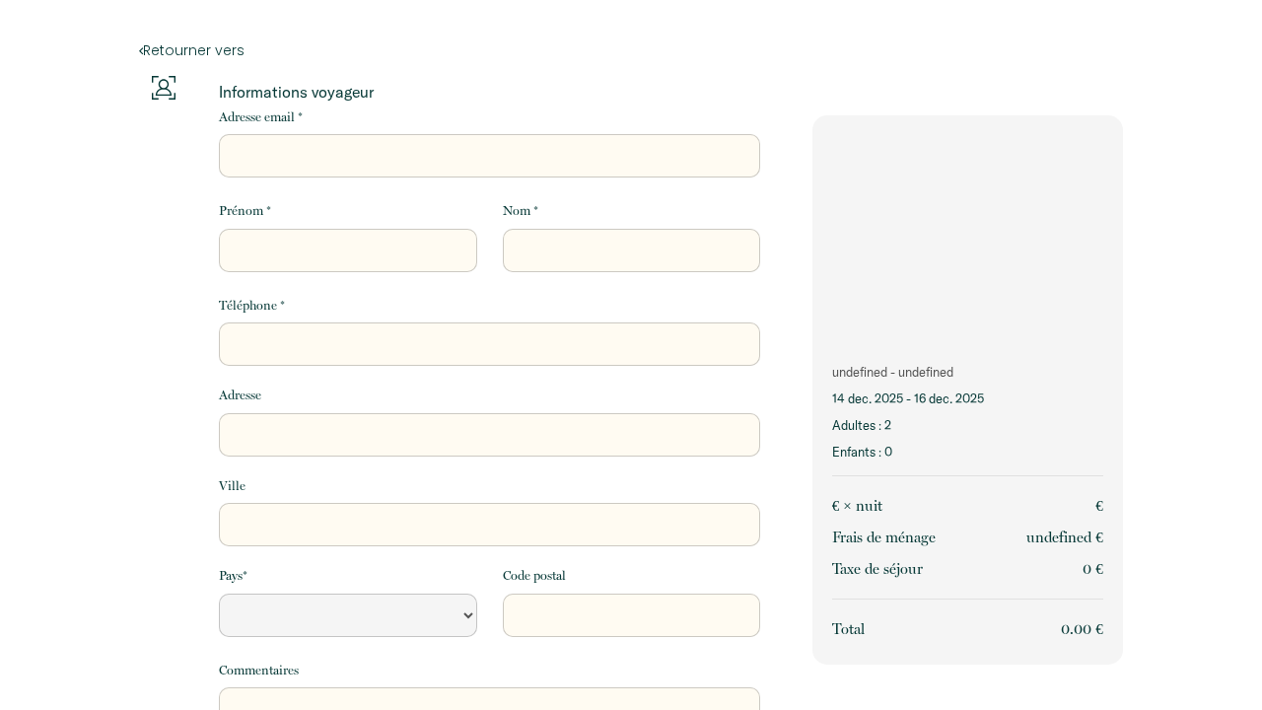
select select "Default select example"
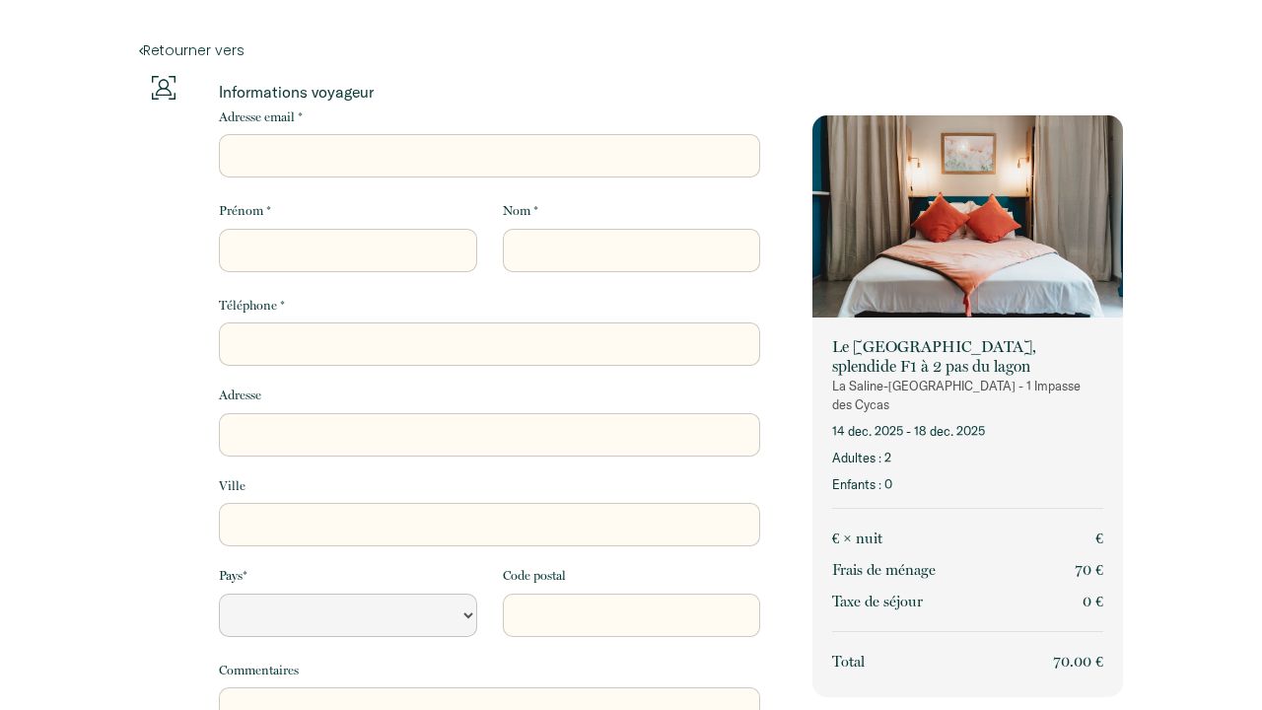
select select "Default select example"
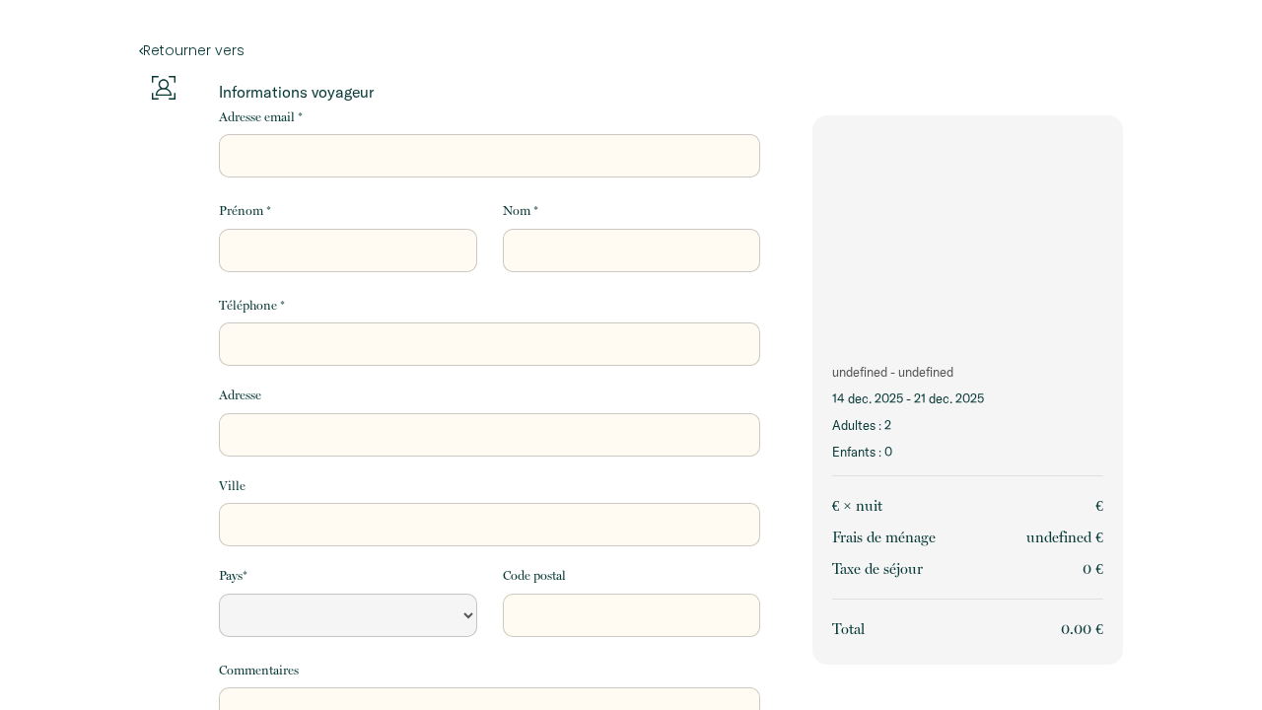
select select "Default select example"
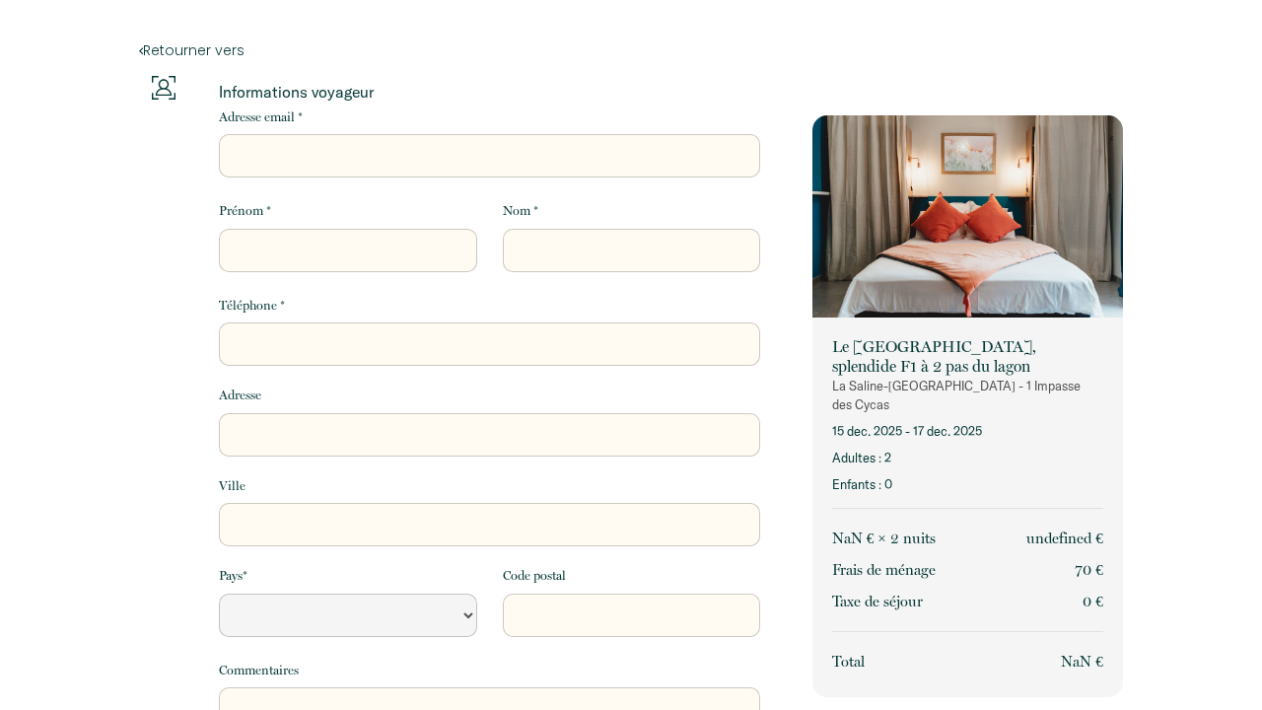
select select "Default select example"
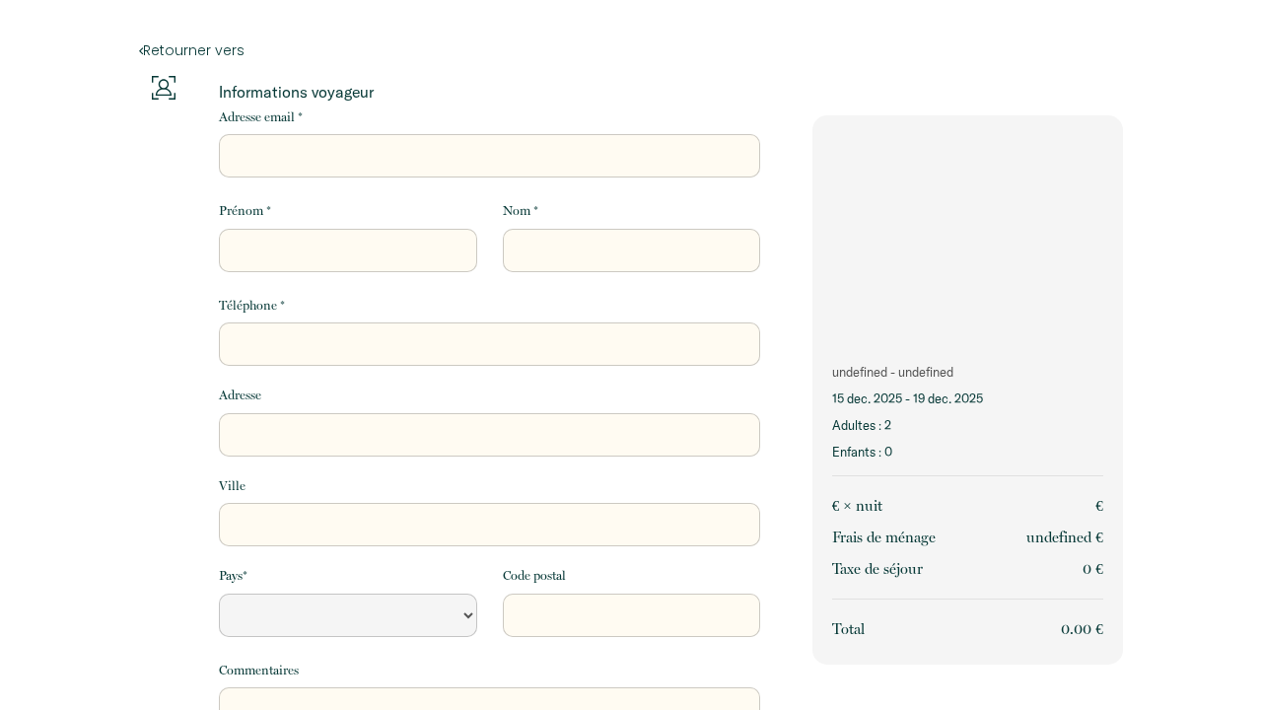
select select "Default select example"
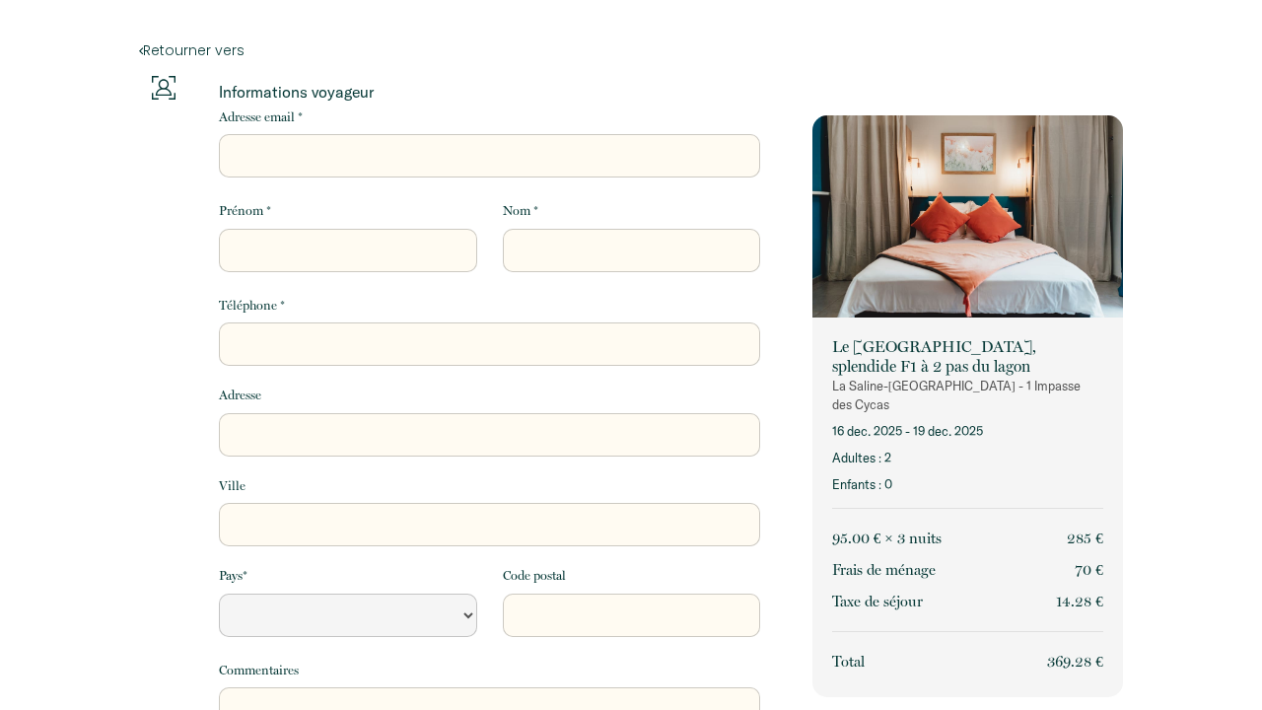
select select "Default select example"
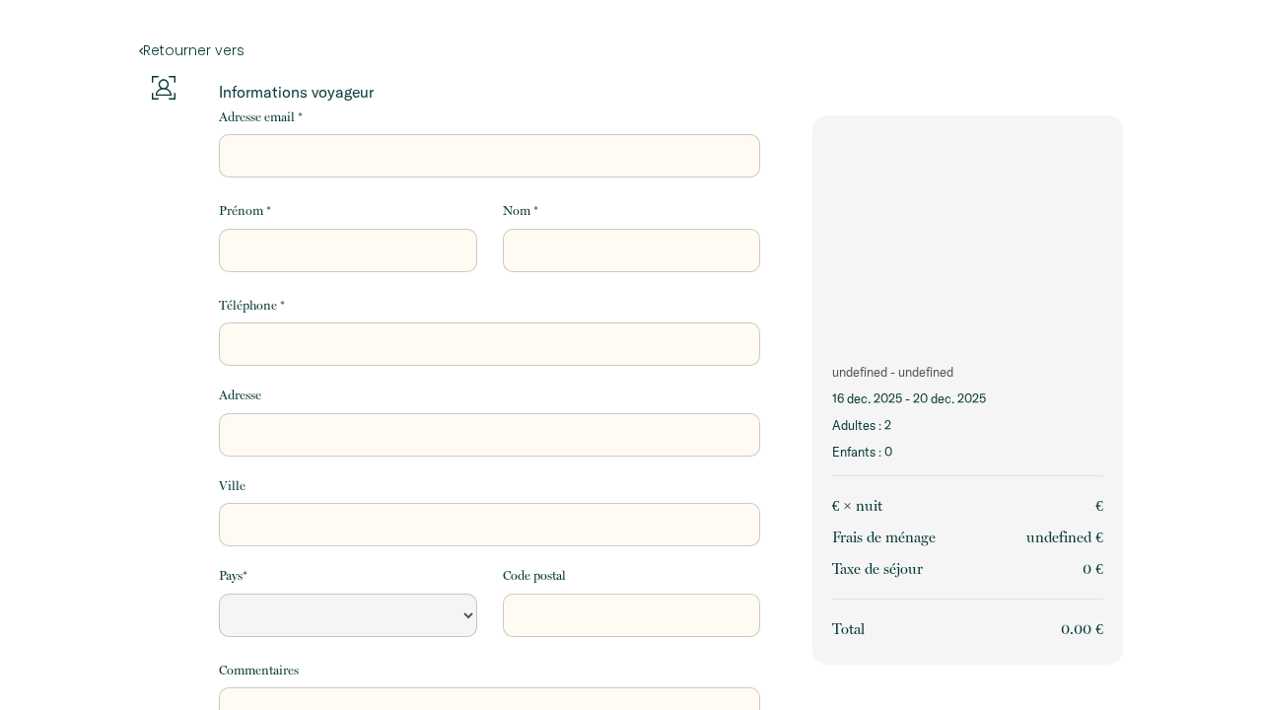
select select "Default select example"
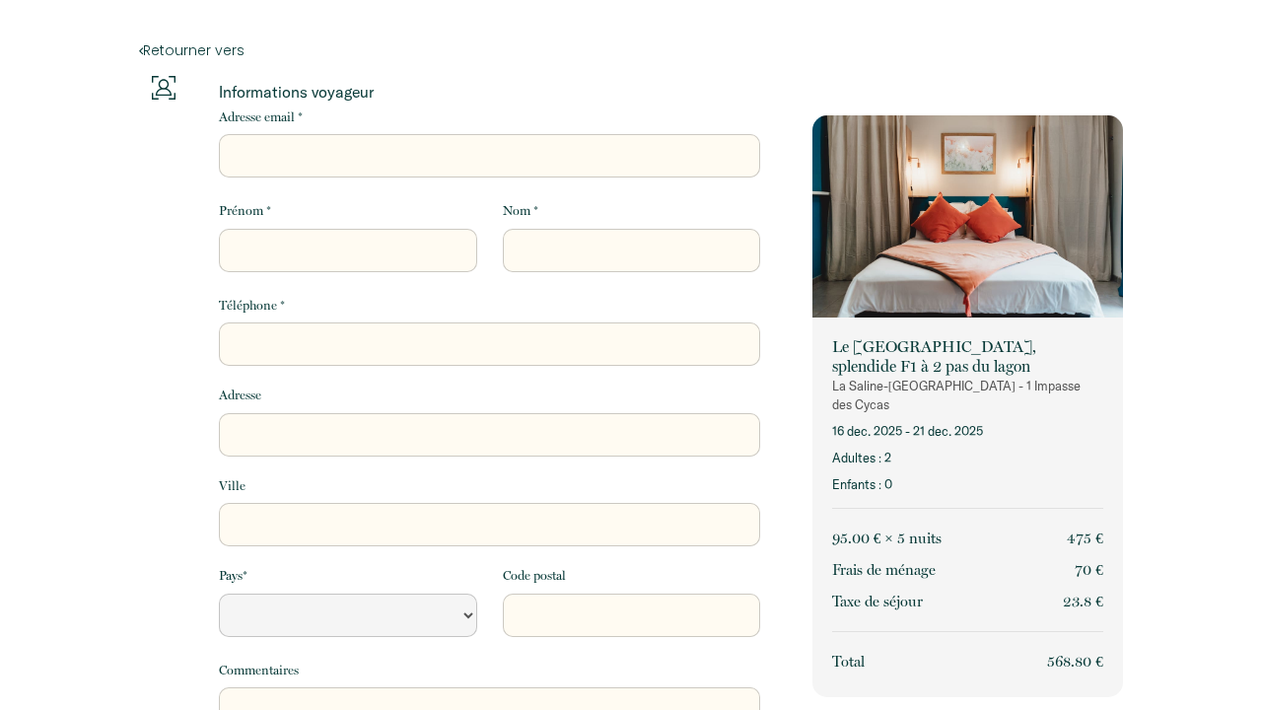
select select "Default select example"
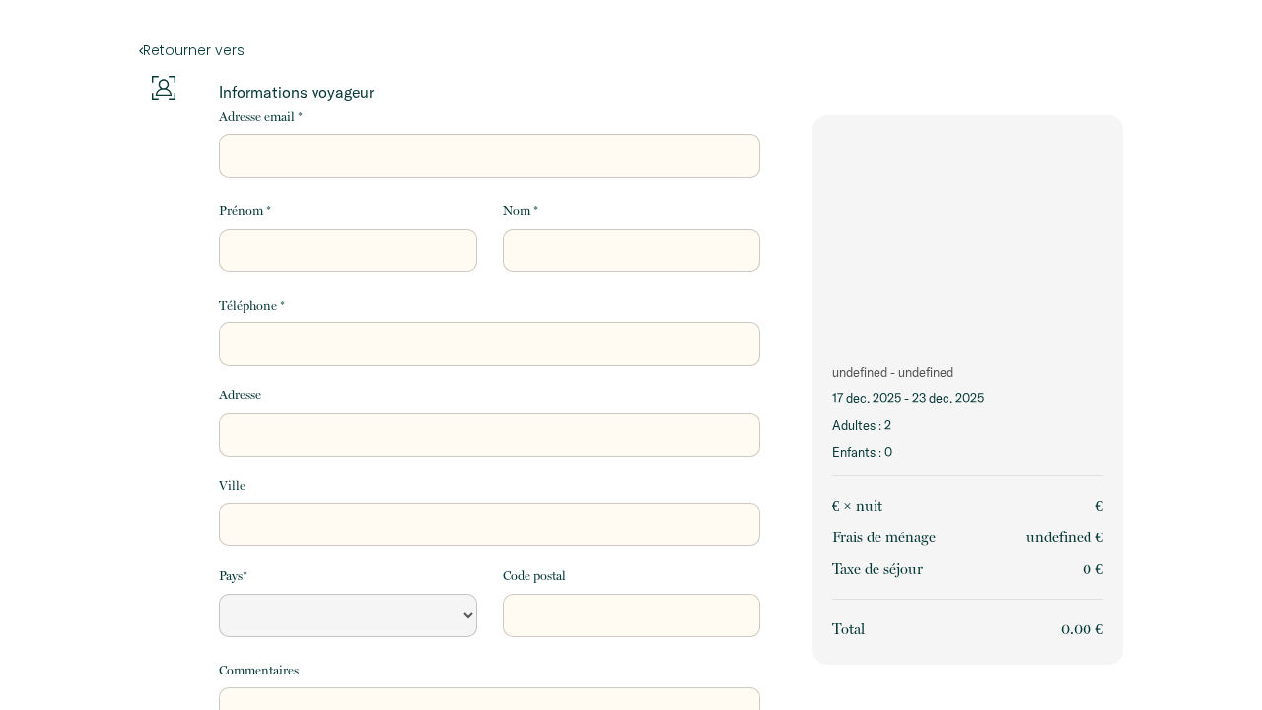
select select "Default select example"
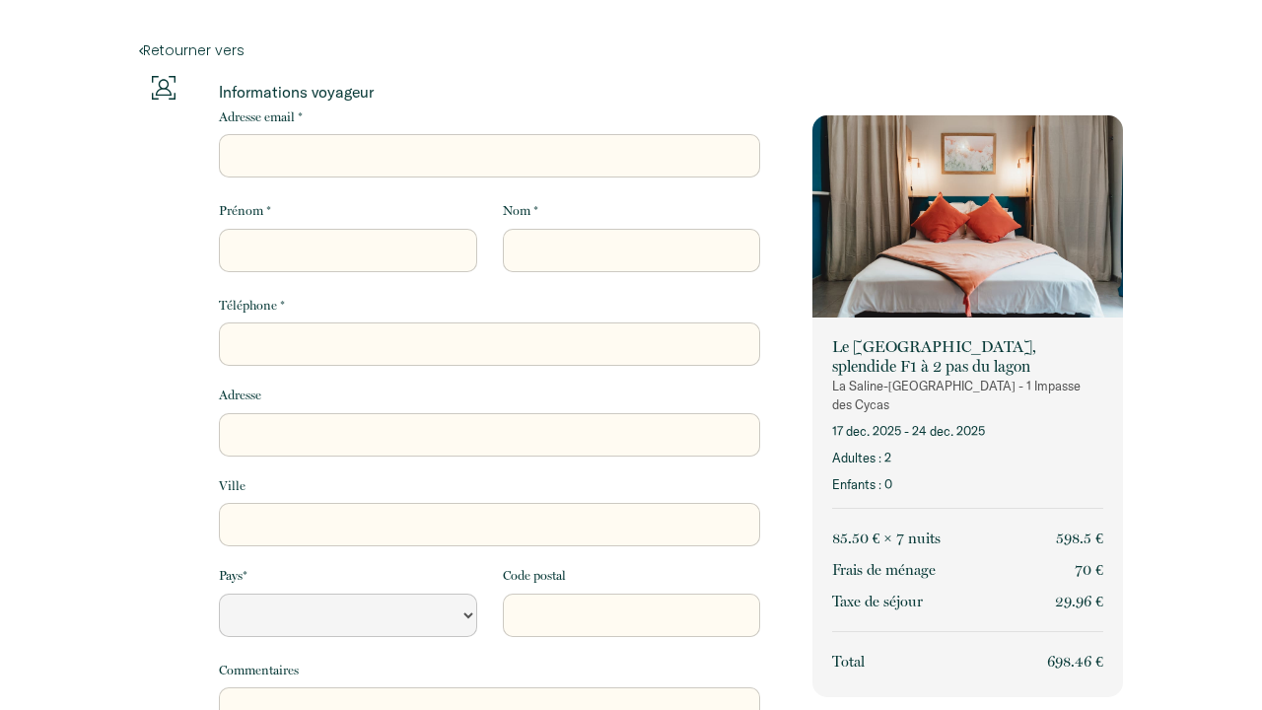
select select "Default select example"
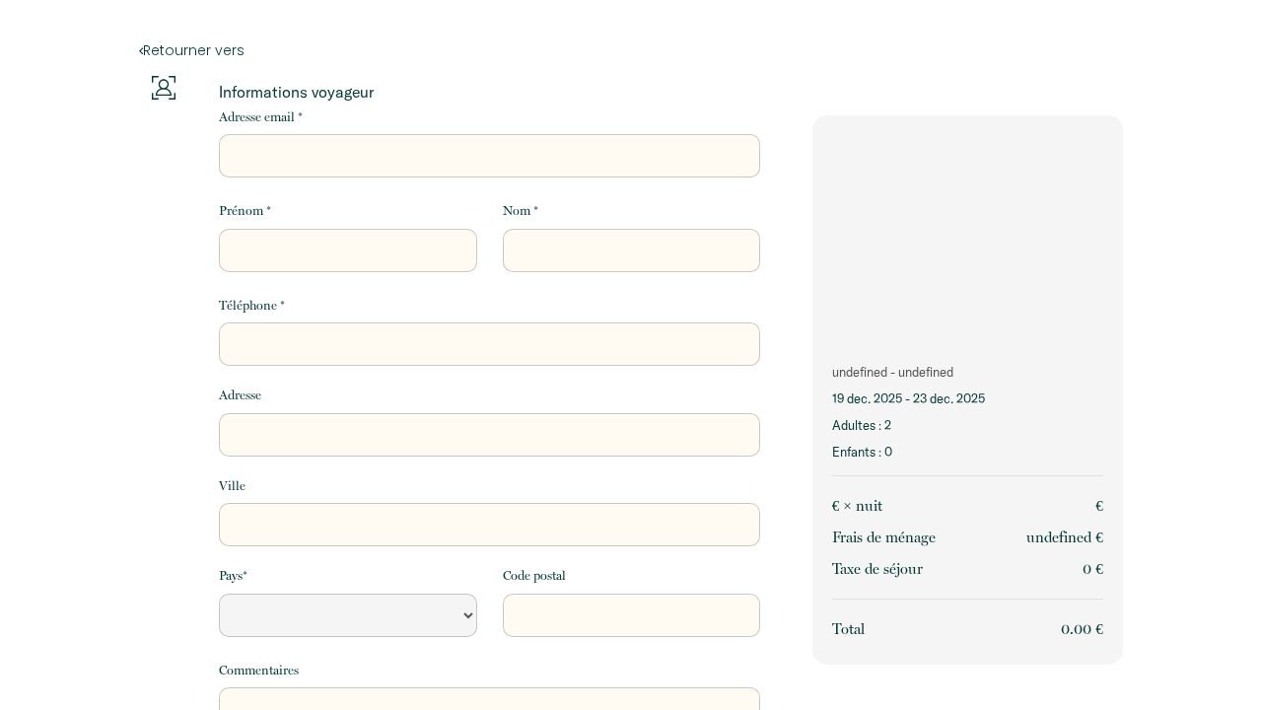
select select "Default select example"
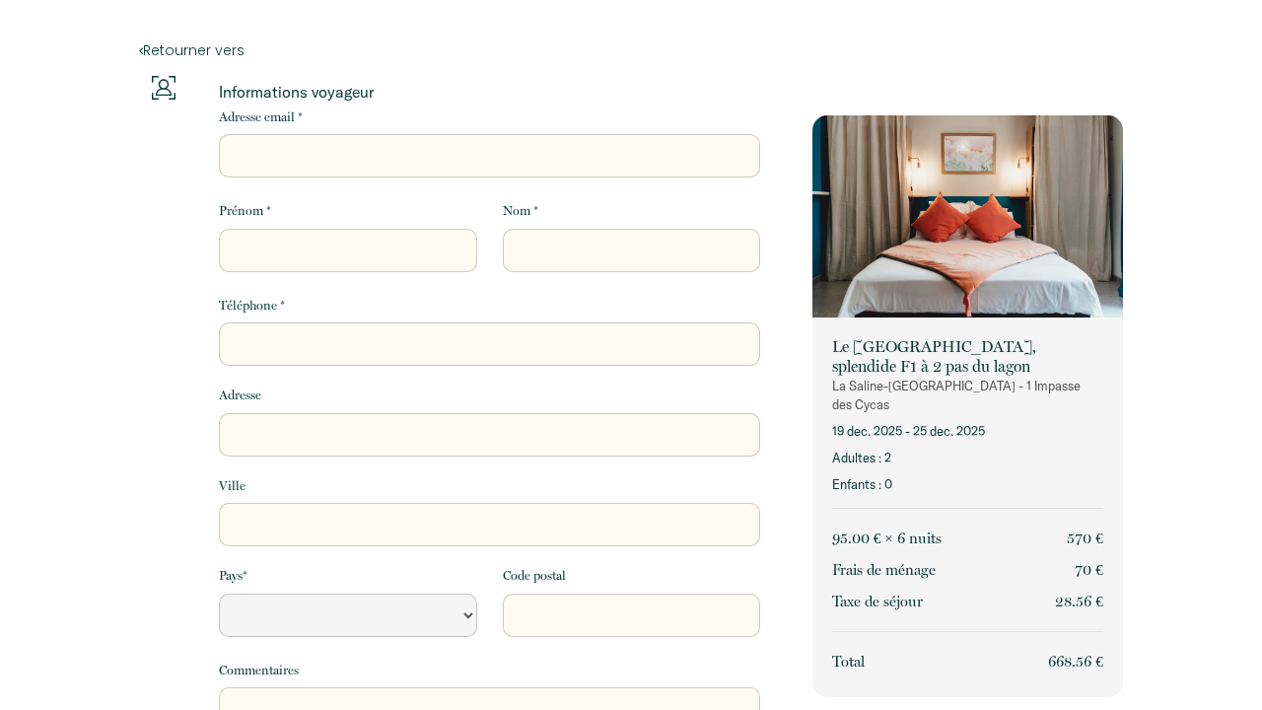
select select "Default select example"
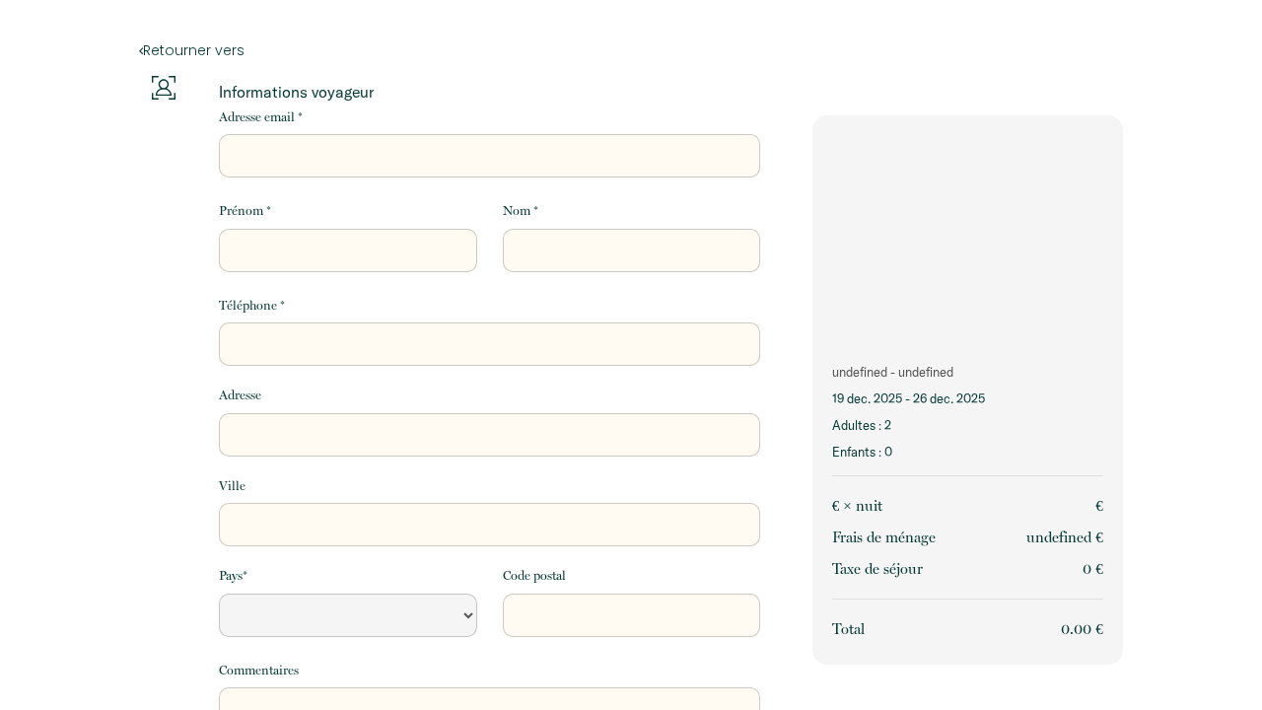
select select "Default select example"
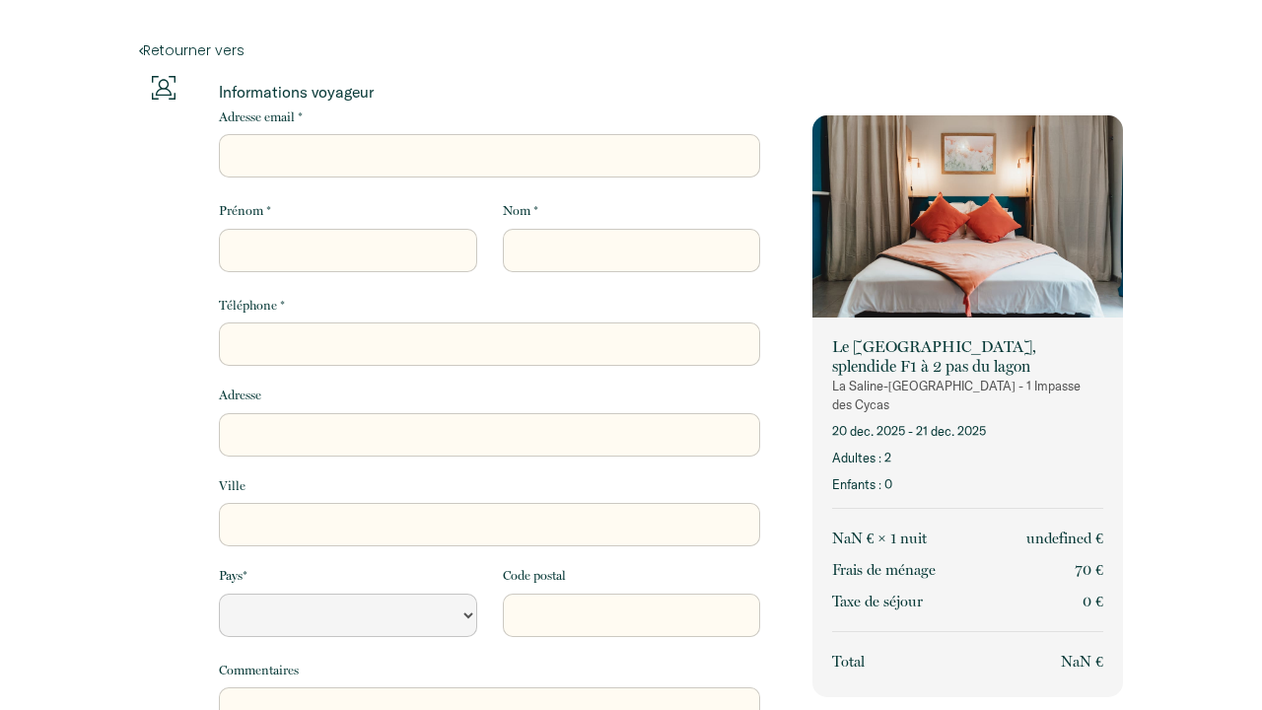
select select "Default select example"
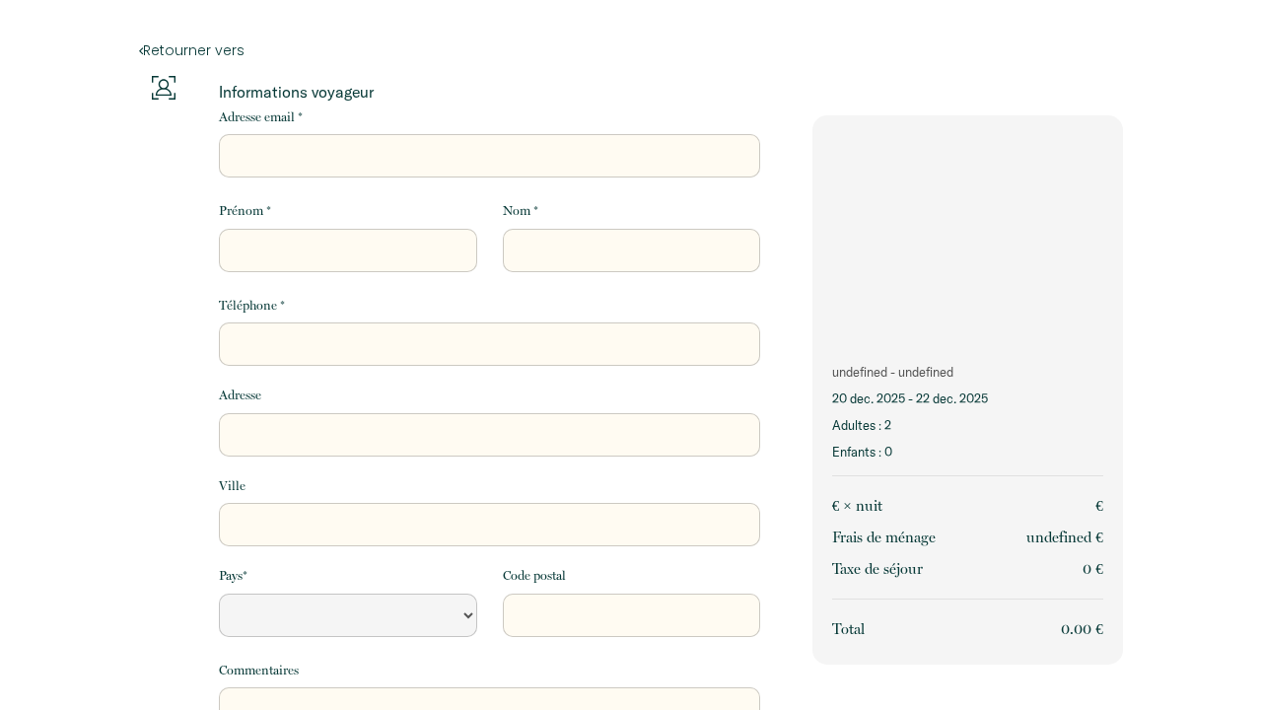
select select "Default select example"
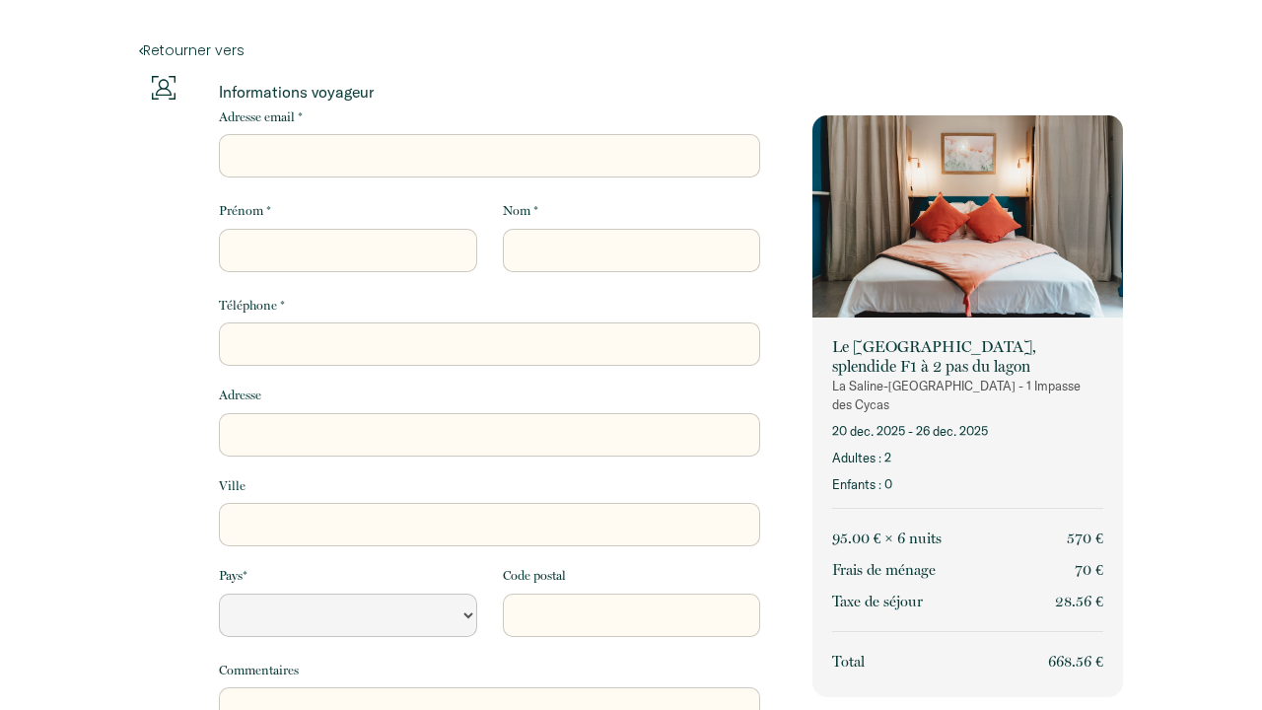
select select "Default select example"
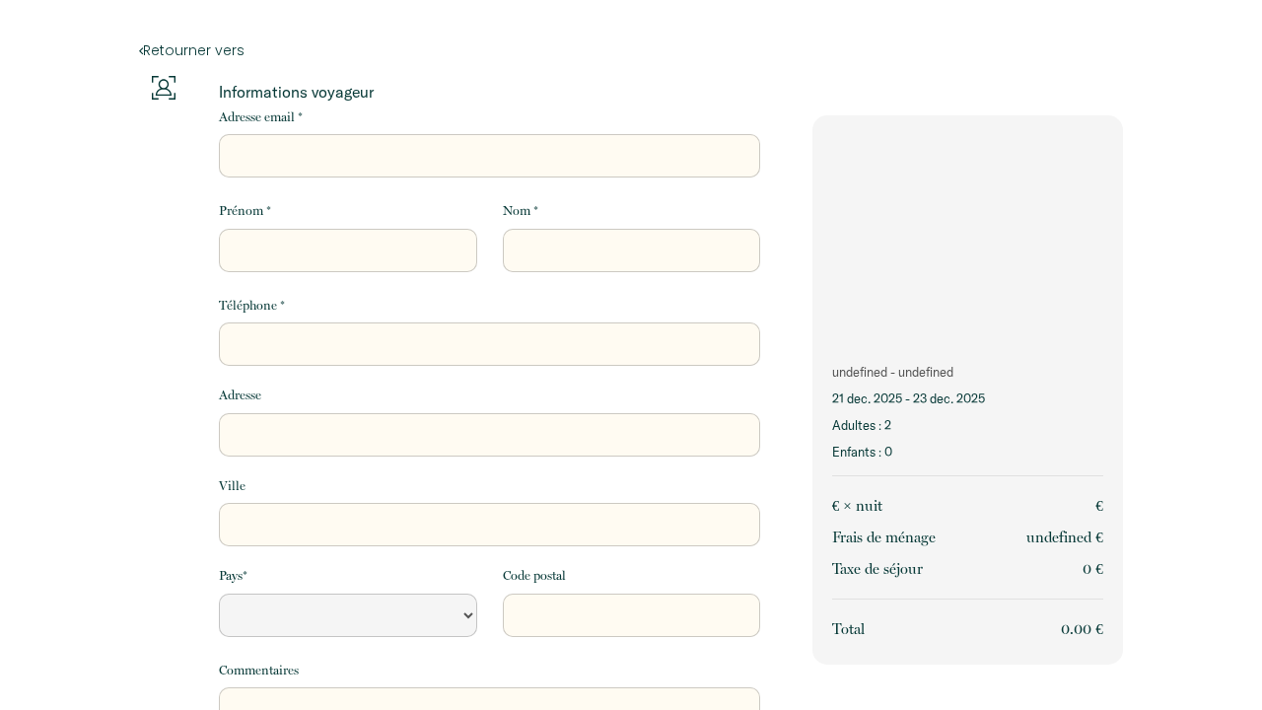
select select "Default select example"
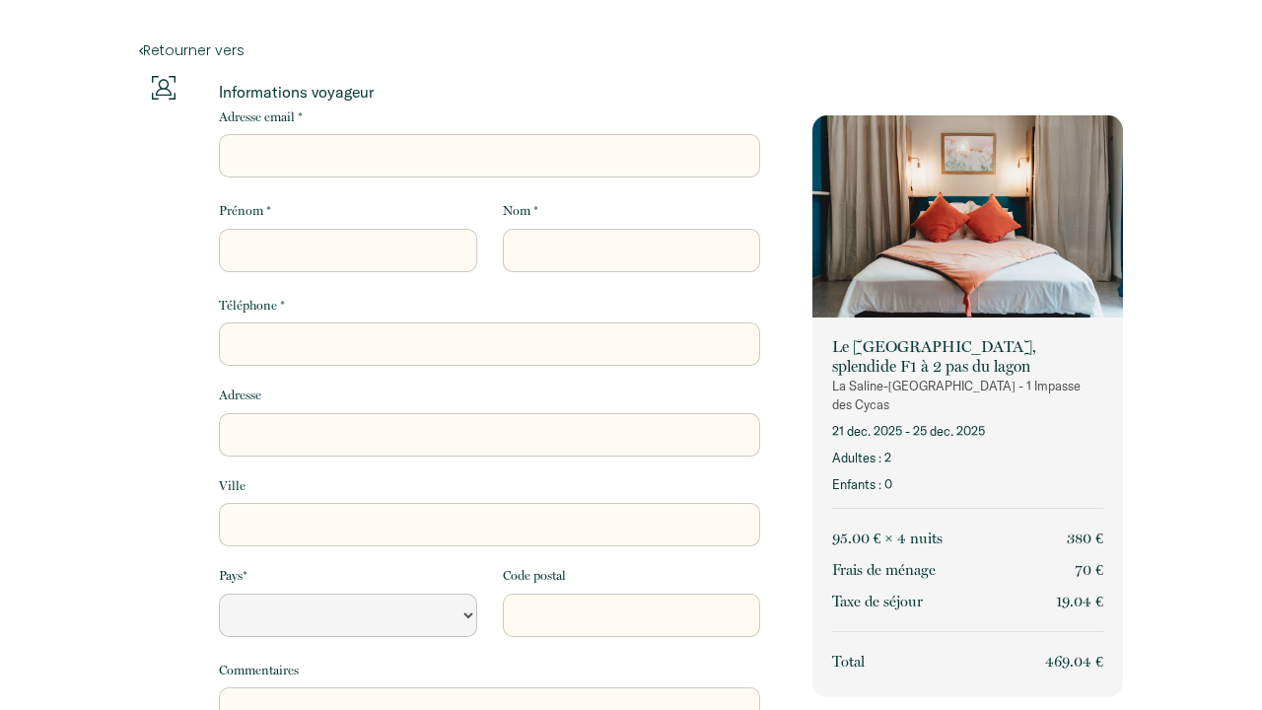
select select "Default select example"
